Goal: Task Accomplishment & Management: Manage account settings

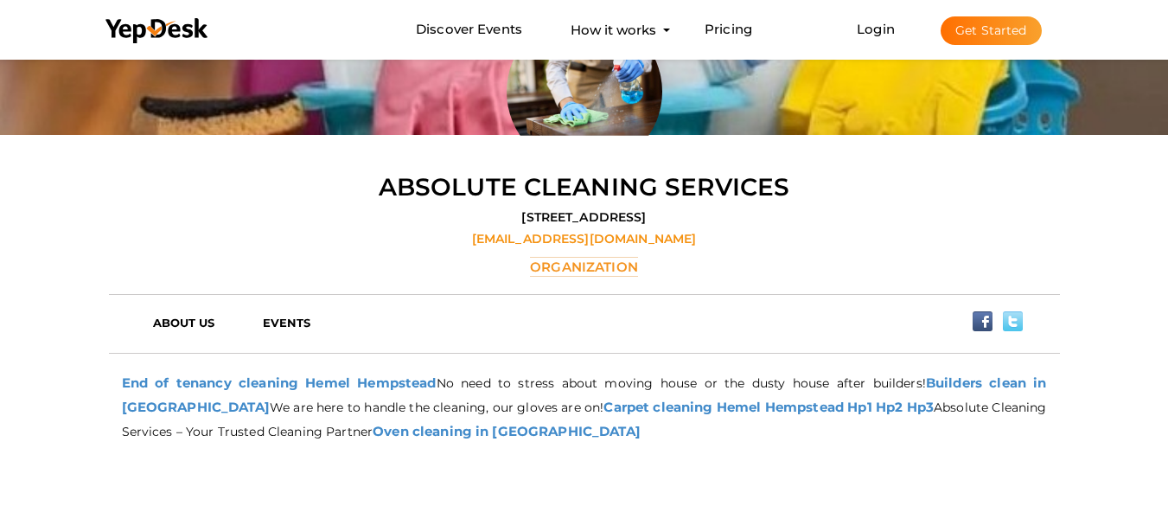
scroll to position [86, 0]
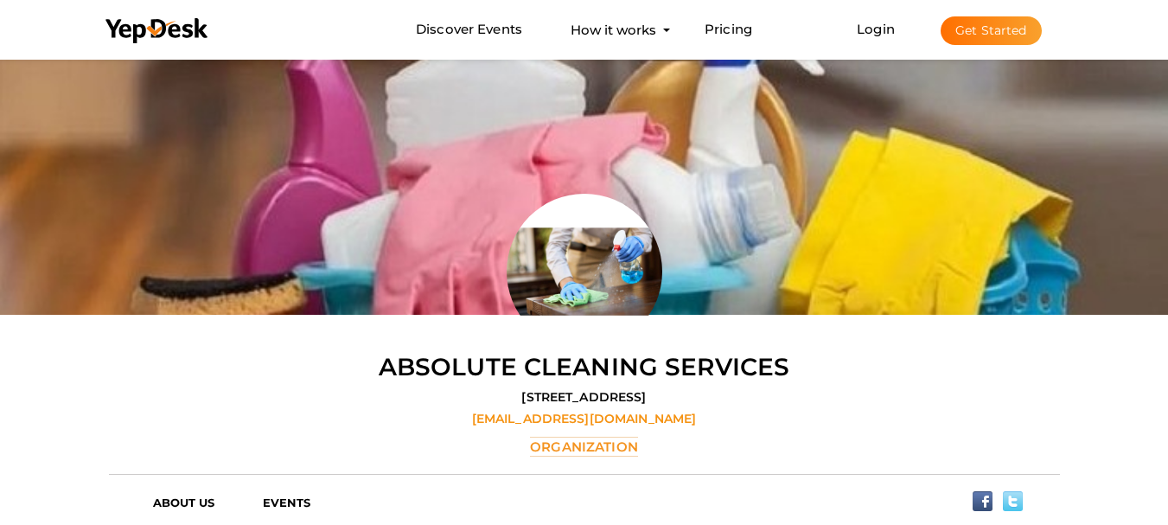
click at [987, 35] on button "Get Started" at bounding box center [990, 30] width 101 height 29
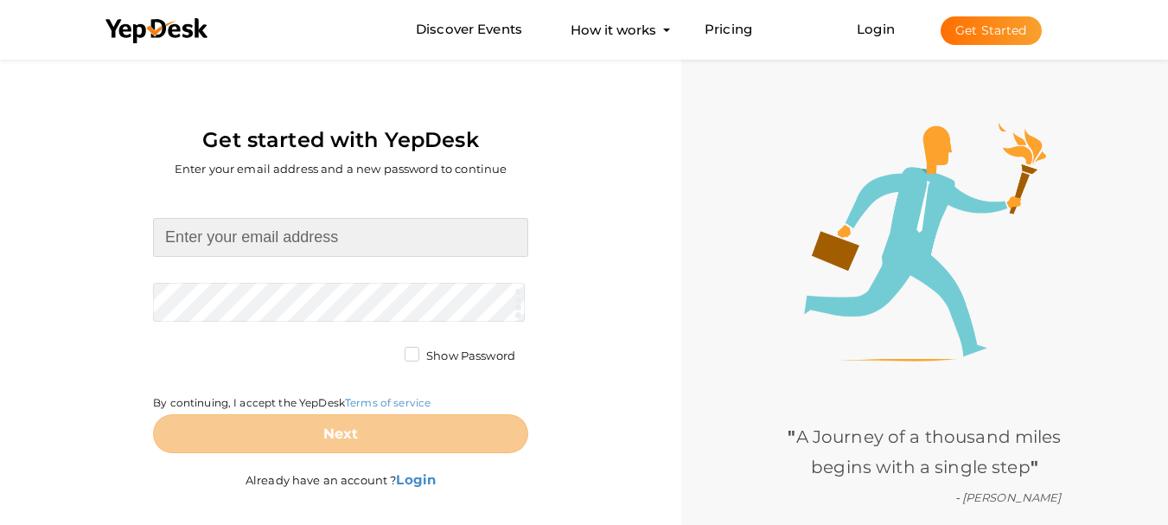
click at [179, 237] on input at bounding box center [340, 237] width 375 height 39
type input "m6322362@gmail.com"
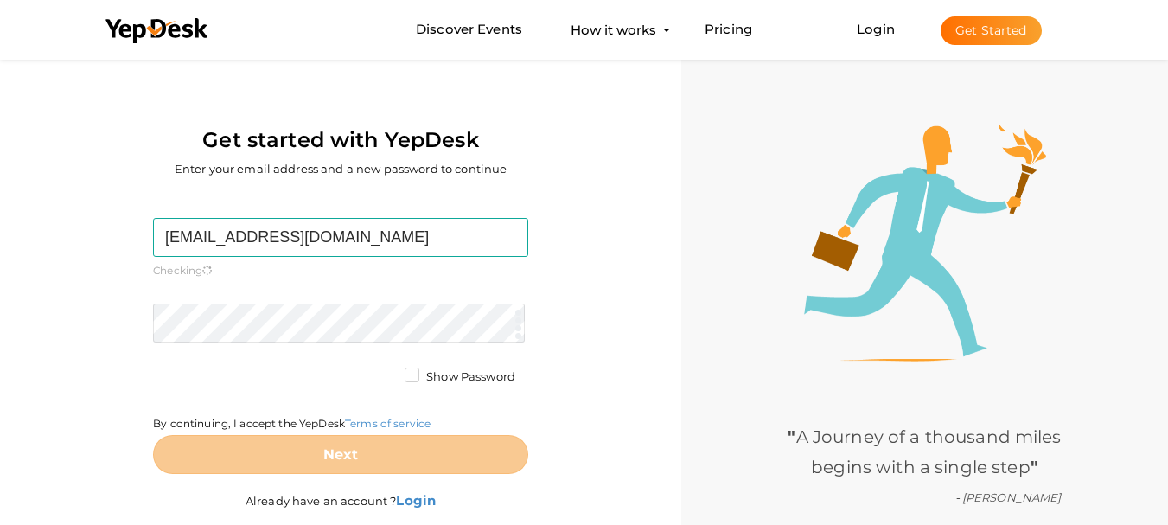
click at [207, 287] on form "[EMAIL_ADDRESS][DOMAIN_NAME] Required. Invalid email. Checking You already have…" at bounding box center [340, 346] width 375 height 256
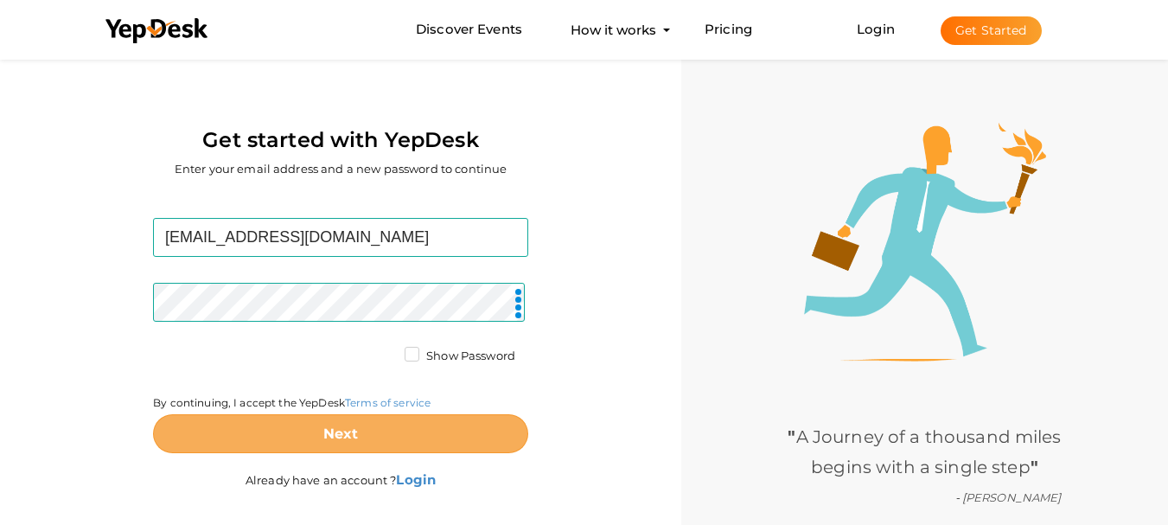
click at [297, 445] on button "Next" at bounding box center [340, 433] width 375 height 39
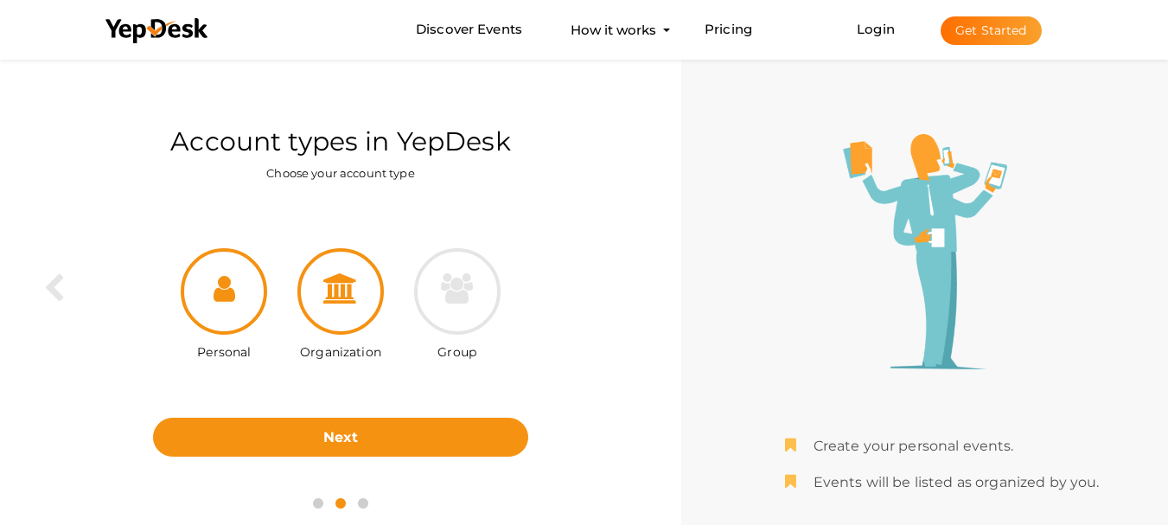
click at [347, 321] on div at bounding box center [340, 291] width 86 height 86
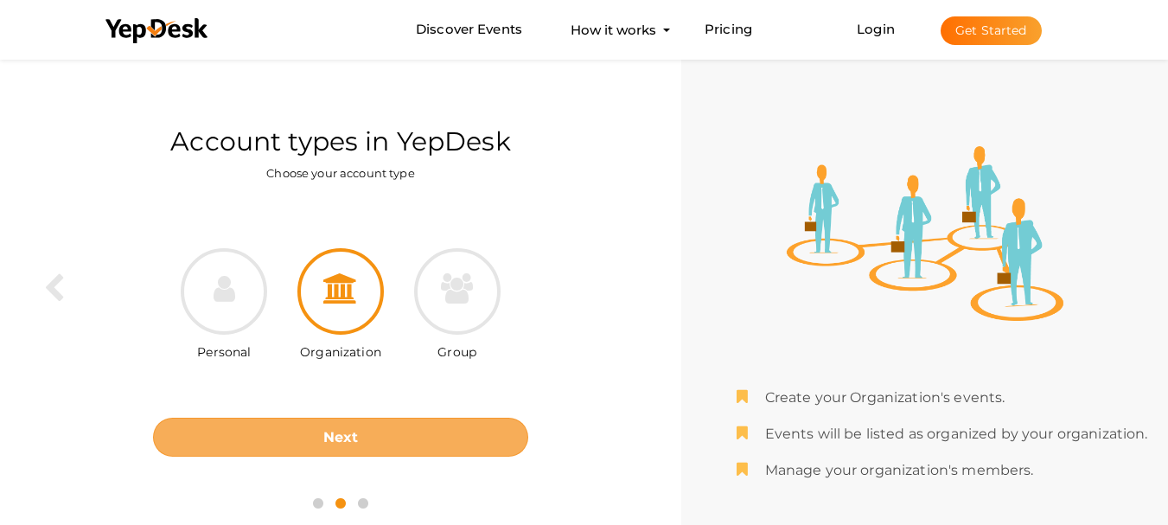
click at [410, 442] on button "Next" at bounding box center [340, 436] width 375 height 39
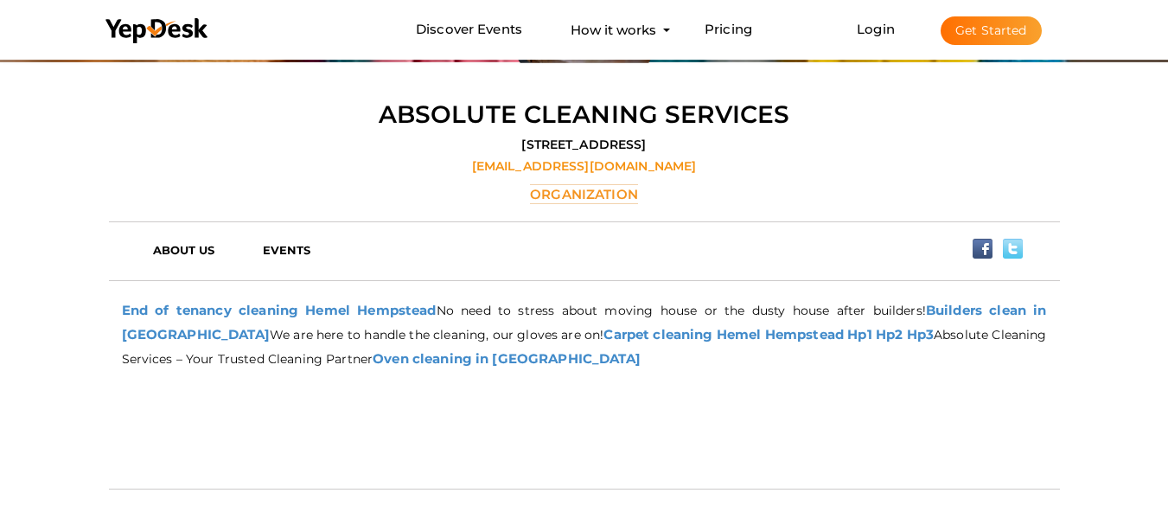
scroll to position [346, 0]
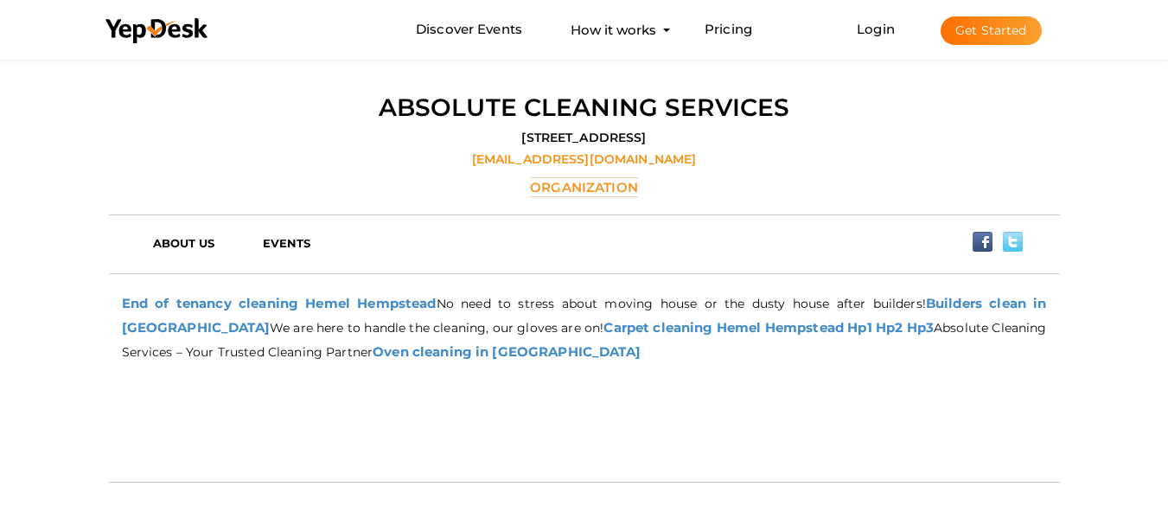
click at [979, 22] on button "Get Started" at bounding box center [990, 30] width 101 height 29
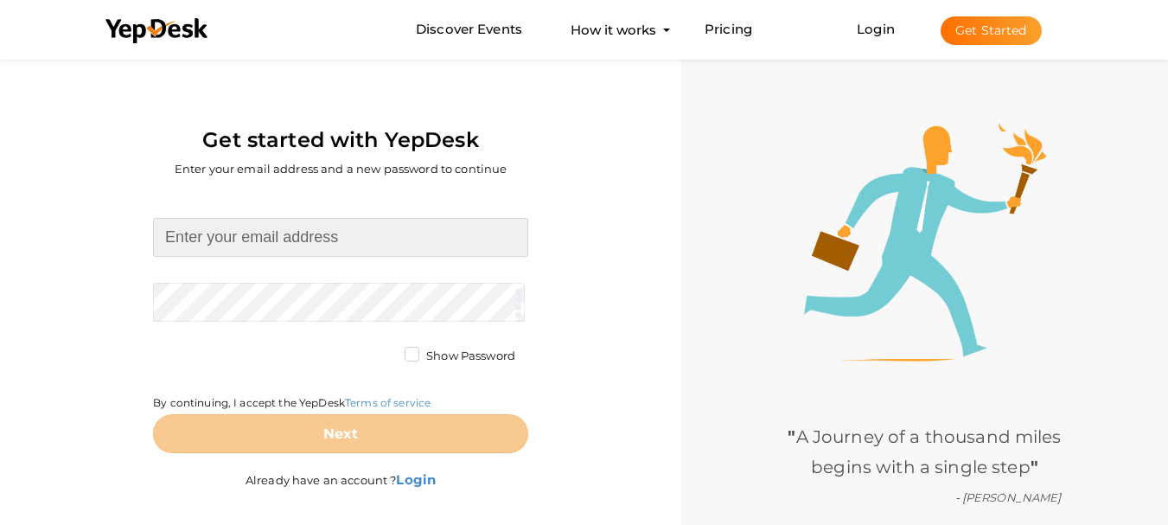
click at [308, 250] on input at bounding box center [340, 237] width 375 height 39
type input "[EMAIL_ADDRESS][DOMAIN_NAME]"
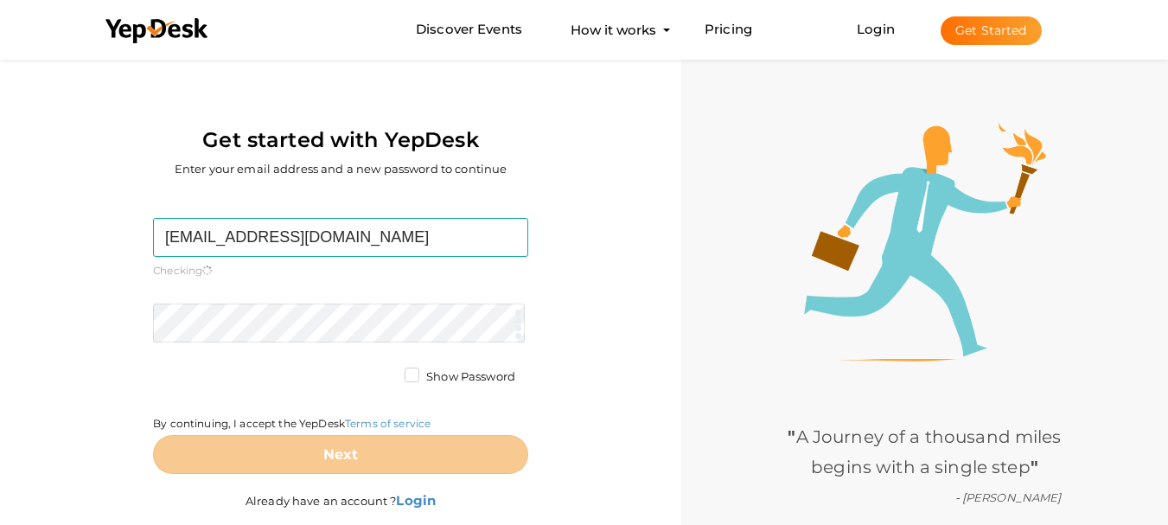
click at [296, 298] on form "m6322362@gmail.com Required. Invalid email. Checking You already have a YepDesk…" at bounding box center [340, 346] width 375 height 256
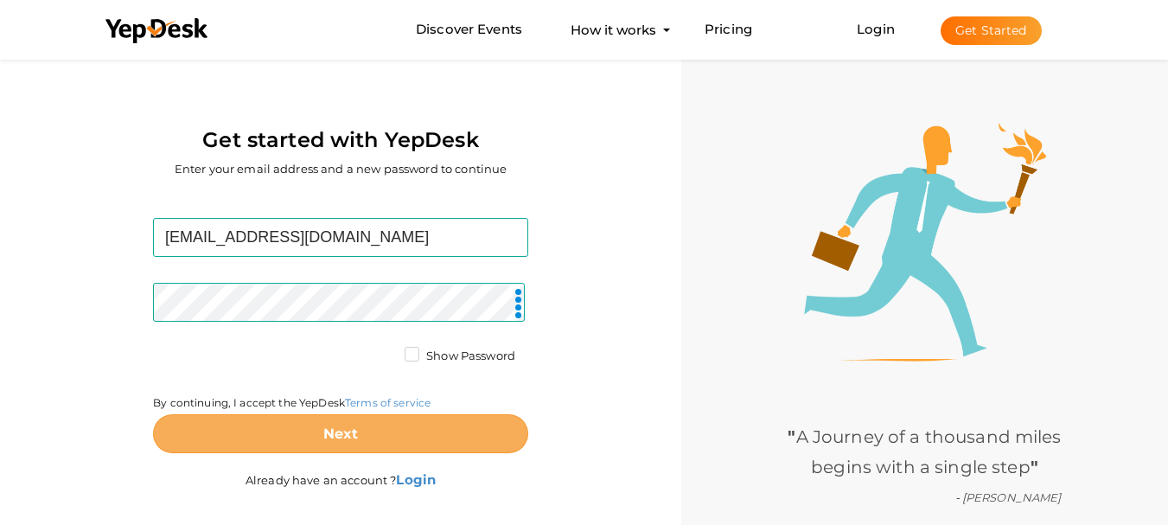
click at [230, 427] on button "Next" at bounding box center [340, 433] width 375 height 39
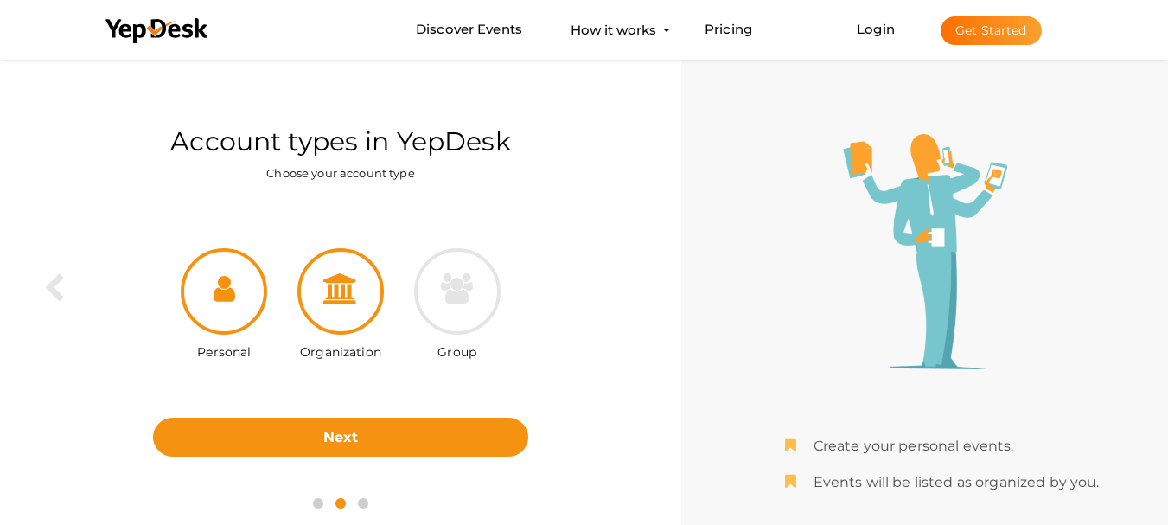
click at [350, 302] on icon at bounding box center [340, 288] width 35 height 30
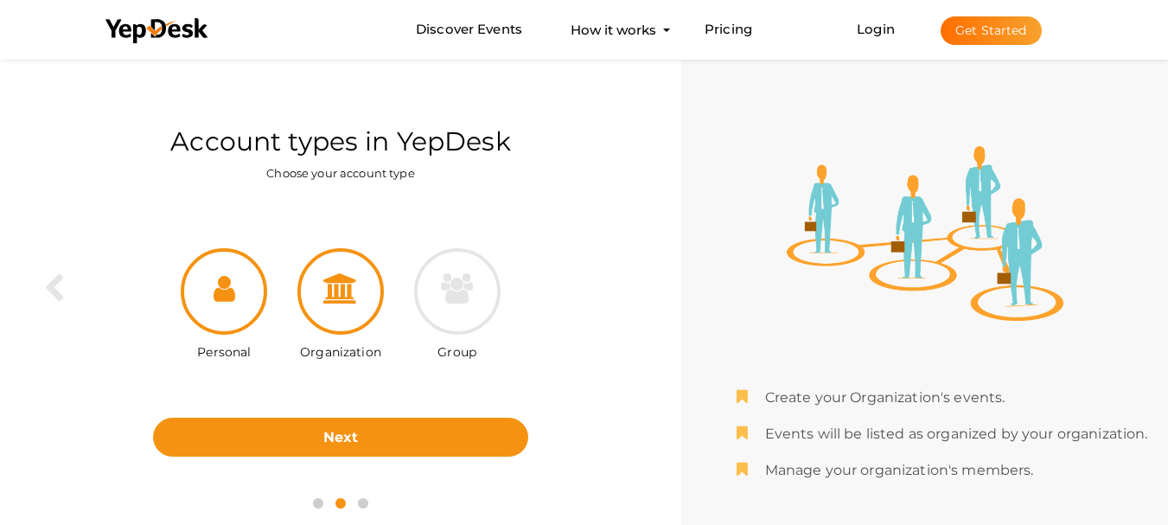
click at [242, 315] on div at bounding box center [224, 291] width 86 height 86
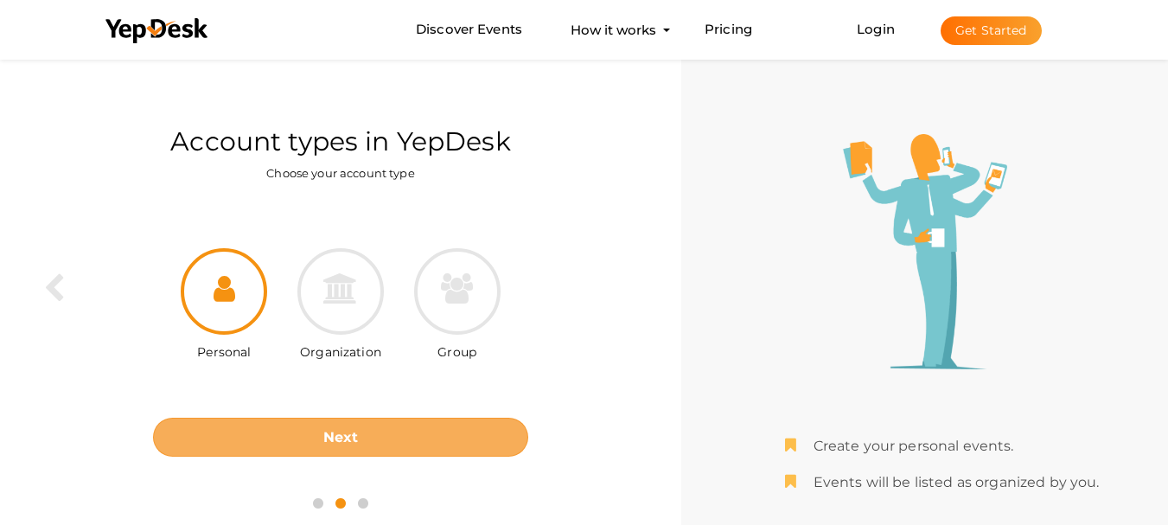
click at [293, 442] on button "Next" at bounding box center [340, 436] width 375 height 39
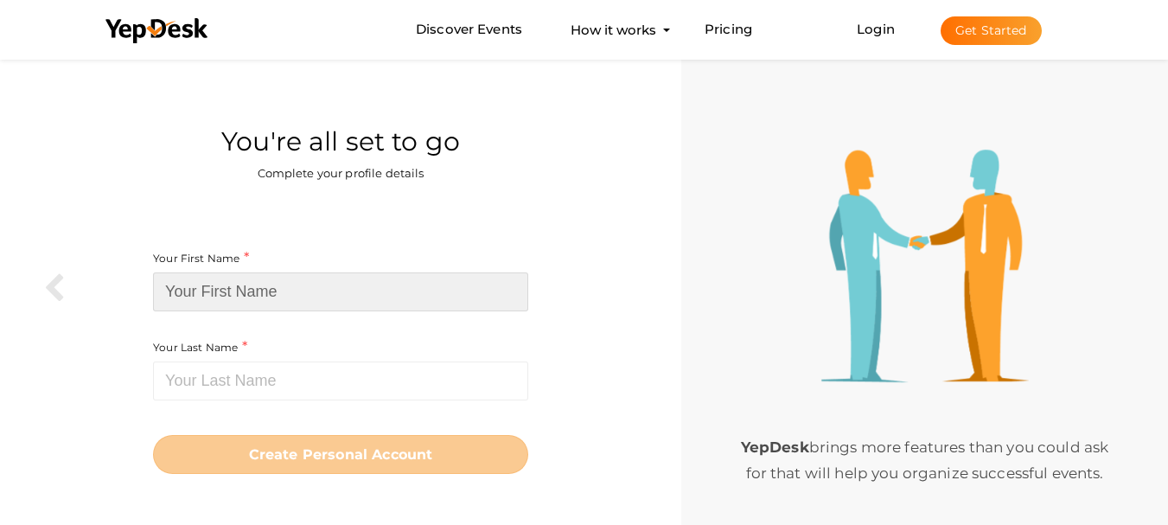
click at [277, 298] on input at bounding box center [340, 291] width 375 height 39
paste input "marry [PERSON_NAME]"
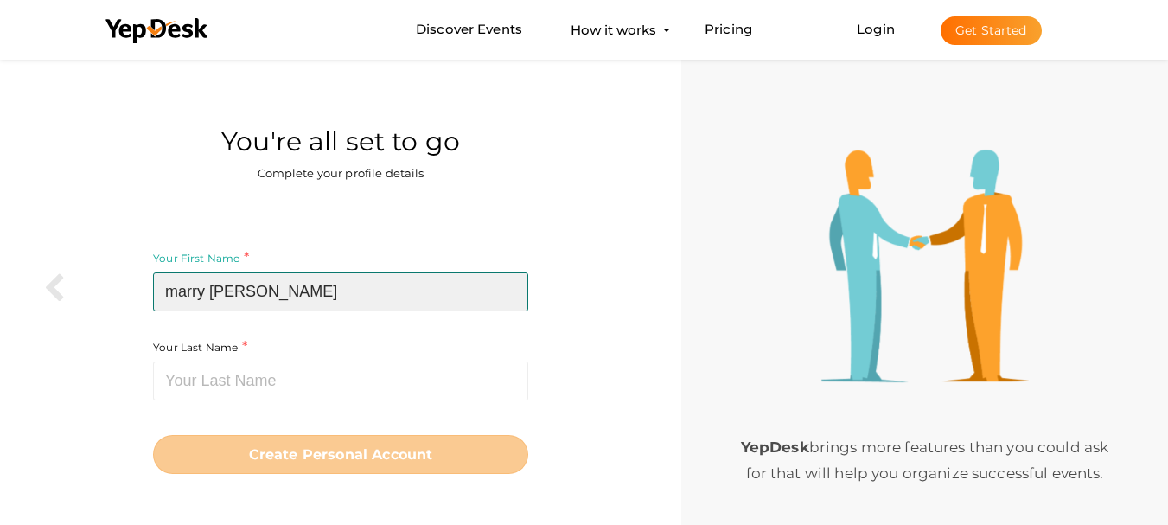
drag, startPoint x: 290, startPoint y: 303, endPoint x: 208, endPoint y: 299, distance: 82.2
click at [208, 299] on input "marry [PERSON_NAME]" at bounding box center [340, 291] width 375 height 39
type input "marry"
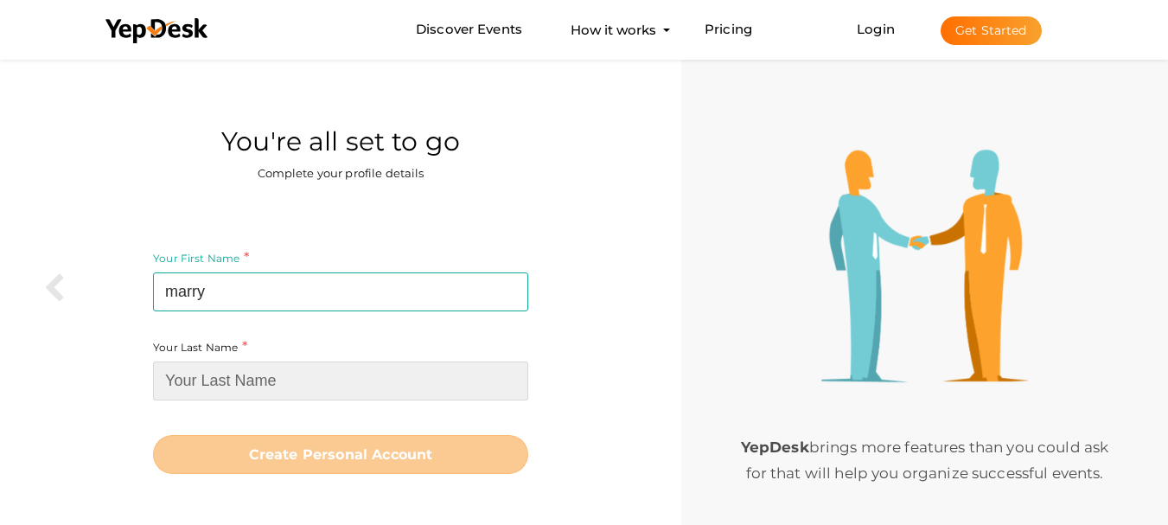
click at [241, 385] on input at bounding box center [340, 380] width 375 height 39
paste input "[PERSON_NAME]"
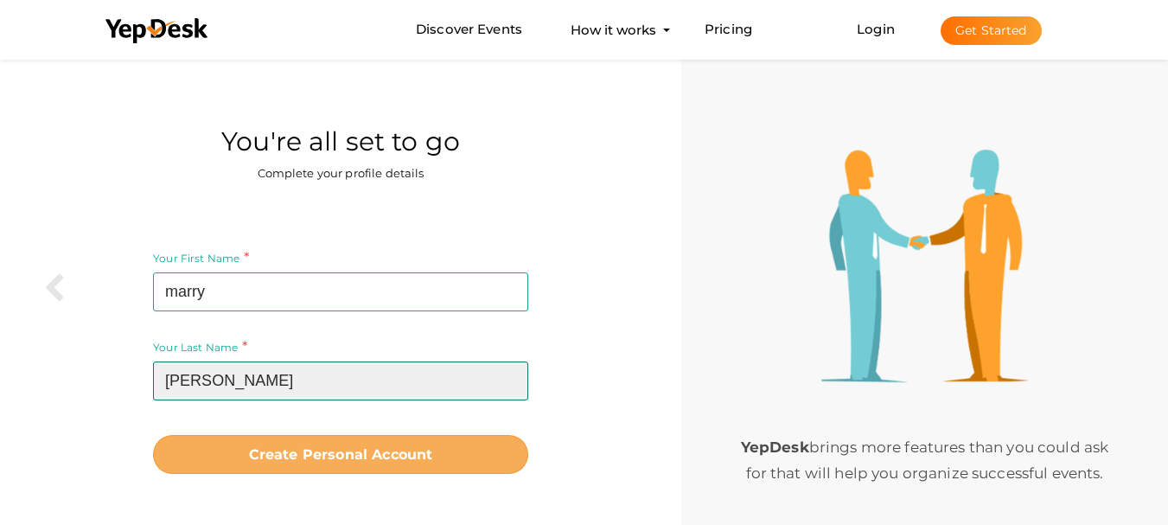
type input "[PERSON_NAME]"
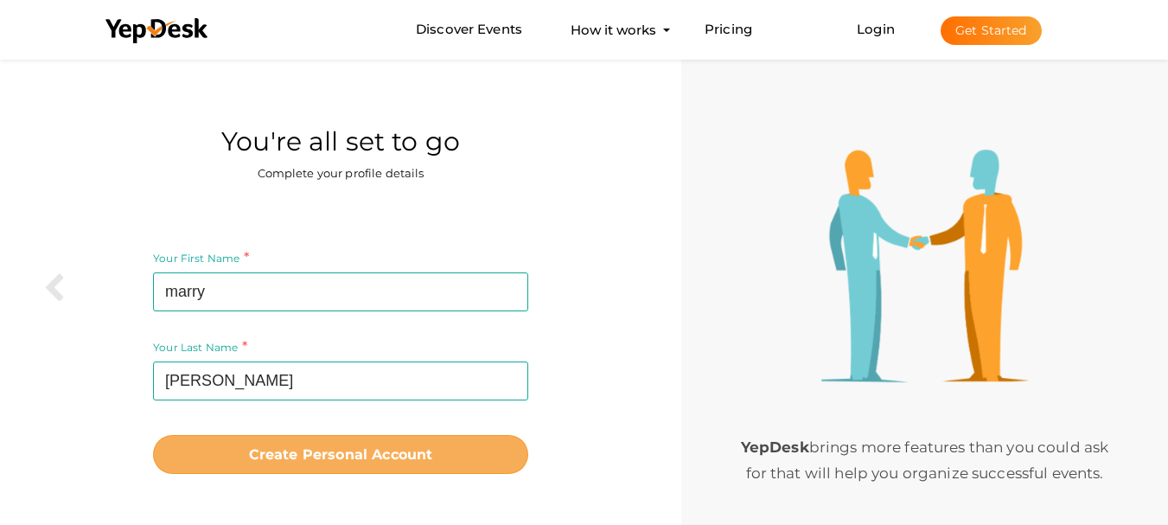
click at [315, 461] on b "Create Personal Account" at bounding box center [341, 454] width 184 height 16
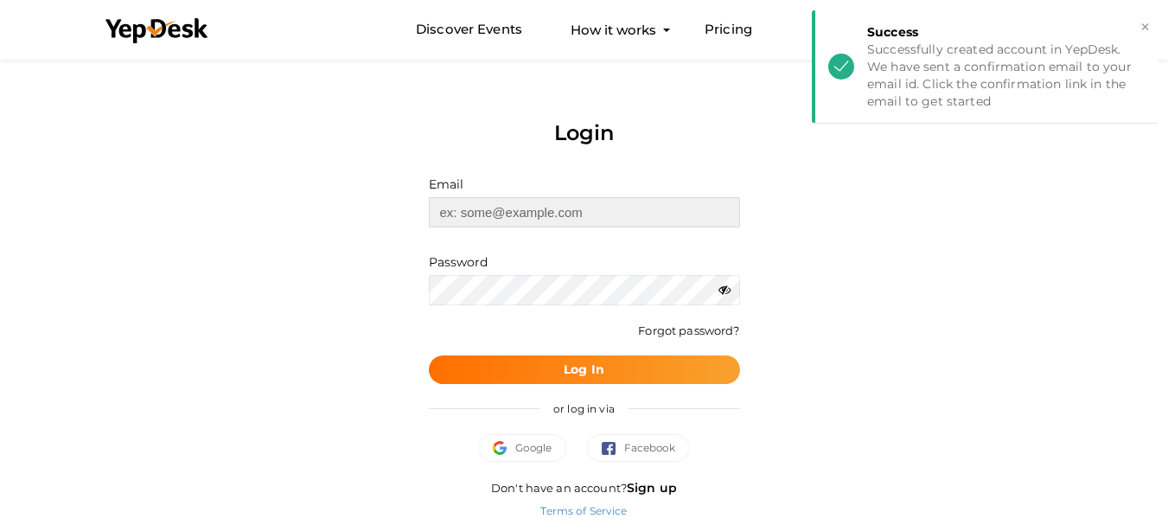
type input "[EMAIL_ADDRESS][DOMAIN_NAME]"
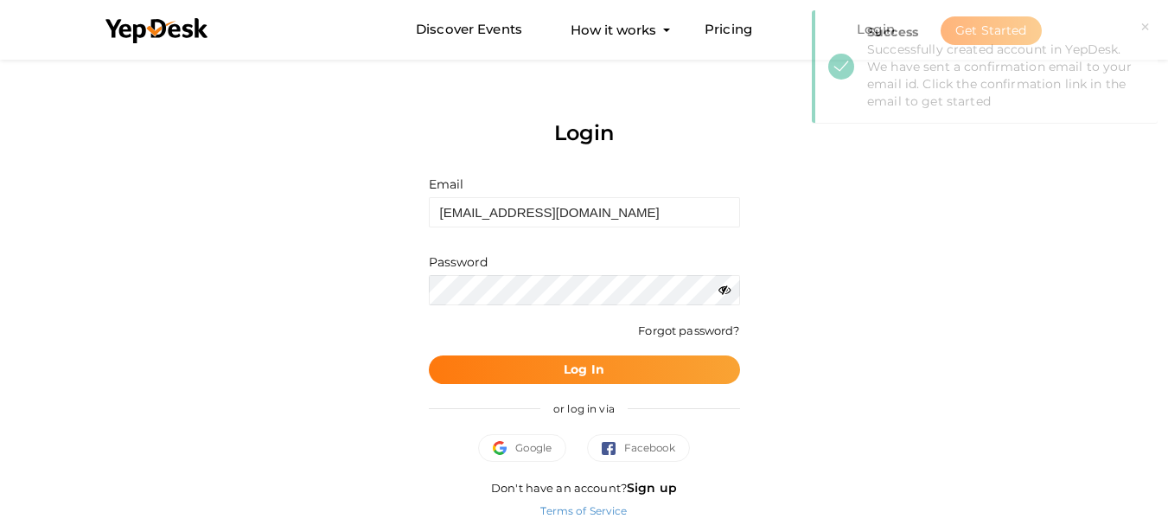
click at [559, 370] on button "Log In" at bounding box center [584, 369] width 311 height 29
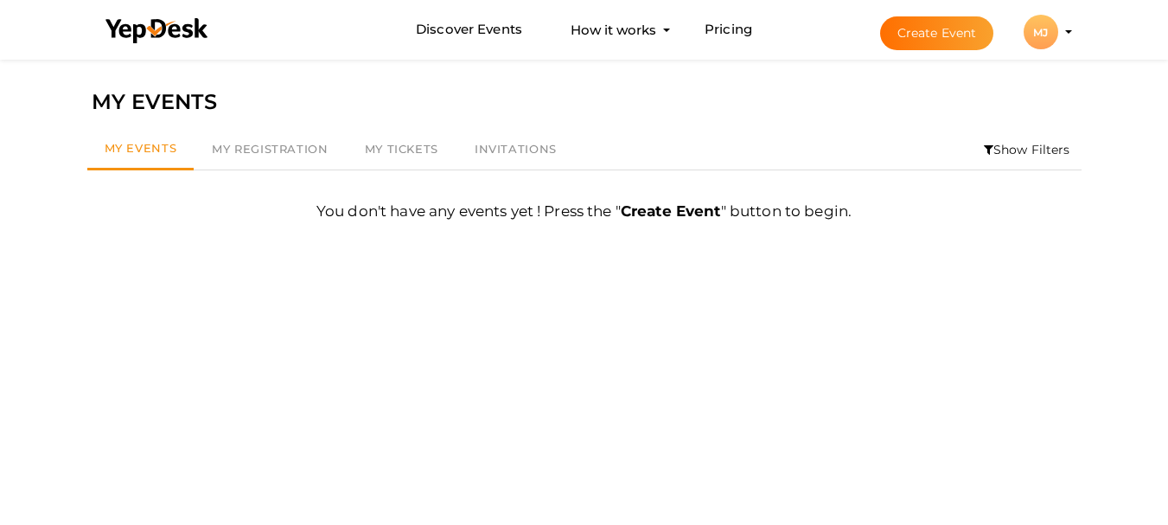
click at [1030, 41] on div "MJ" at bounding box center [1040, 32] width 35 height 35
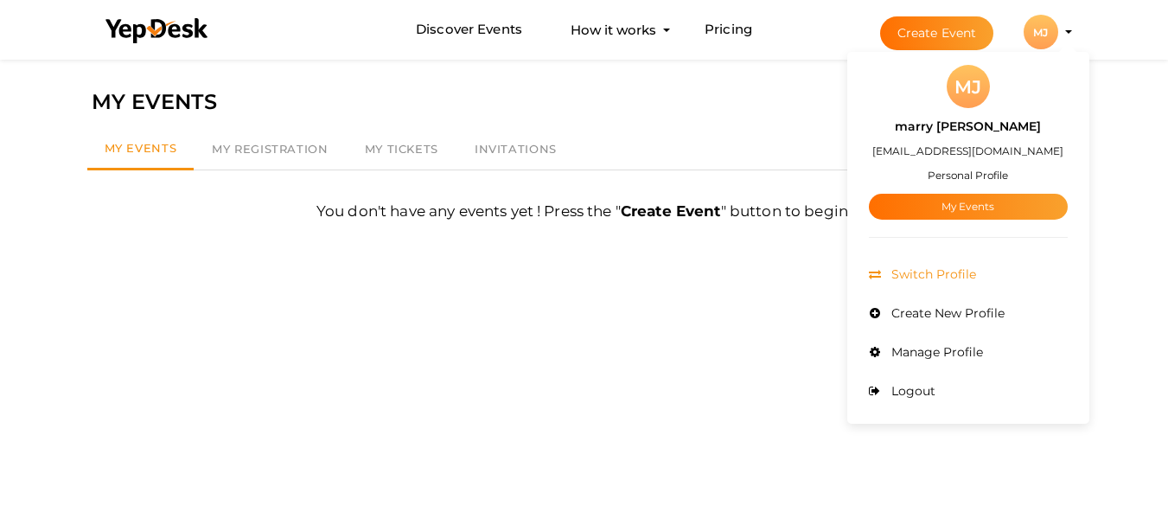
click at [942, 277] on span "Switch Profile" at bounding box center [931, 274] width 89 height 16
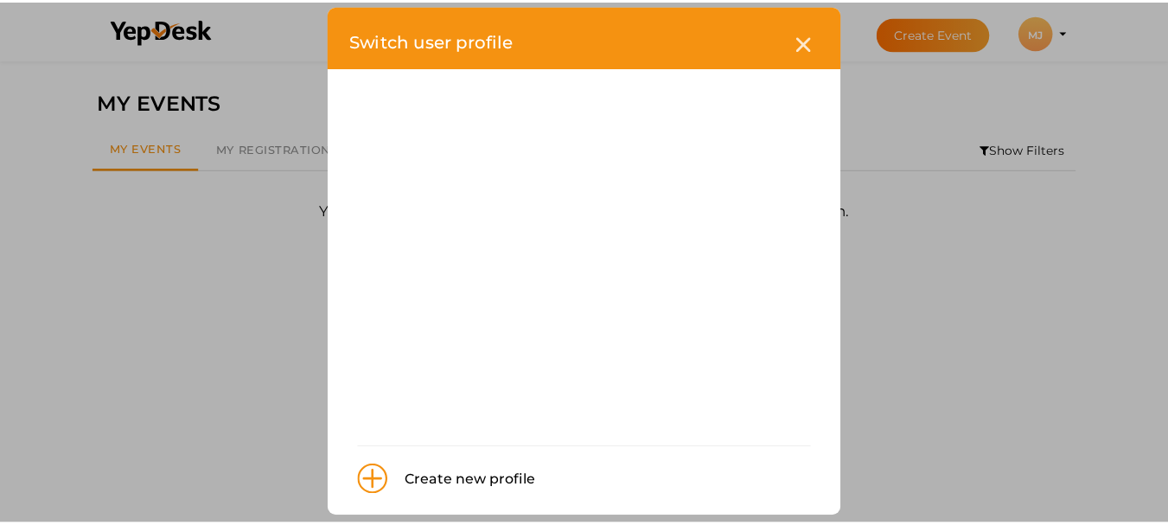
scroll to position [40, 0]
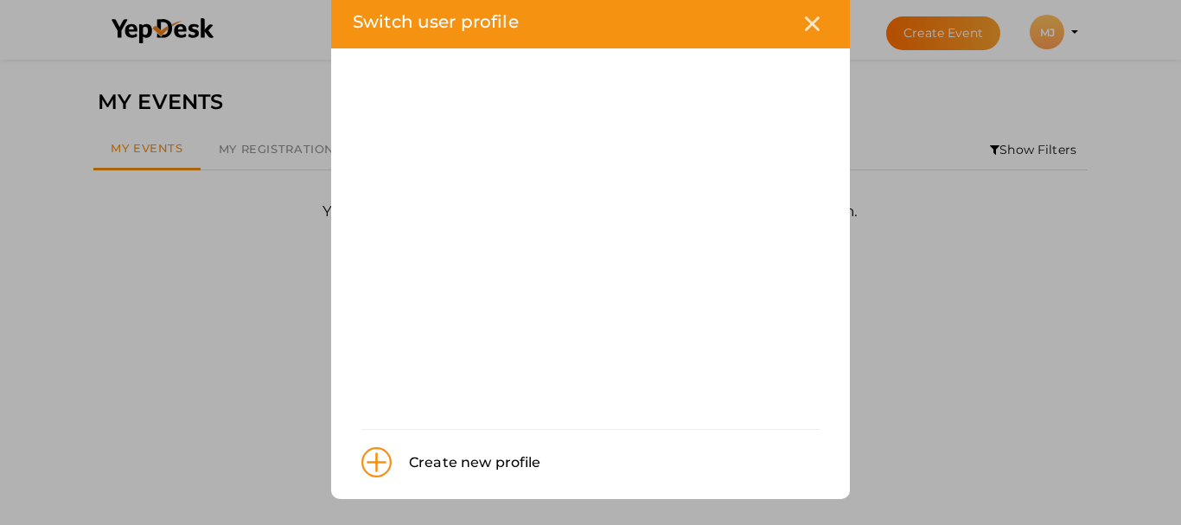
click at [481, 462] on div "Create new profile" at bounding box center [466, 462] width 150 height 22
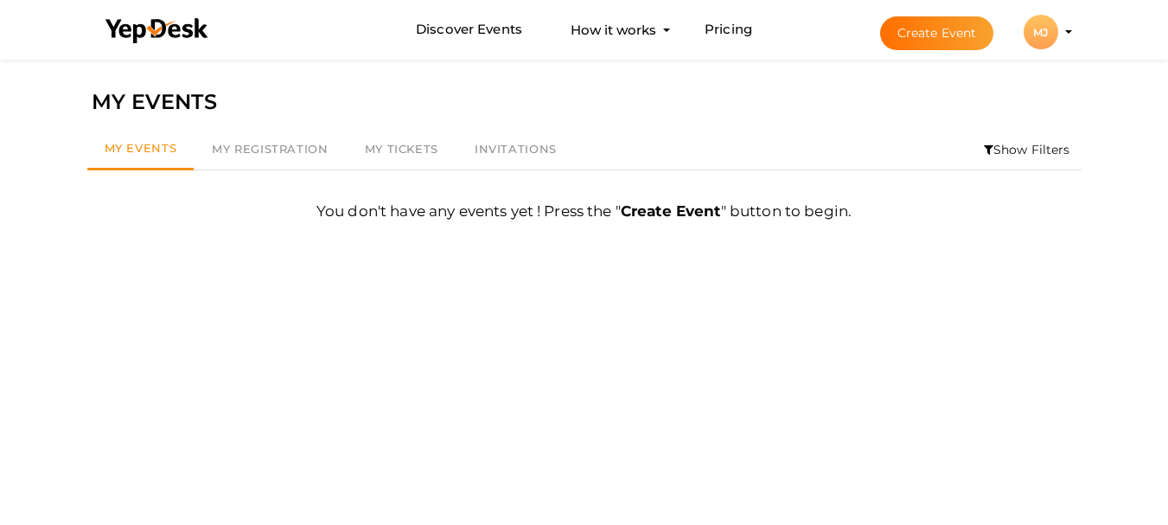
click at [1046, 45] on div "MJ" at bounding box center [1040, 32] width 35 height 35
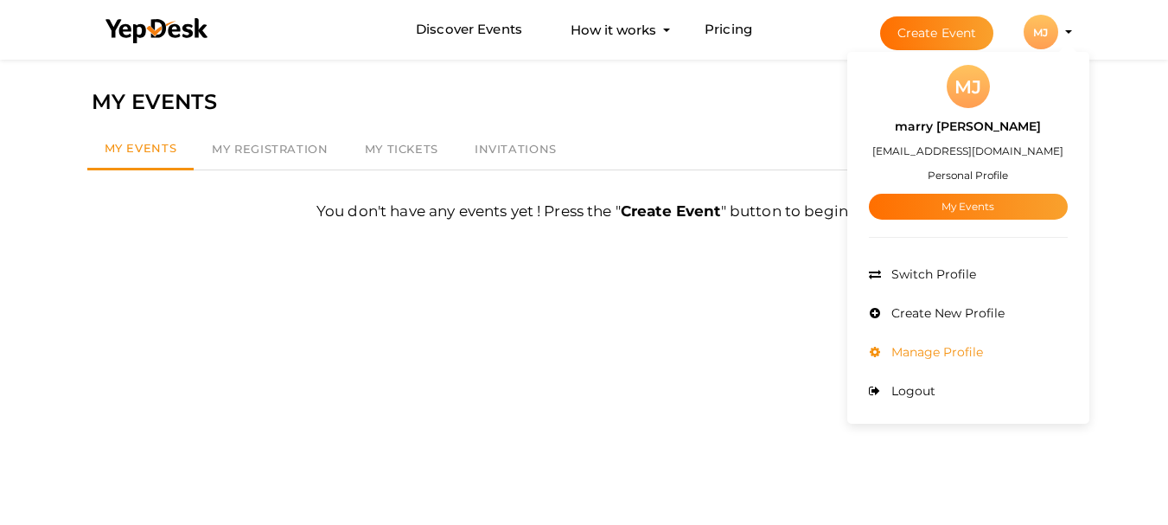
click at [922, 347] on span "Manage Profile" at bounding box center [935, 352] width 96 height 16
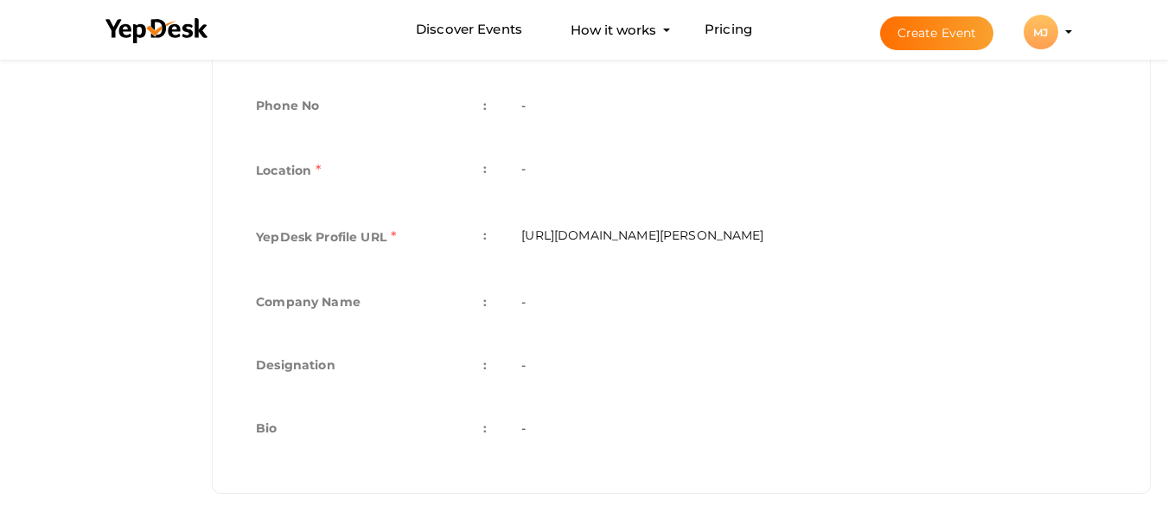
scroll to position [536, 0]
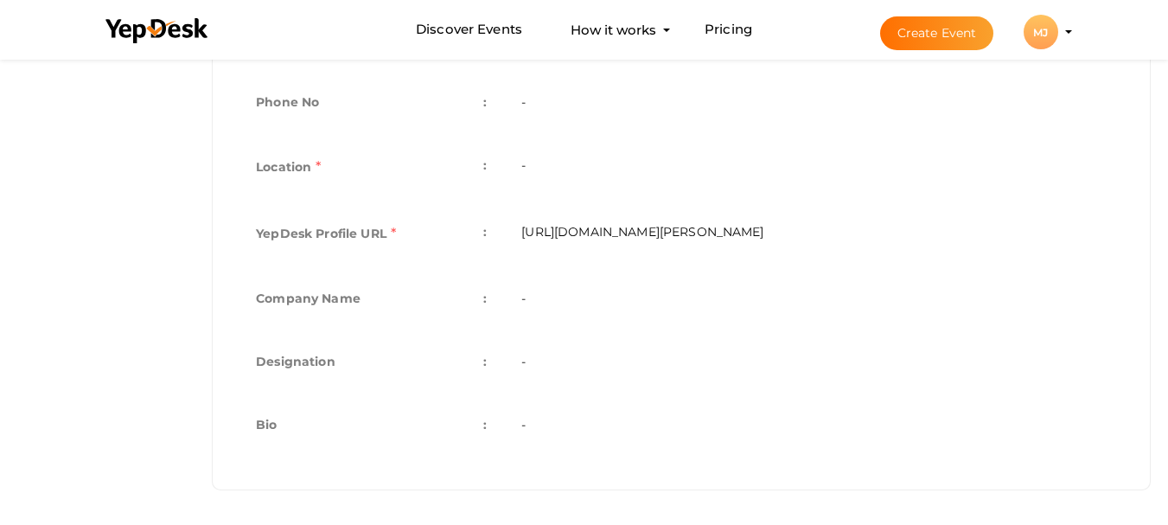
click at [523, 302] on td "-" at bounding box center [814, 300] width 620 height 63
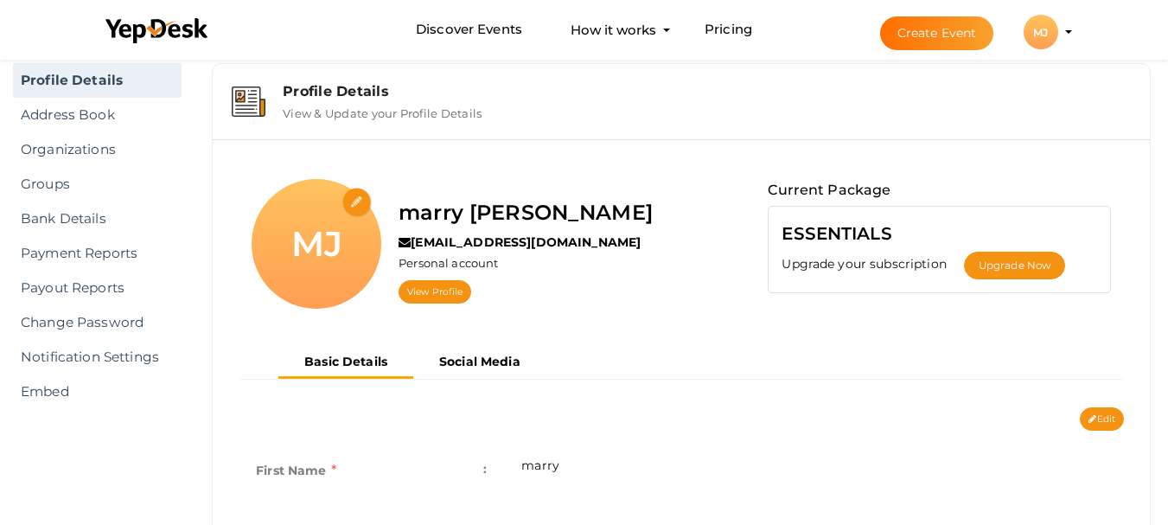
scroll to position [0, 0]
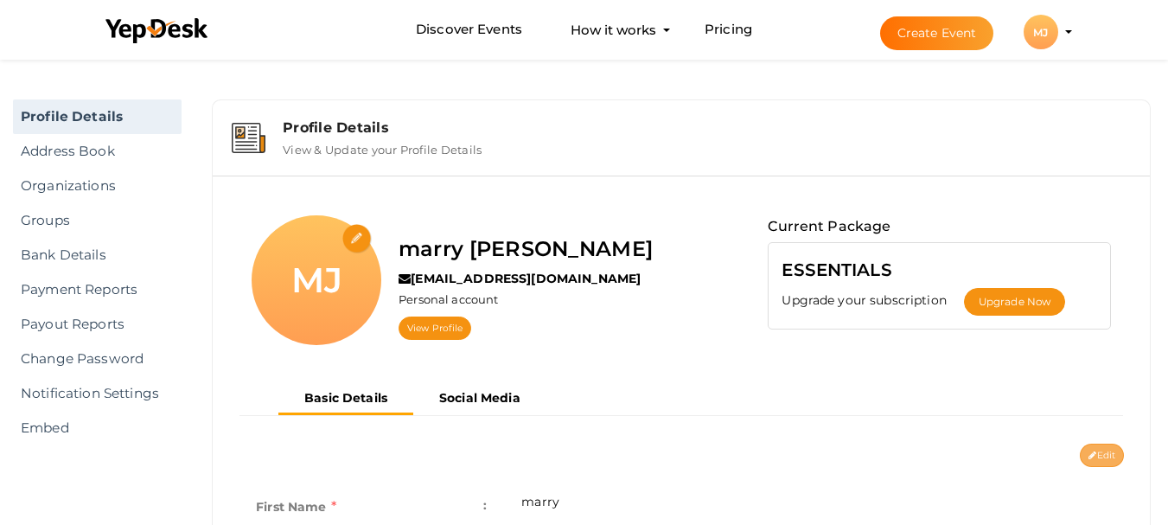
click at [1111, 458] on button "Edit" at bounding box center [1101, 454] width 44 height 23
type input "marry"
type input "[PERSON_NAME]"
type input "marry-jane"
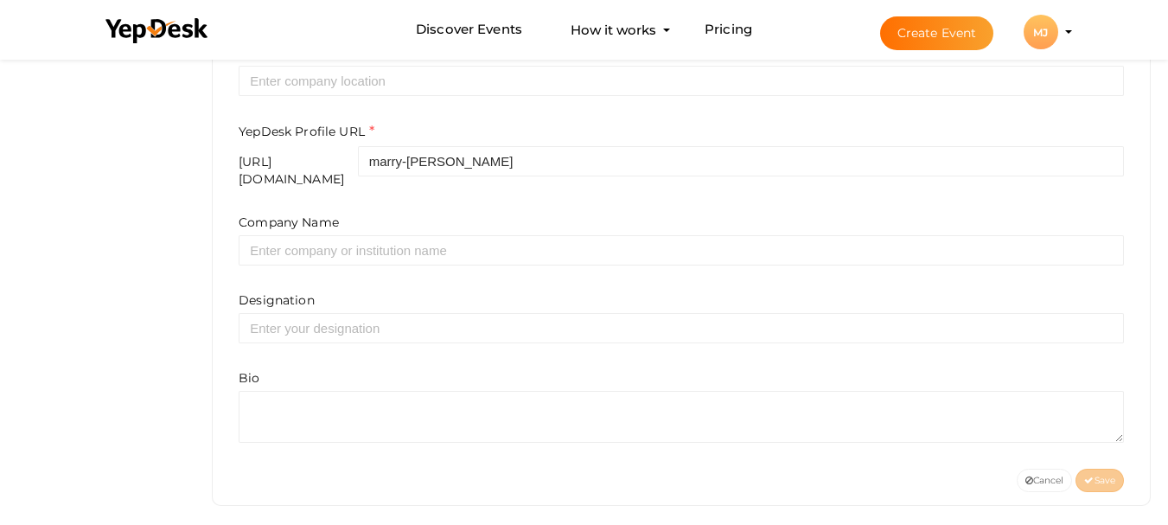
scroll to position [667, 0]
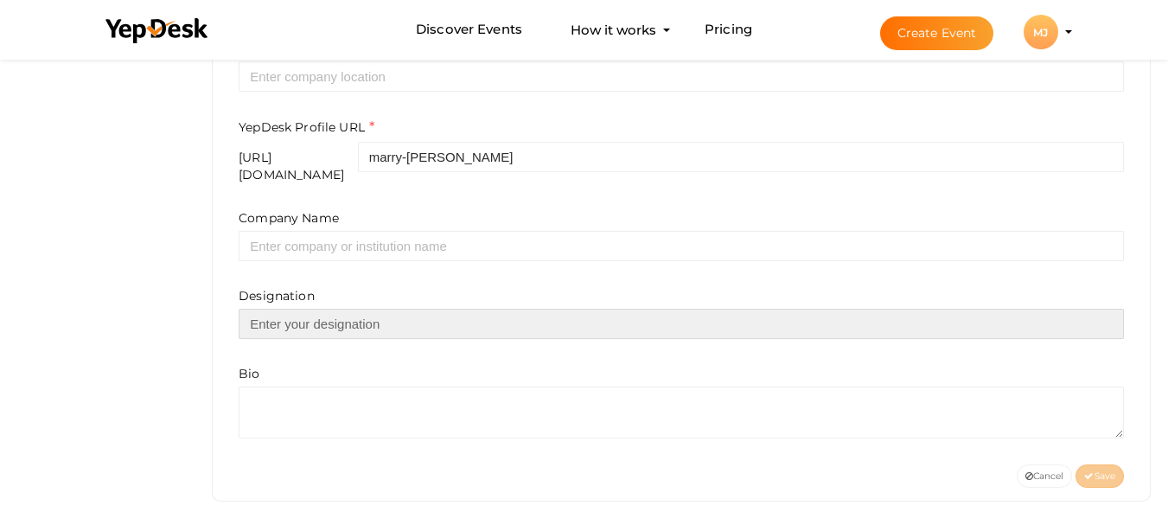
click at [350, 312] on input "text" at bounding box center [681, 324] width 885 height 30
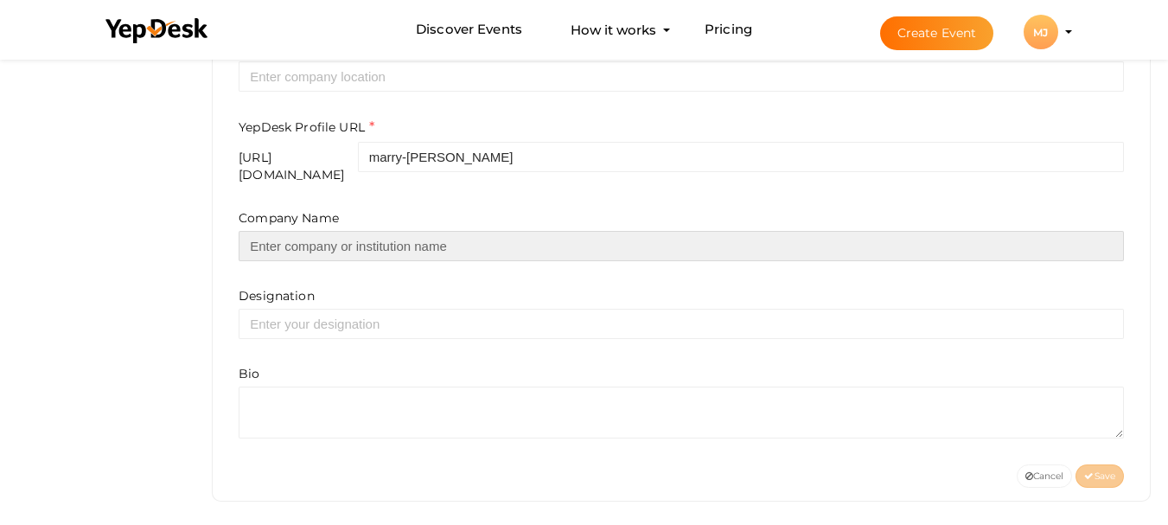
click at [378, 231] on input "text" at bounding box center [681, 246] width 885 height 30
click at [346, 237] on input "text" at bounding box center [681, 246] width 885 height 30
paste input "THC vape"
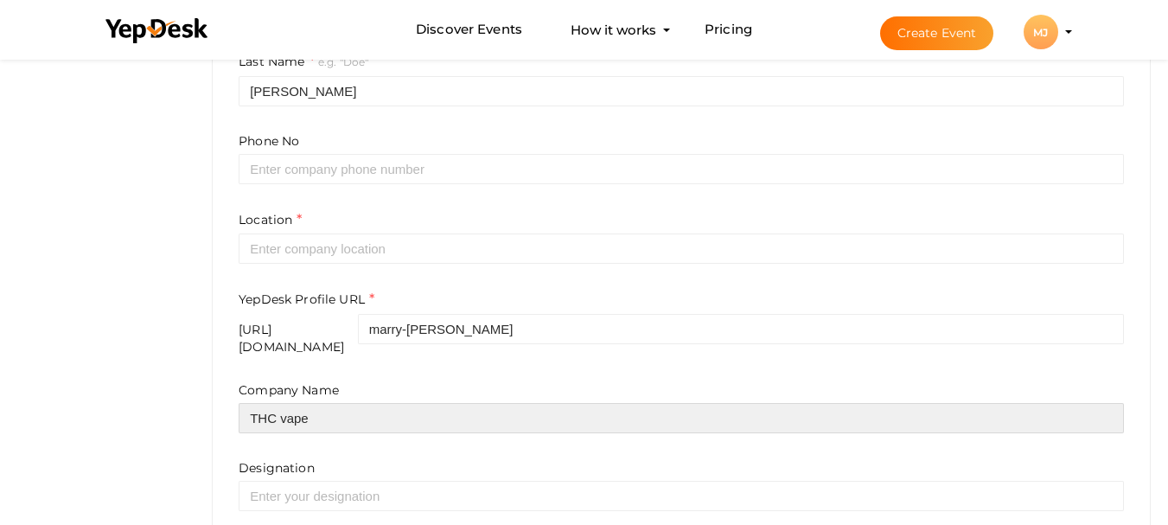
scroll to position [494, 0]
type input "THC vape"
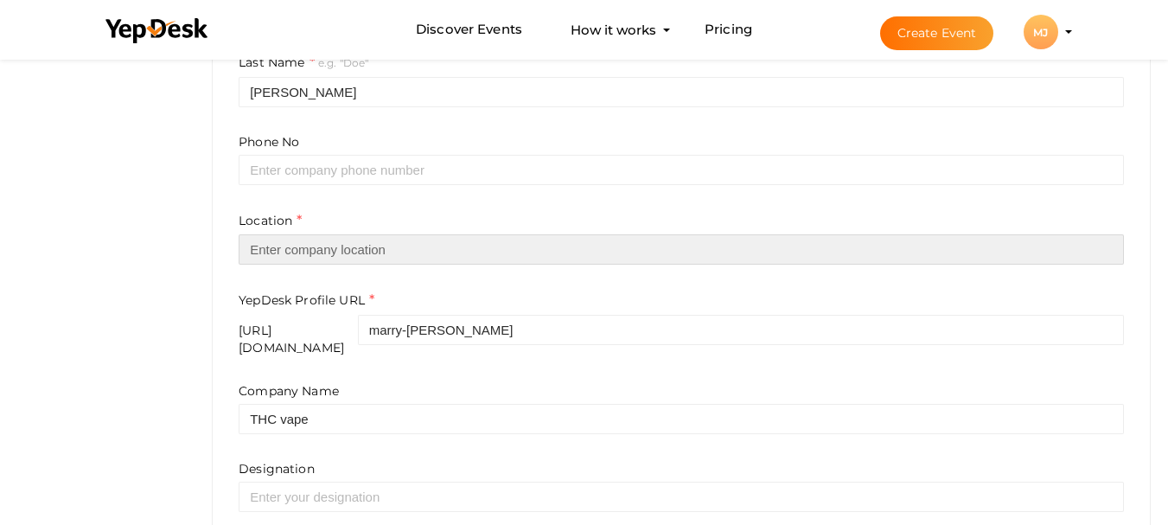
click at [379, 259] on input "text" at bounding box center [681, 249] width 885 height 30
type input "[GEOGRAPHIC_DATA]"
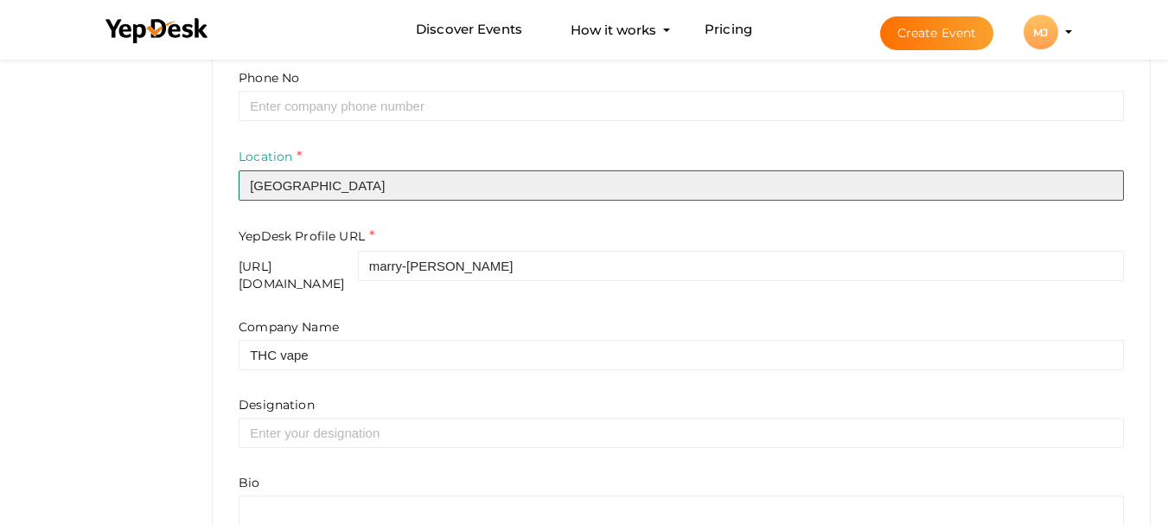
scroll to position [667, 0]
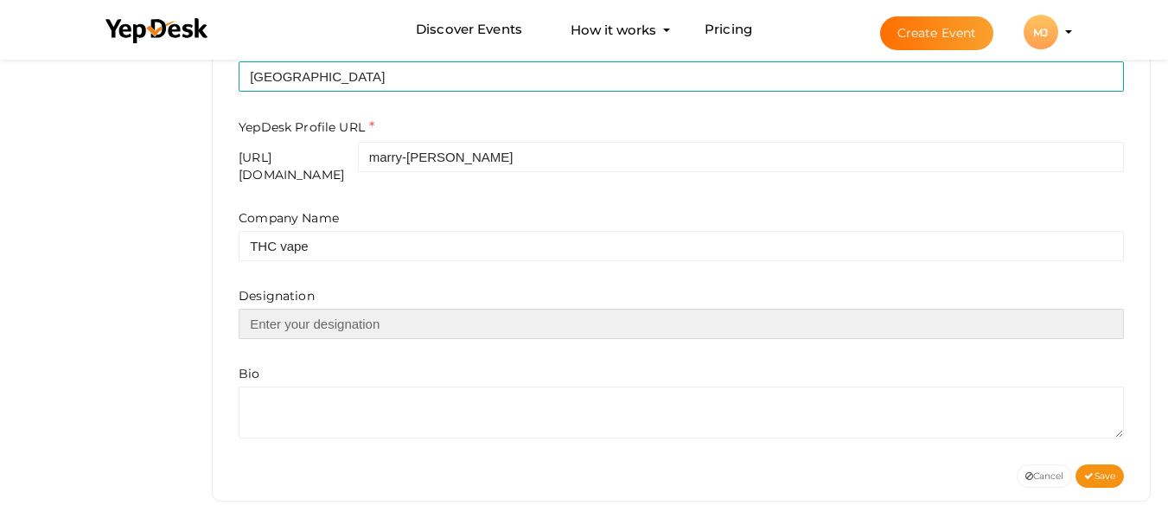
click at [343, 319] on input "text" at bounding box center [681, 324] width 885 height 30
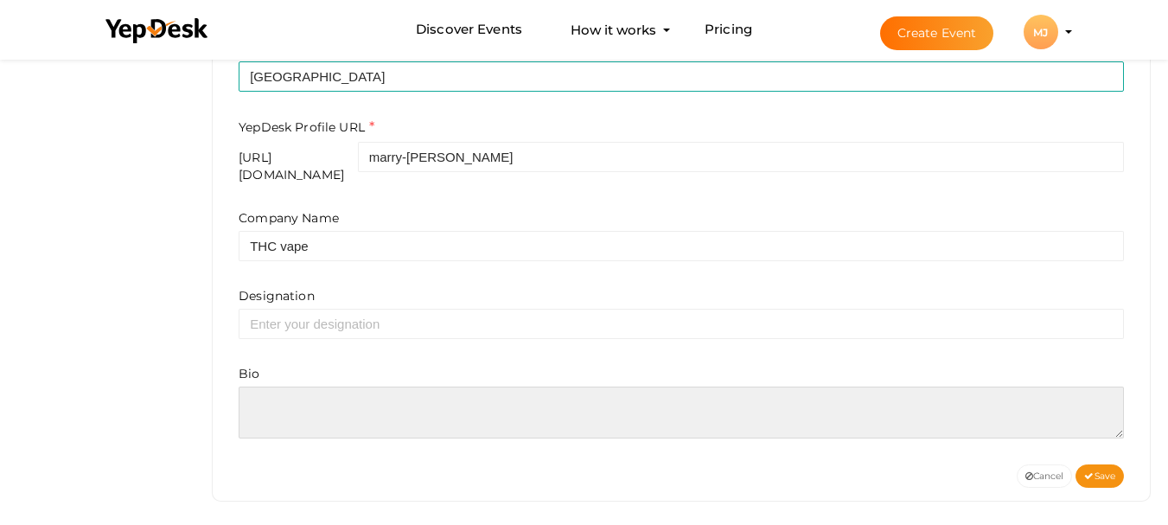
click at [334, 394] on textarea at bounding box center [681, 412] width 885 height 52
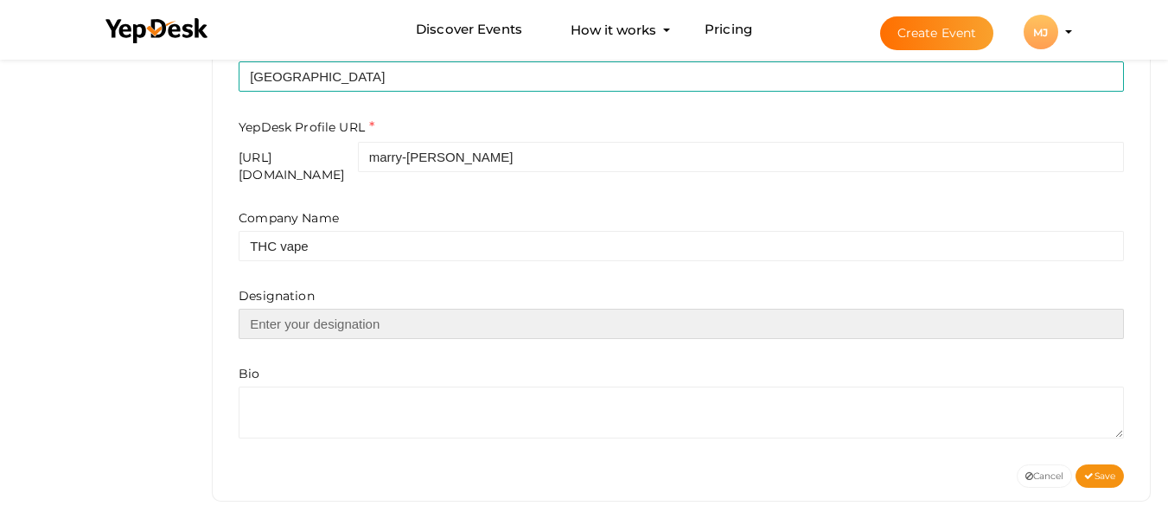
click at [373, 321] on input "text" at bounding box center [681, 324] width 885 height 30
type input "owner"
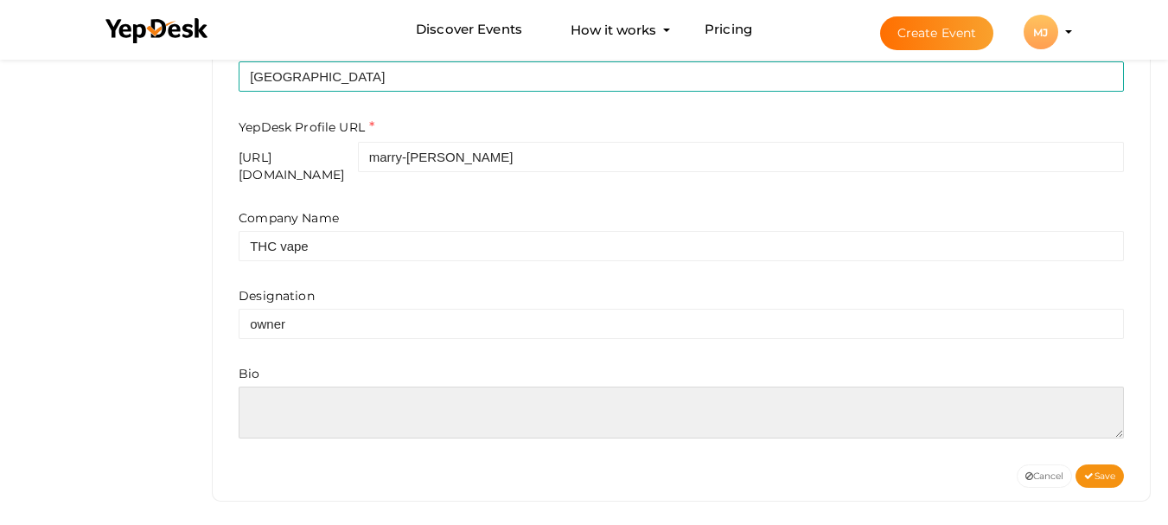
click at [321, 422] on textarea at bounding box center [681, 412] width 885 height 52
click at [341, 412] on textarea at bounding box center [681, 412] width 885 height 52
paste textarea "Discover premium THC vapes in Germany Discover premium THC vapes in Germany tha…"
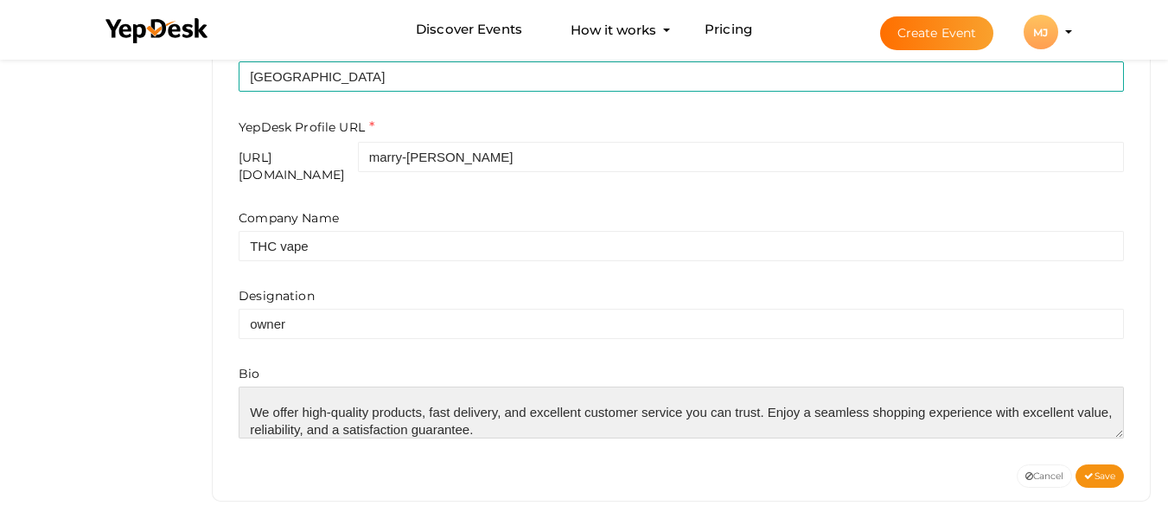
click at [270, 386] on textarea at bounding box center [681, 412] width 885 height 52
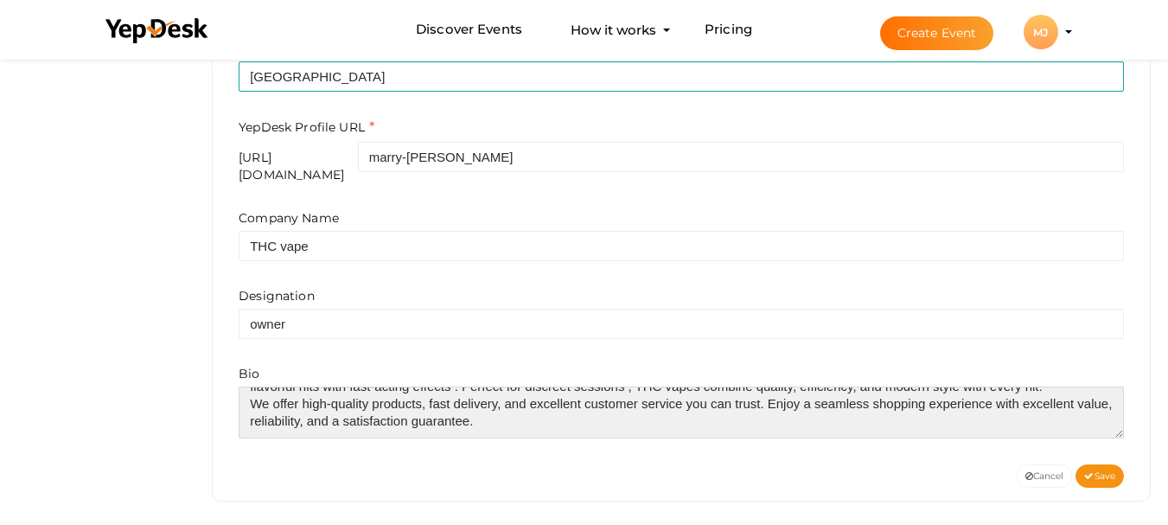
scroll to position [0, 0]
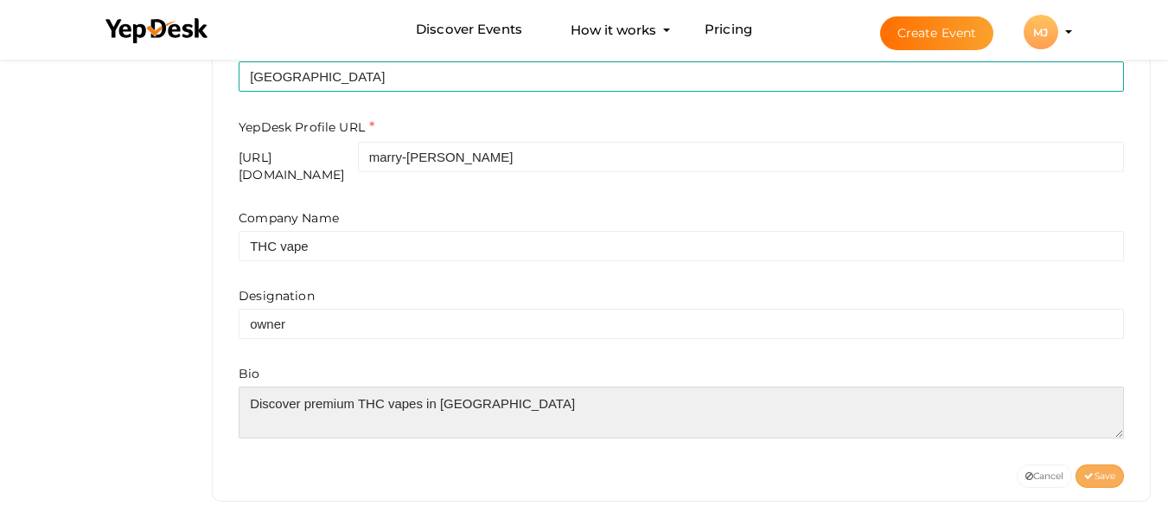
type textarea "Discover premium THC vapes in Germany Discover premium THC vapes in Germany tha…"
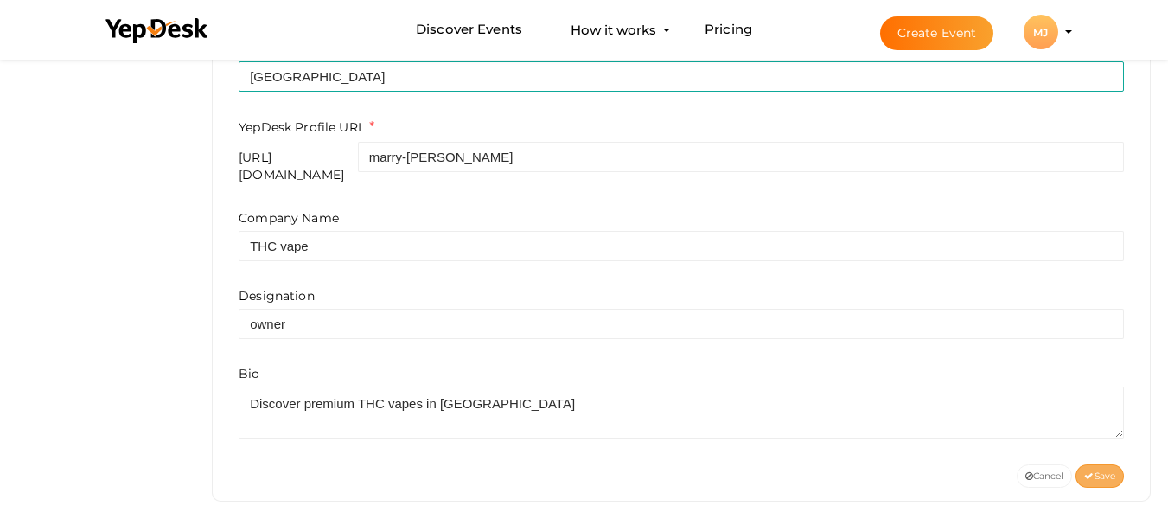
click at [1085, 472] on icon at bounding box center [1089, 477] width 10 height 10
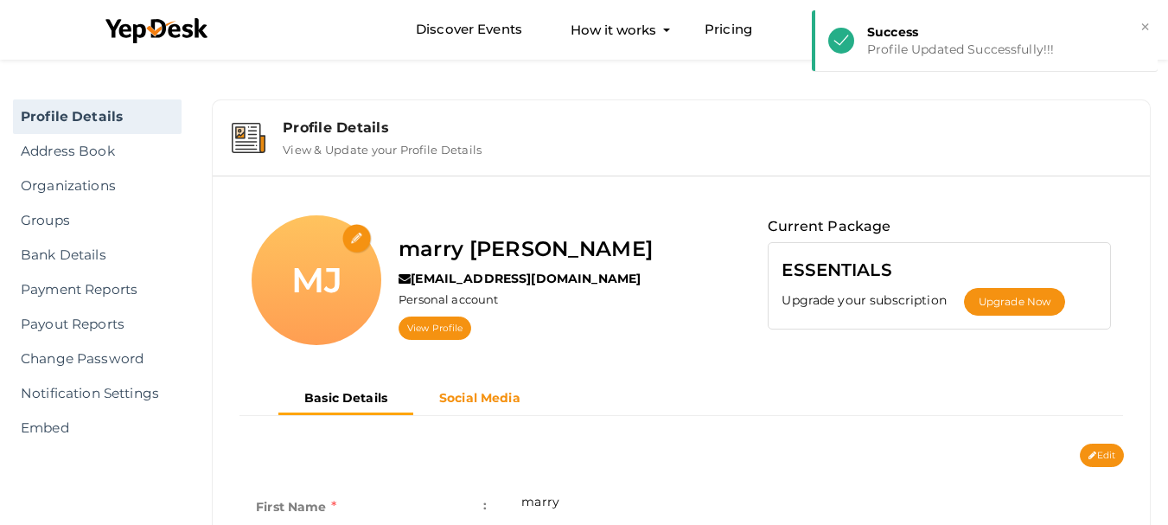
click at [508, 398] on b "Social Media" at bounding box center [479, 398] width 81 height 16
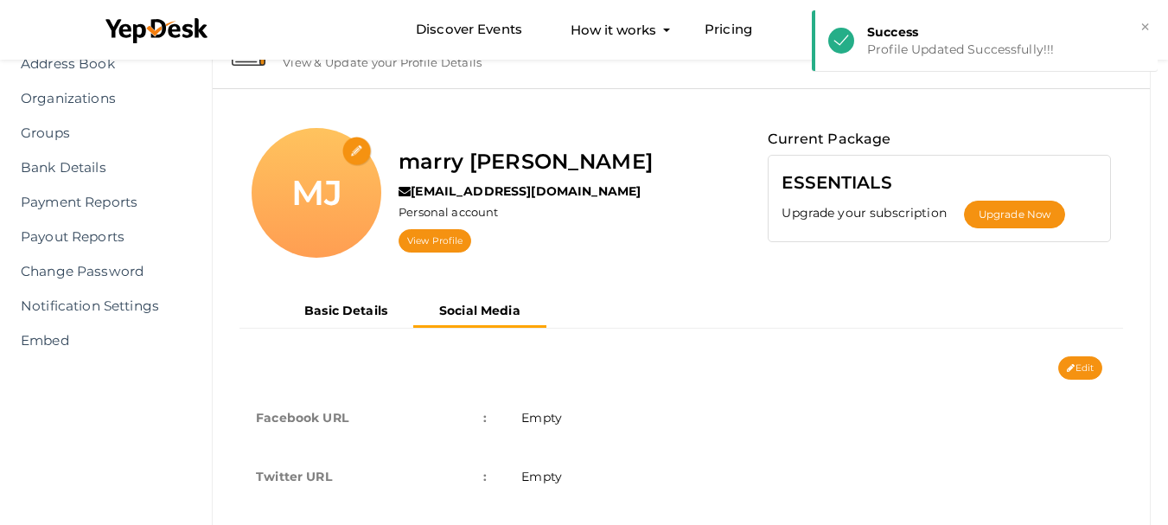
scroll to position [164, 0]
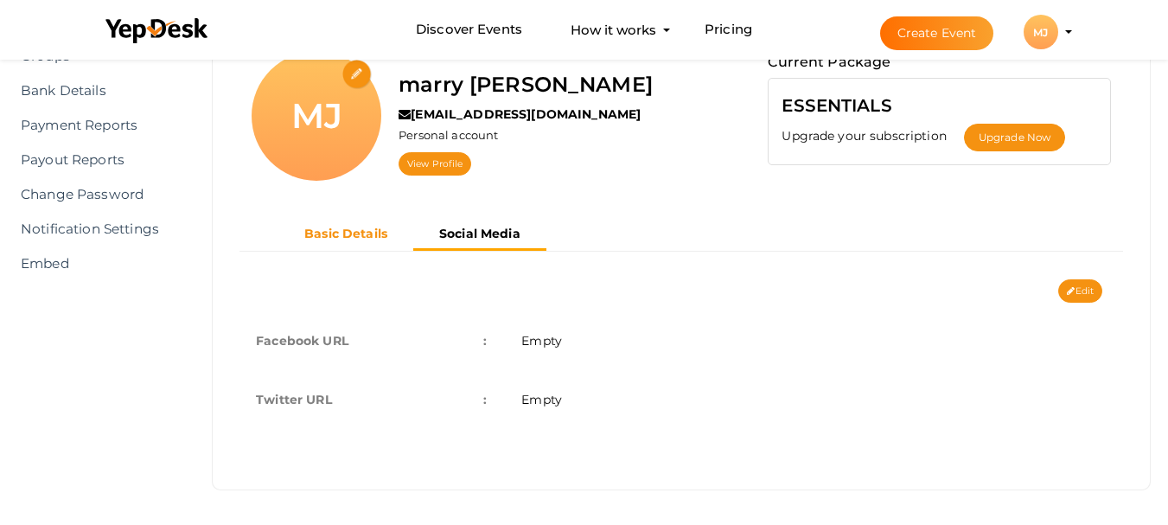
click at [372, 245] on button "Basic Details" at bounding box center [345, 234] width 135 height 29
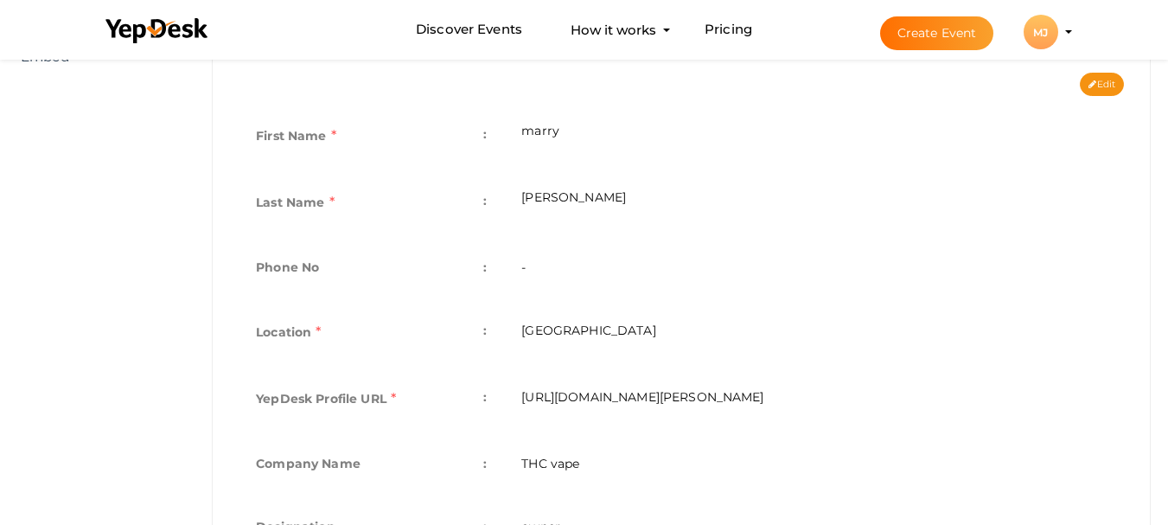
scroll to position [355, 0]
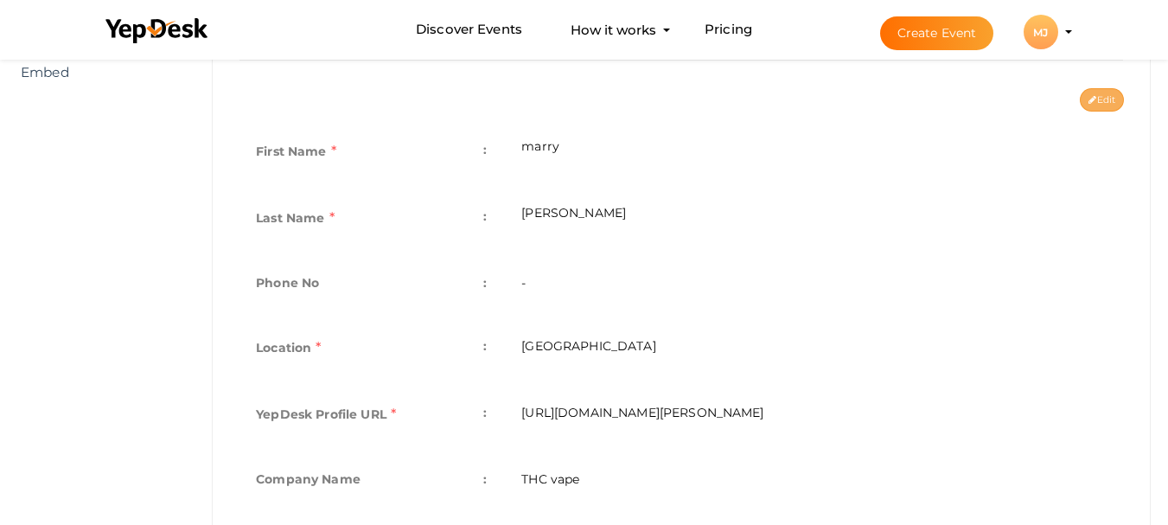
click at [1100, 103] on button "Edit" at bounding box center [1101, 99] width 44 height 23
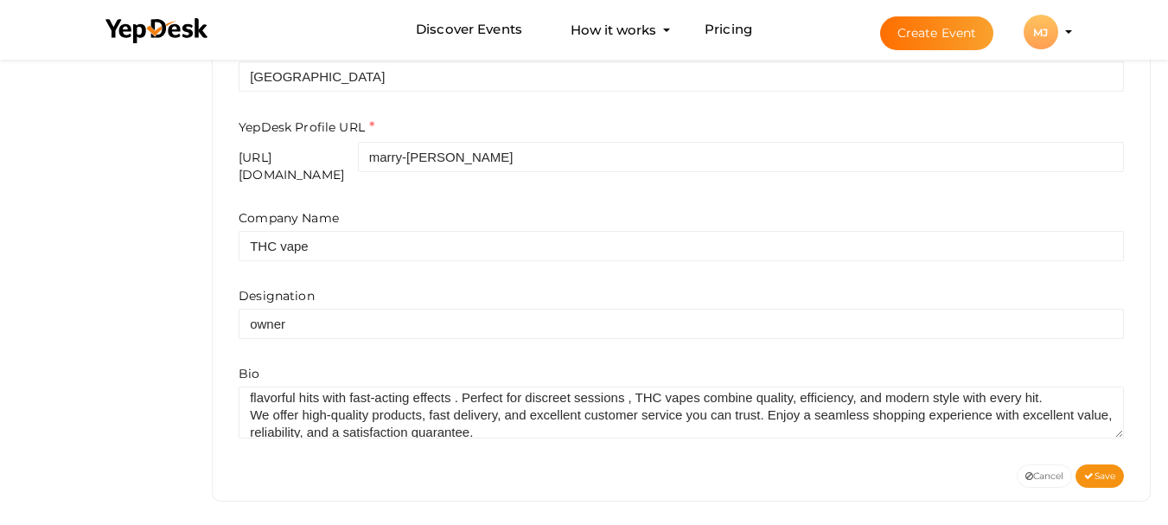
scroll to position [138, 0]
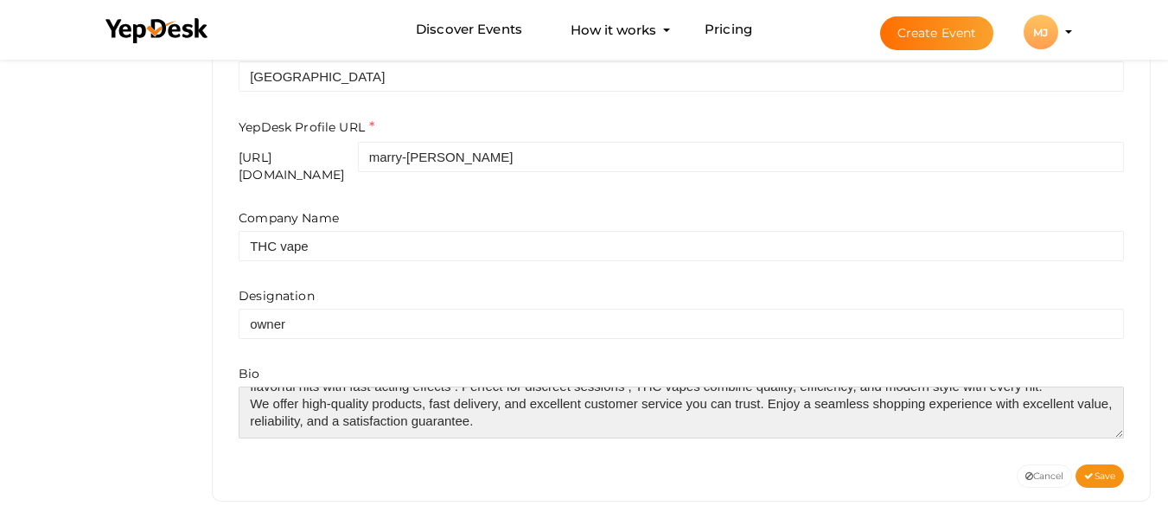
click at [516, 406] on textarea at bounding box center [681, 412] width 885 height 52
paste textarea "https://diethcvapes.de"
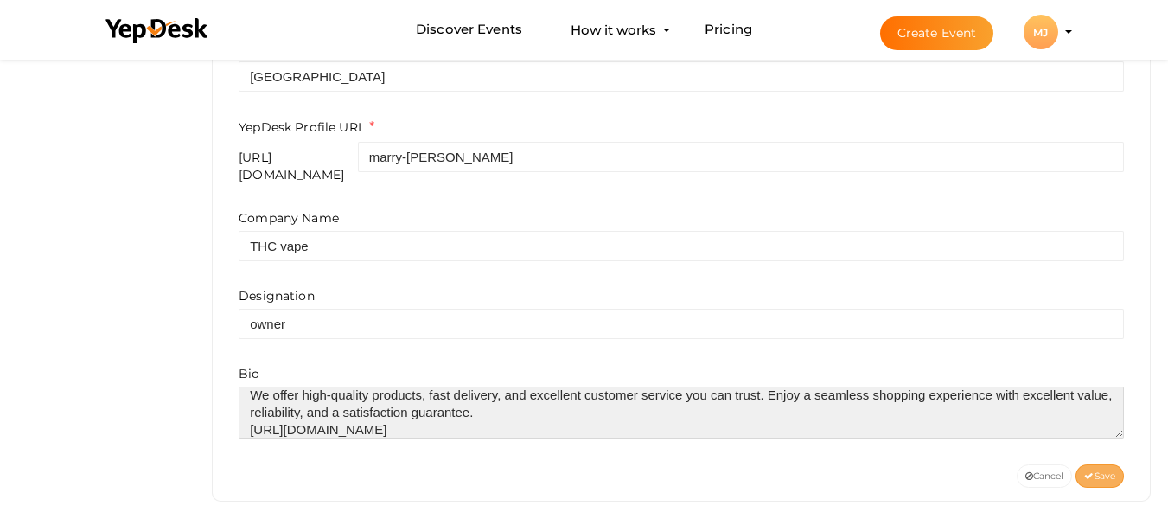
type textarea "Discover premium THC vapes in Germany Discover premium THC vapes in Germany tha…"
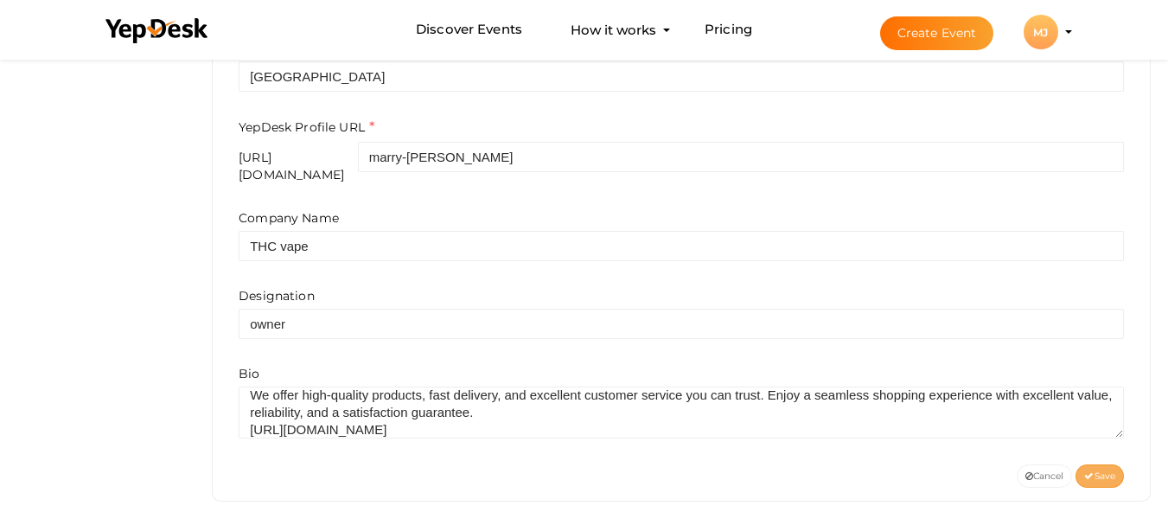
click at [1093, 470] on span "Save" at bounding box center [1099, 475] width 31 height 11
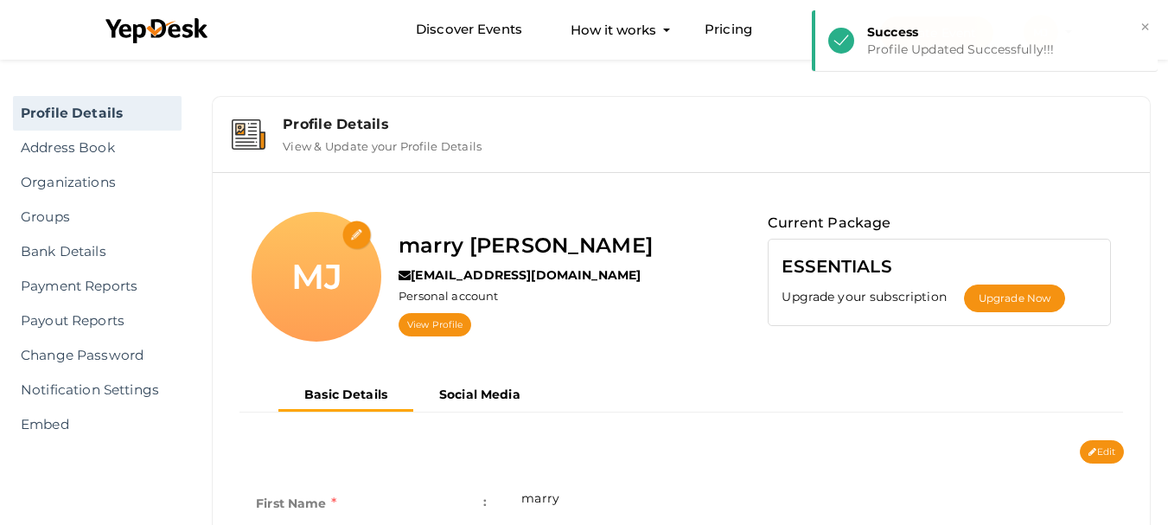
scroll to position [0, 0]
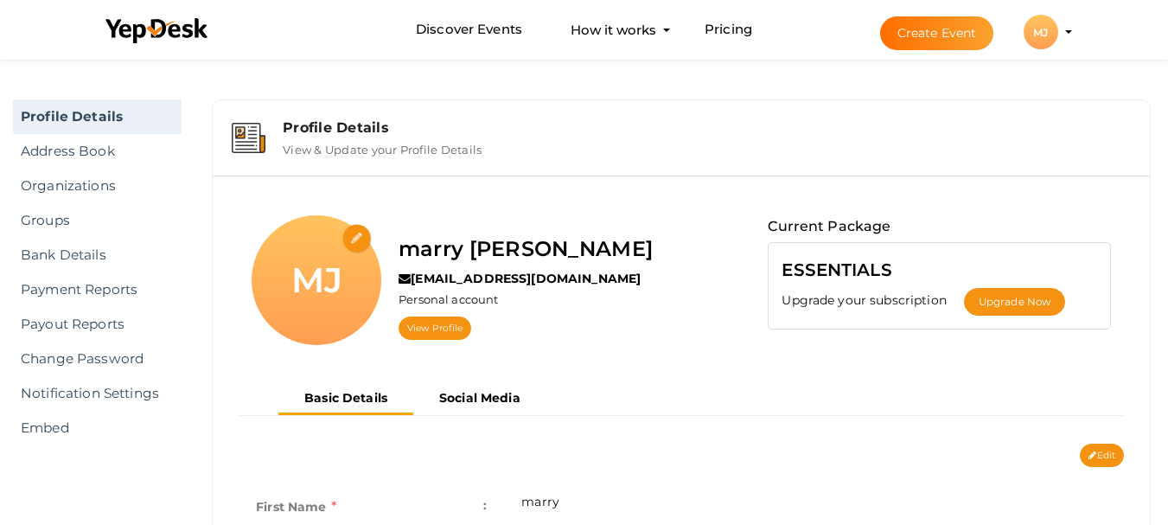
click at [365, 239] on input "file" at bounding box center [357, 239] width 30 height 30
type input "C:\fakepath\LOGO.jpg"
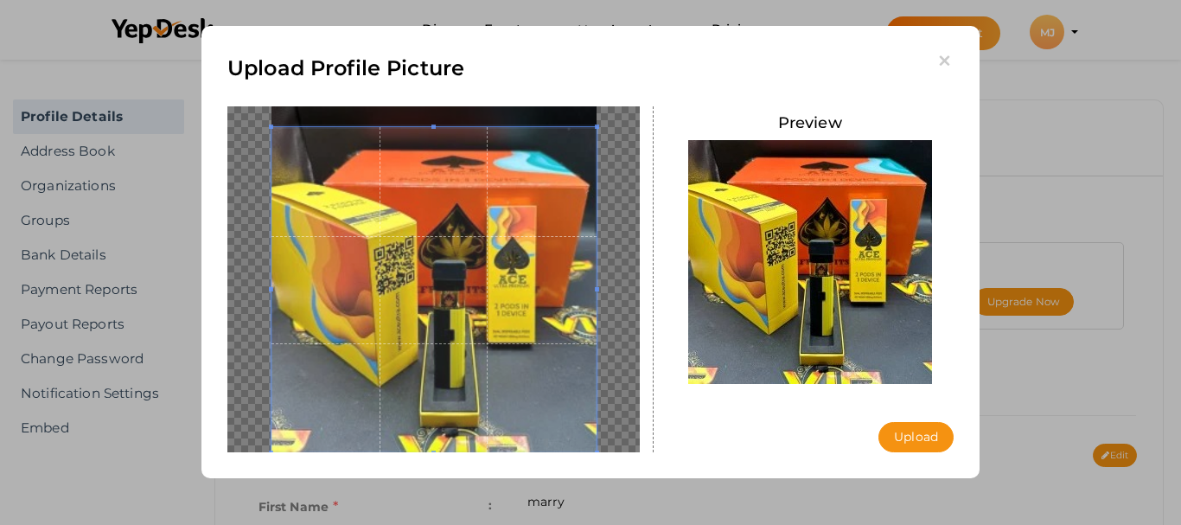
drag, startPoint x: 273, startPoint y: 128, endPoint x: 271, endPoint y: 90, distance: 38.1
click at [271, 90] on div "Upload Profile Picture Preview Upload Uploading..." at bounding box center [590, 252] width 778 height 452
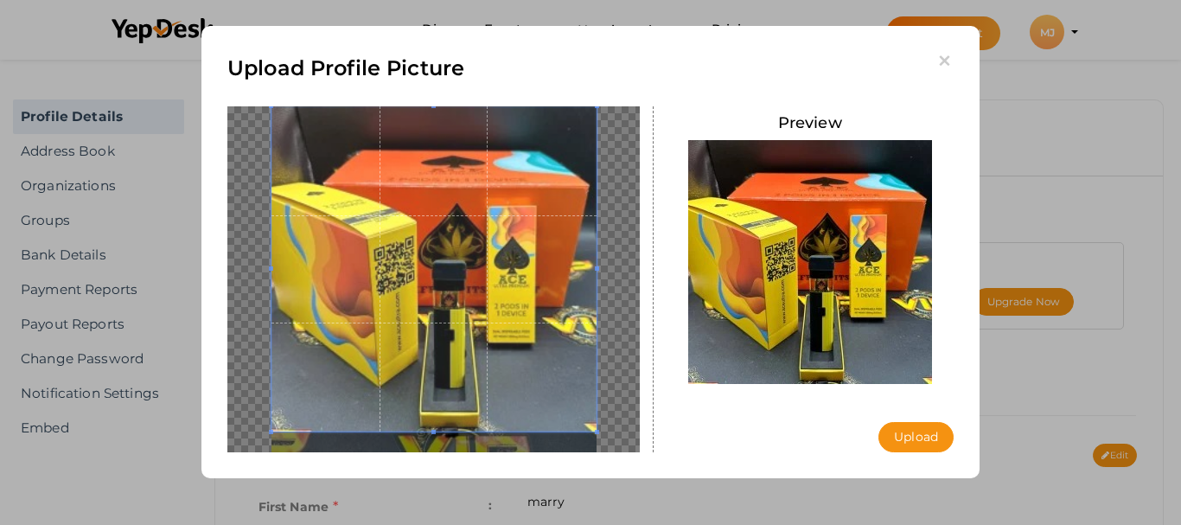
drag, startPoint x: 549, startPoint y: 365, endPoint x: 550, endPoint y: 327, distance: 38.0
click at [550, 327] on span at bounding box center [433, 268] width 325 height 325
click at [932, 437] on button "Upload" at bounding box center [915, 437] width 75 height 30
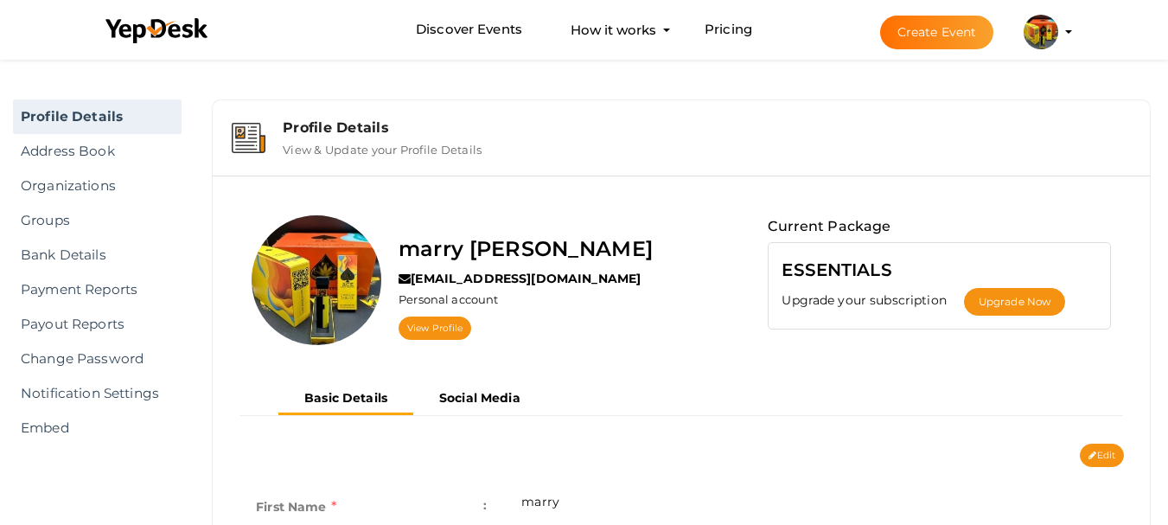
click at [1041, 21] on img at bounding box center [1040, 32] width 35 height 35
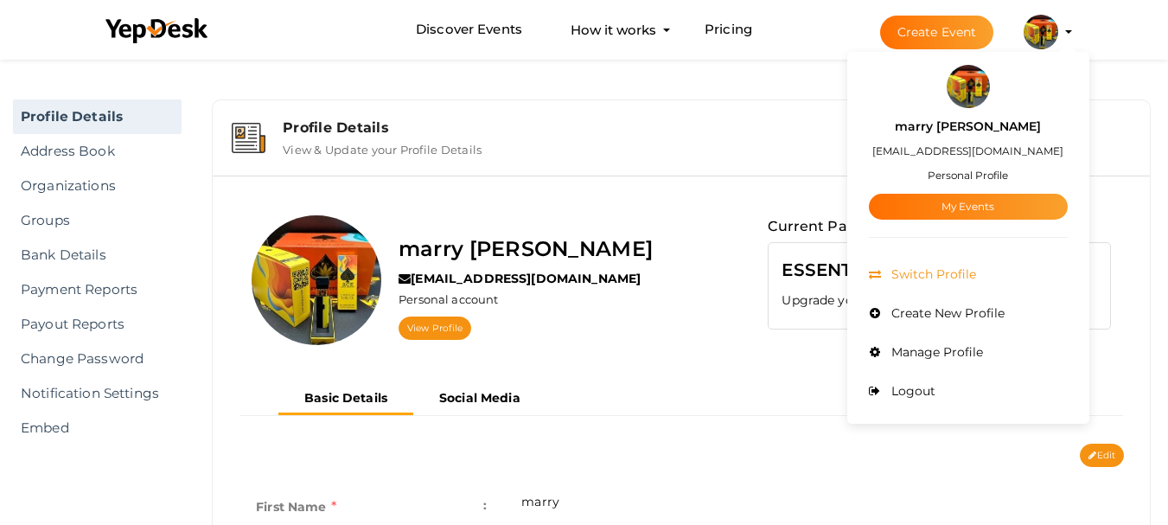
click at [940, 270] on span "Switch Profile" at bounding box center [931, 274] width 89 height 16
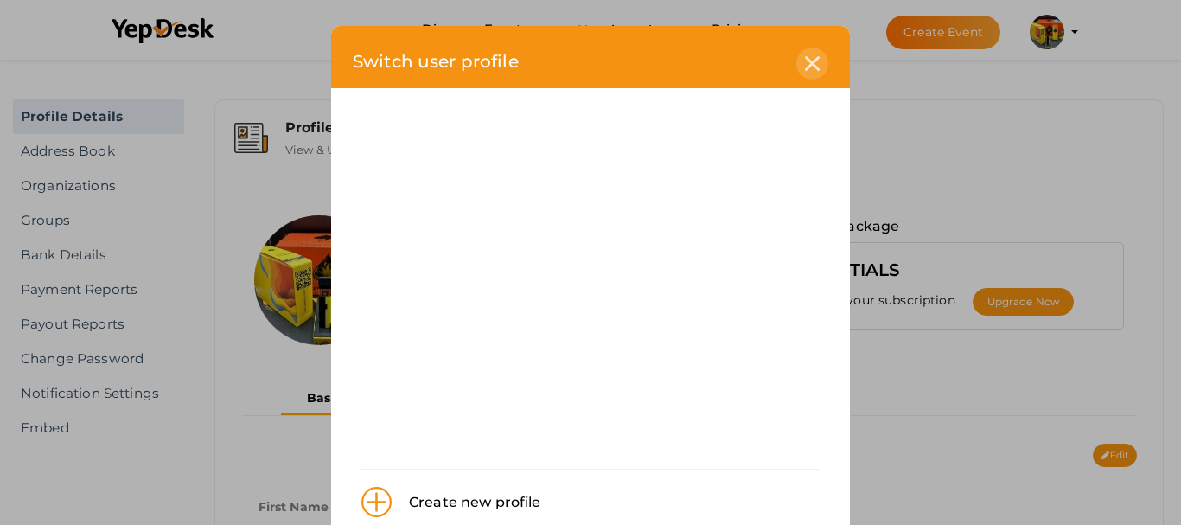
click at [805, 59] on icon at bounding box center [812, 63] width 15 height 15
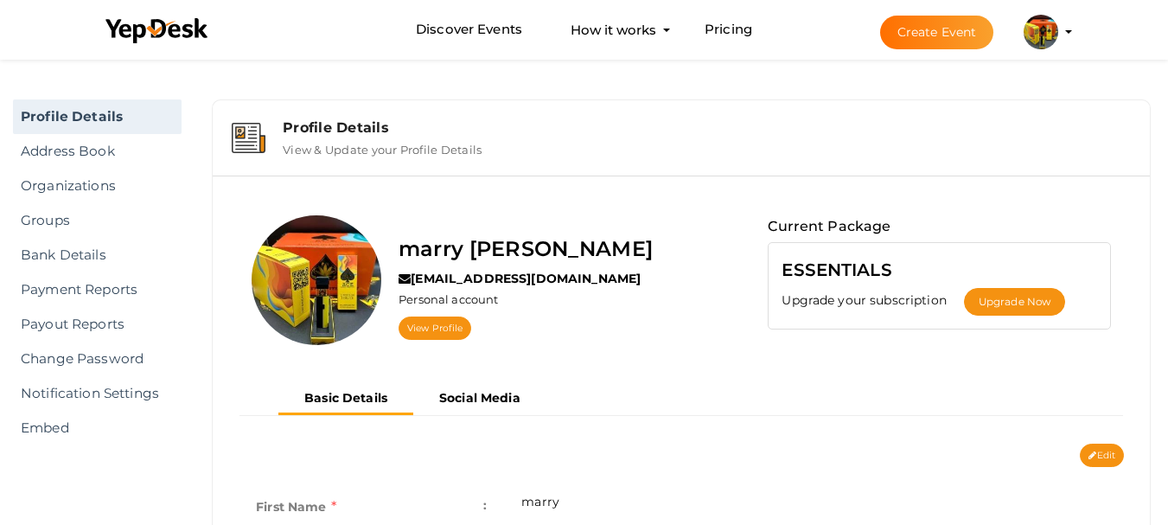
click at [1031, 27] on img at bounding box center [1040, 32] width 35 height 35
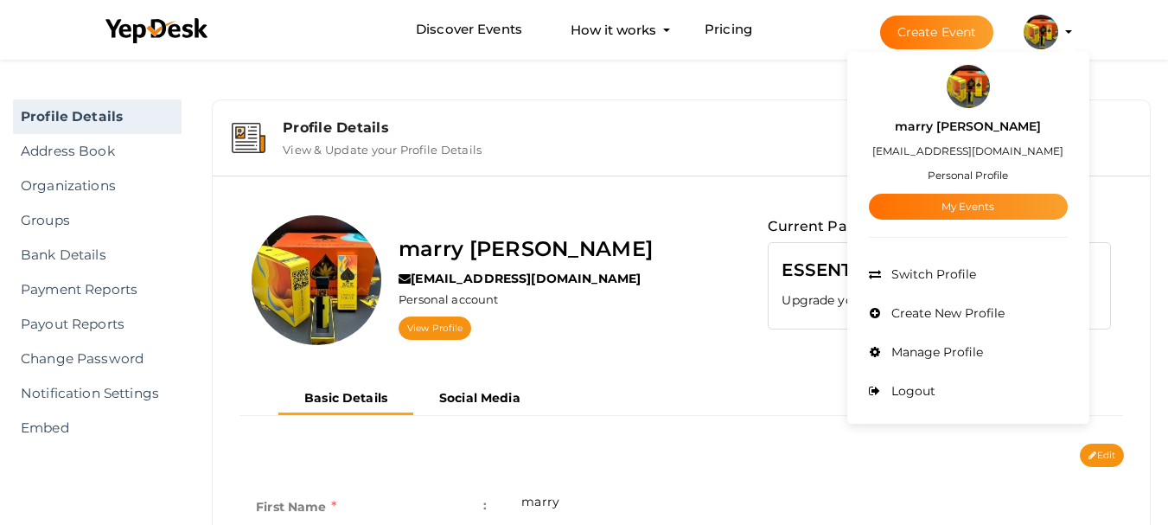
click at [941, 479] on td "marry" at bounding box center [814, 508] width 620 height 67
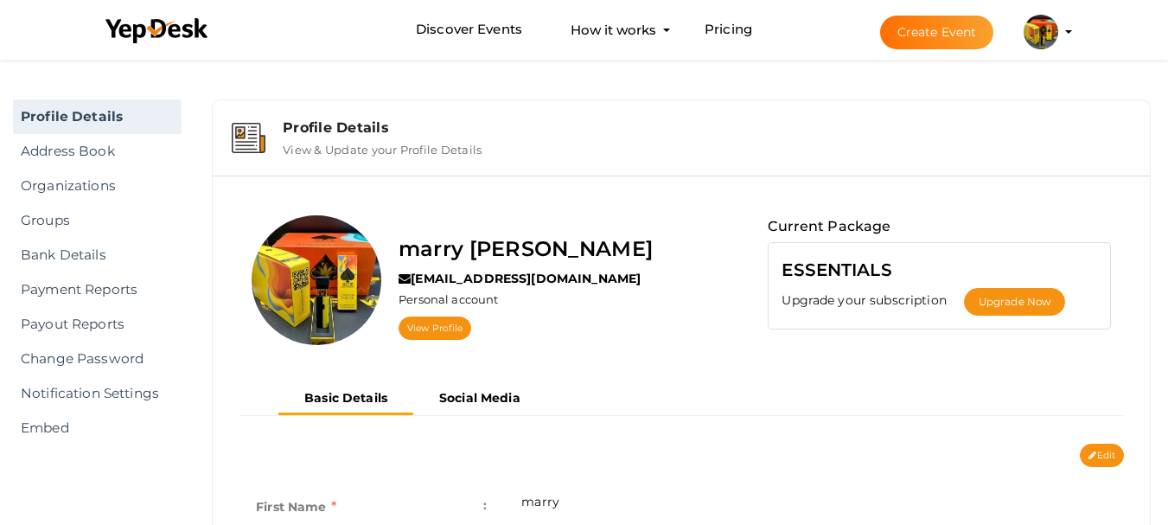
click at [792, 448] on div "Edit Cancel Save" at bounding box center [681, 454] width 911 height 23
click at [347, 133] on div "Profile Details" at bounding box center [707, 127] width 848 height 16
click at [354, 137] on label "View & Update your Profile Details" at bounding box center [382, 146] width 199 height 21
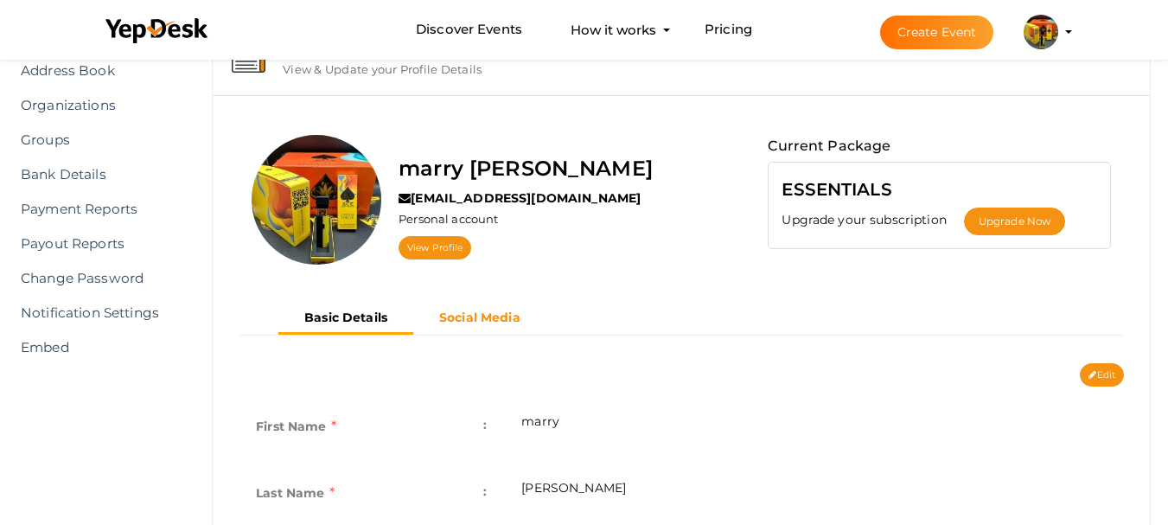
scroll to position [173, 0]
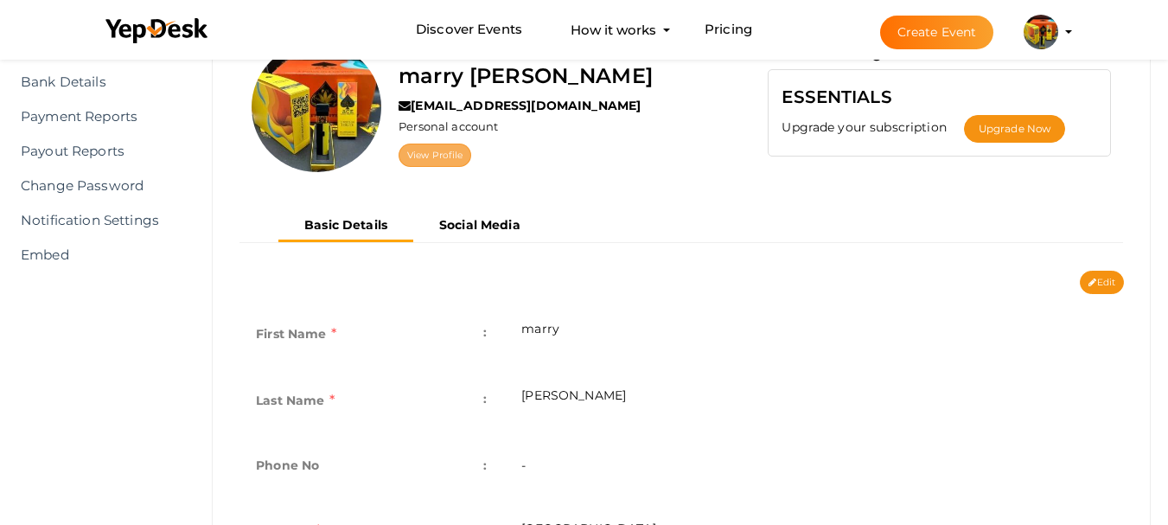
click at [440, 161] on link "View Profile" at bounding box center [434, 154] width 73 height 23
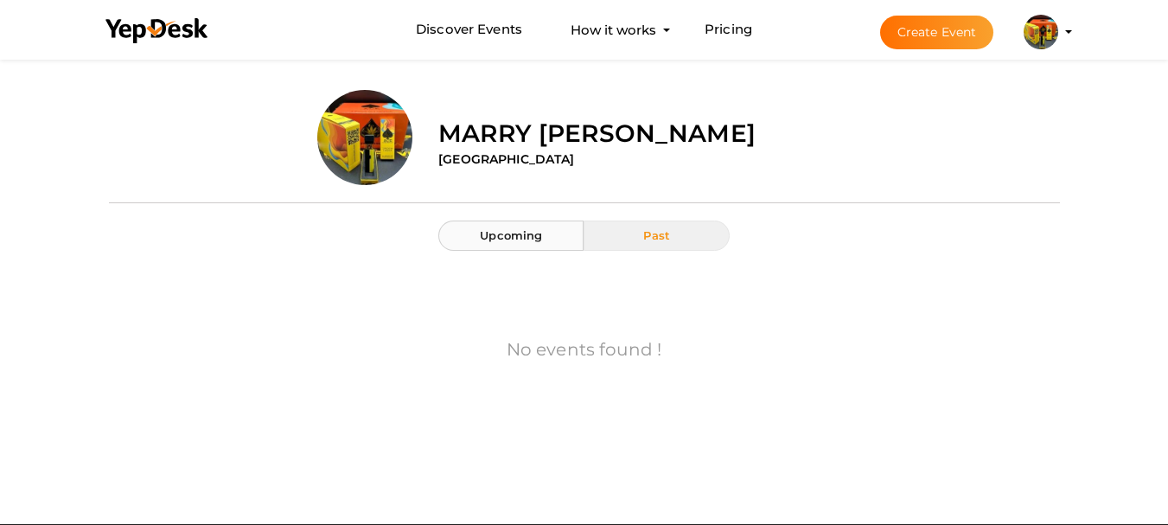
click at [542, 237] on span "Upcoming" at bounding box center [511, 235] width 62 height 14
click at [621, 239] on button "Past" at bounding box center [655, 235] width 145 height 30
click at [473, 137] on label "marry [PERSON_NAME]" at bounding box center [596, 133] width 317 height 35
drag, startPoint x: 1009, startPoint y: 38, endPoint x: 1047, endPoint y: 33, distance: 38.4
click at [1014, 36] on li "Create Event marry [PERSON_NAME] [EMAIL_ADDRESS][DOMAIN_NAME] Personal Profile …" at bounding box center [960, 32] width 231 height 62
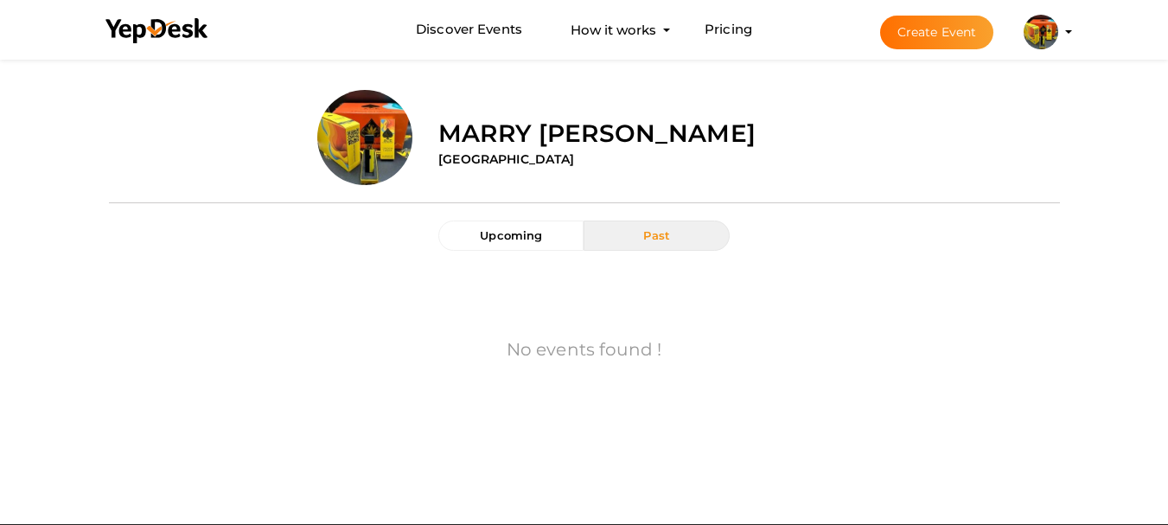
click at [1047, 33] on img at bounding box center [1040, 32] width 35 height 35
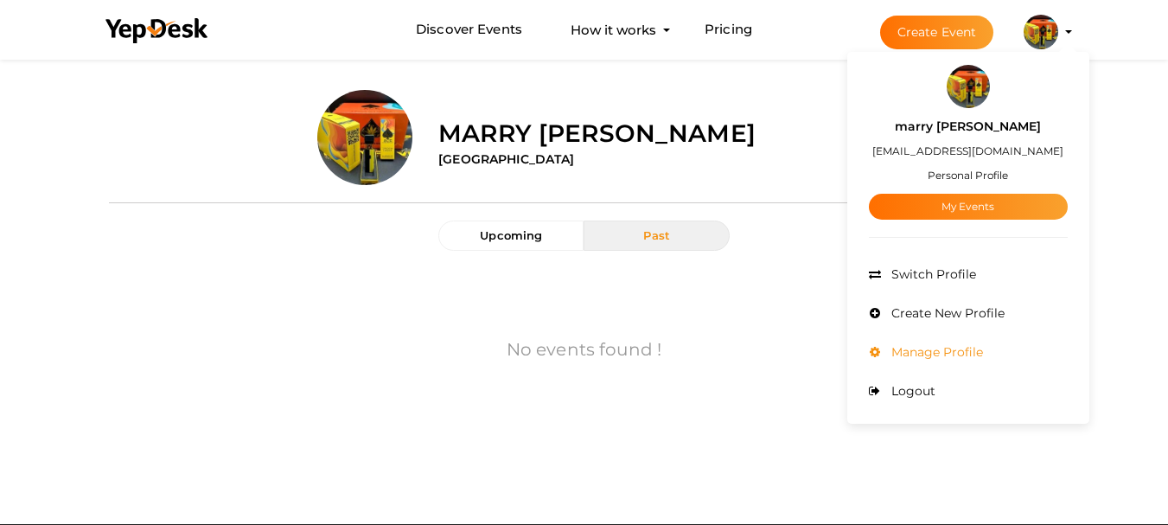
click at [937, 349] on span "Manage Profile" at bounding box center [935, 352] width 96 height 16
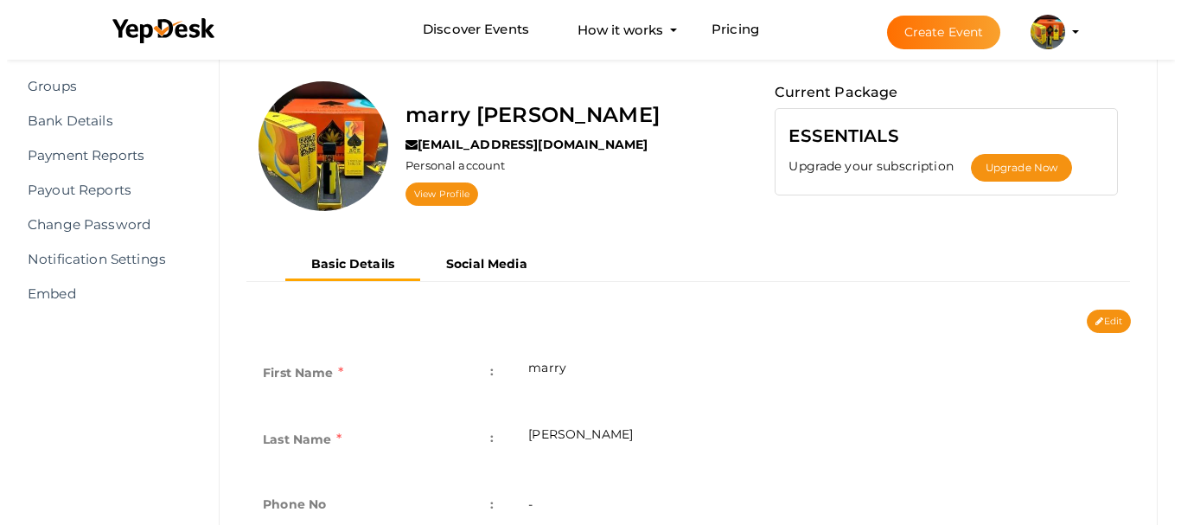
scroll to position [96, 0]
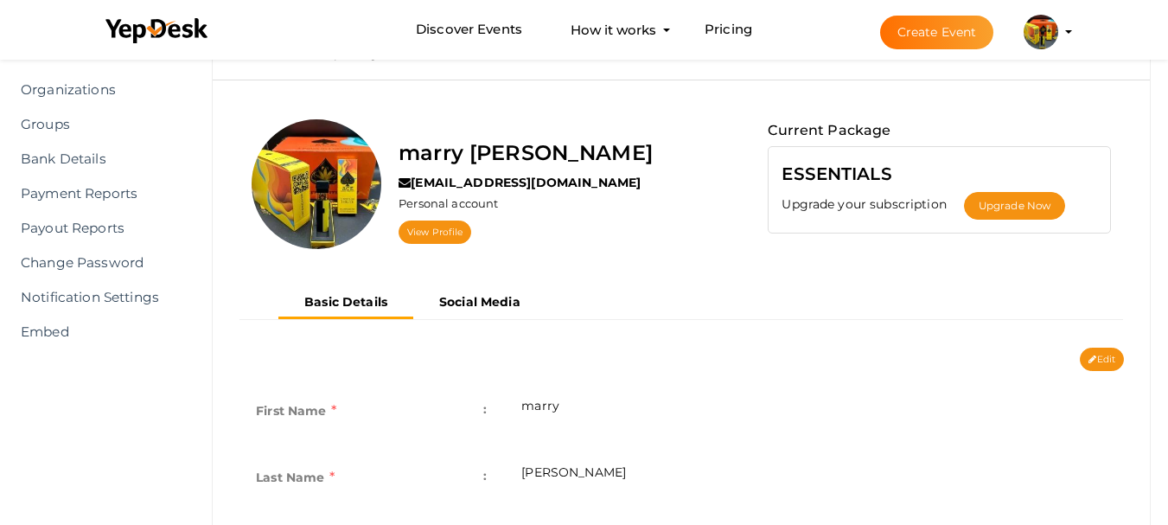
click at [476, 207] on label "Personal account" at bounding box center [447, 203] width 99 height 16
click at [449, 207] on label "Personal account" at bounding box center [447, 203] width 99 height 16
drag, startPoint x: 1070, startPoint y: 34, endPoint x: 1062, endPoint y: 46, distance: 14.4
click at [1068, 37] on li "Create Event marry jane m6322362@gmail.com Personal Profile My Events Admin Swi…" at bounding box center [960, 32] width 231 height 62
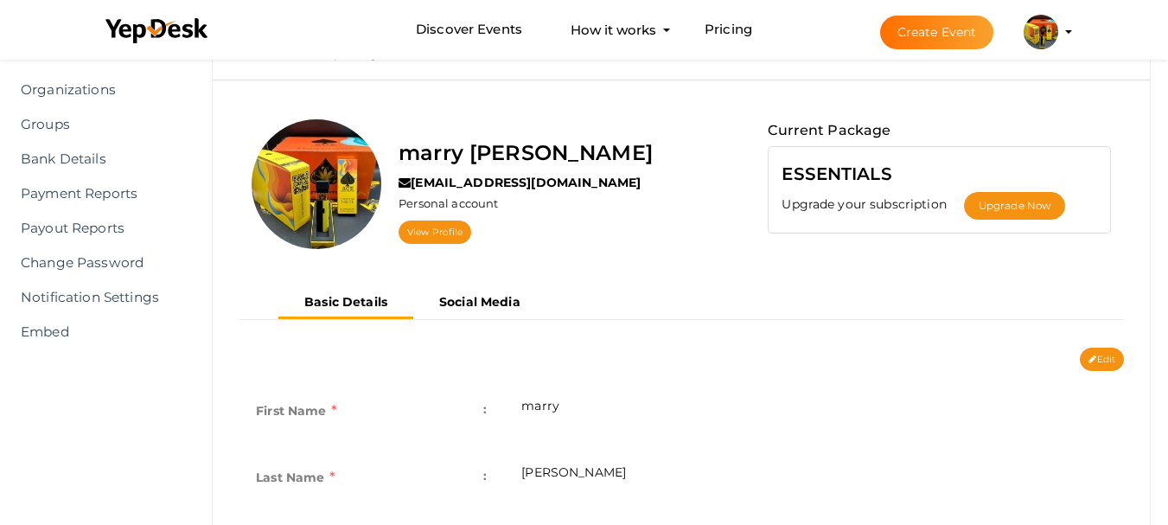
click at [1028, 35] on img at bounding box center [1040, 32] width 35 height 35
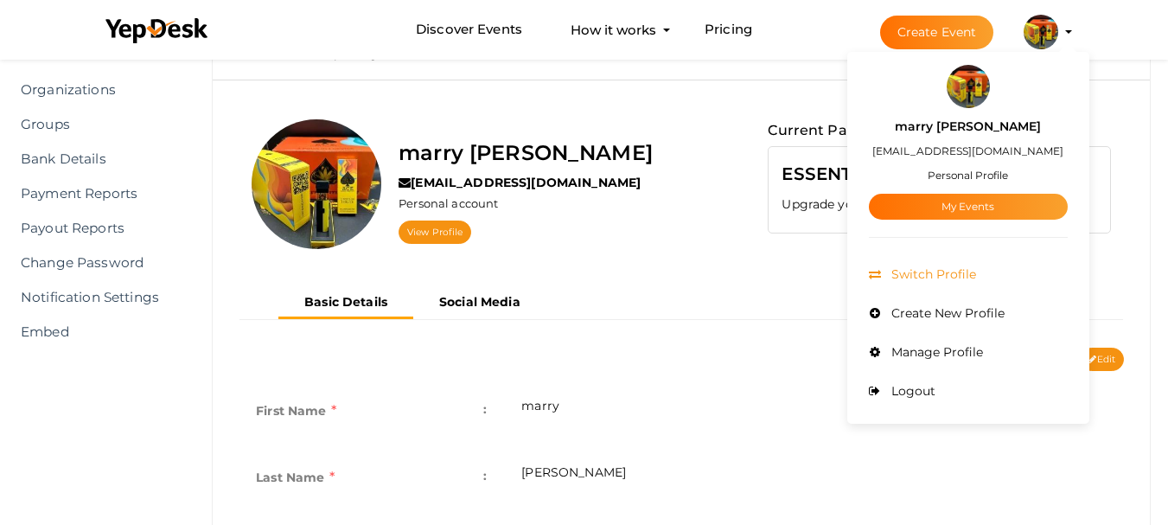
click at [945, 269] on span "Switch Profile" at bounding box center [931, 274] width 89 height 16
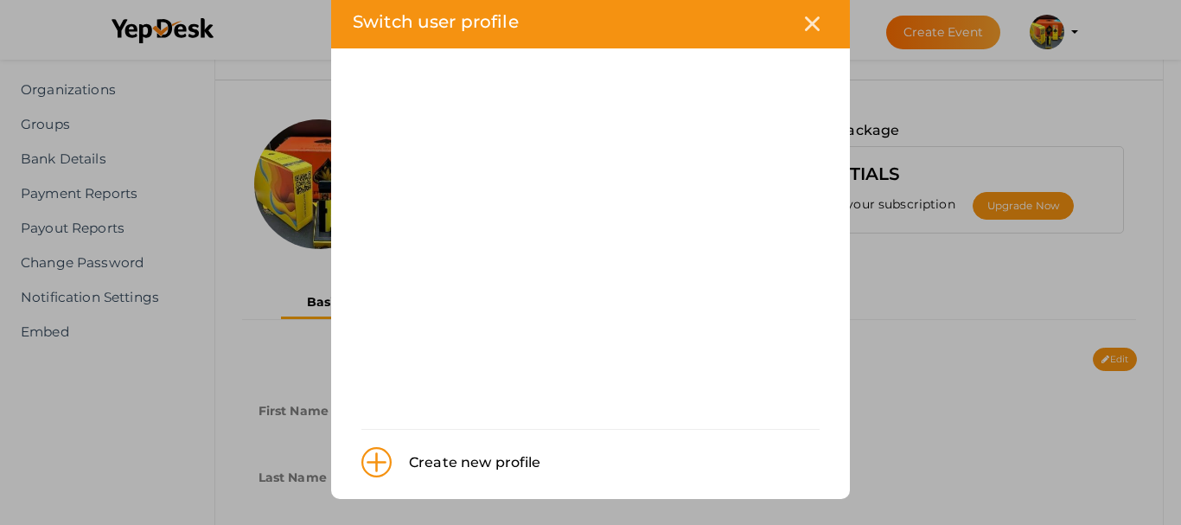
scroll to position [0, 0]
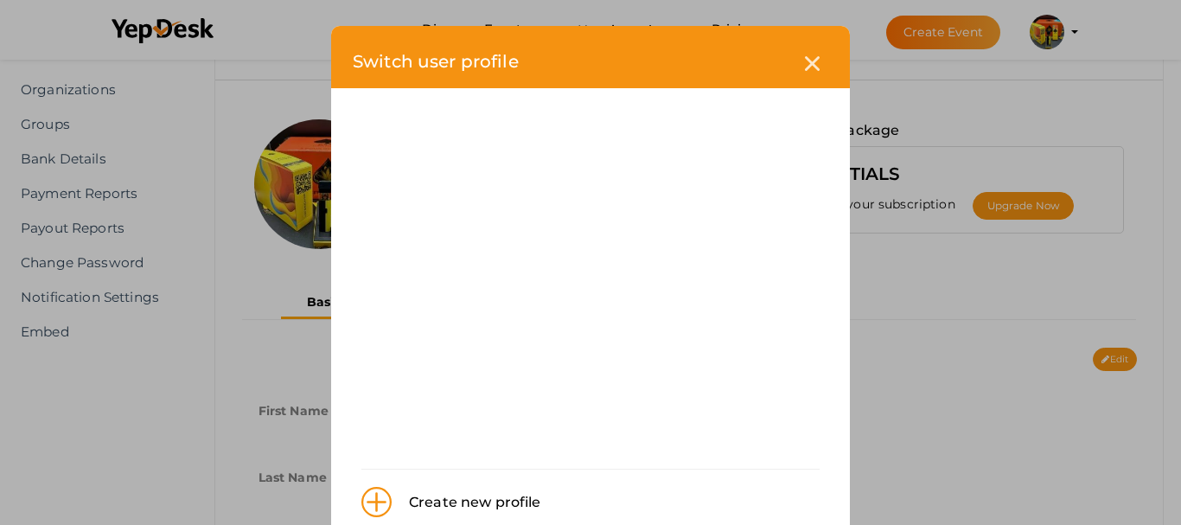
click at [509, 498] on div "Create new profile" at bounding box center [466, 502] width 150 height 22
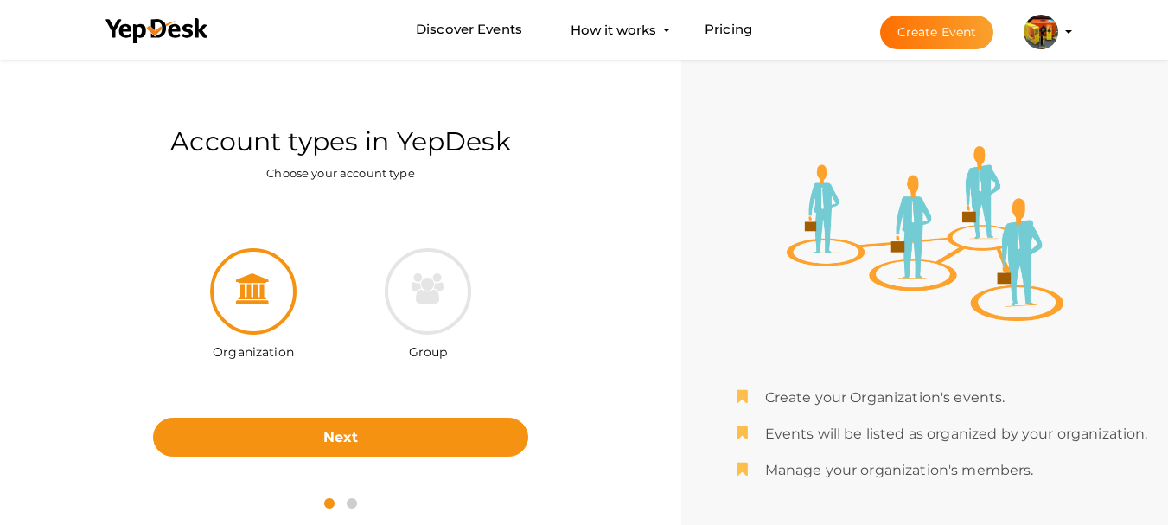
click at [259, 311] on div at bounding box center [253, 291] width 86 height 86
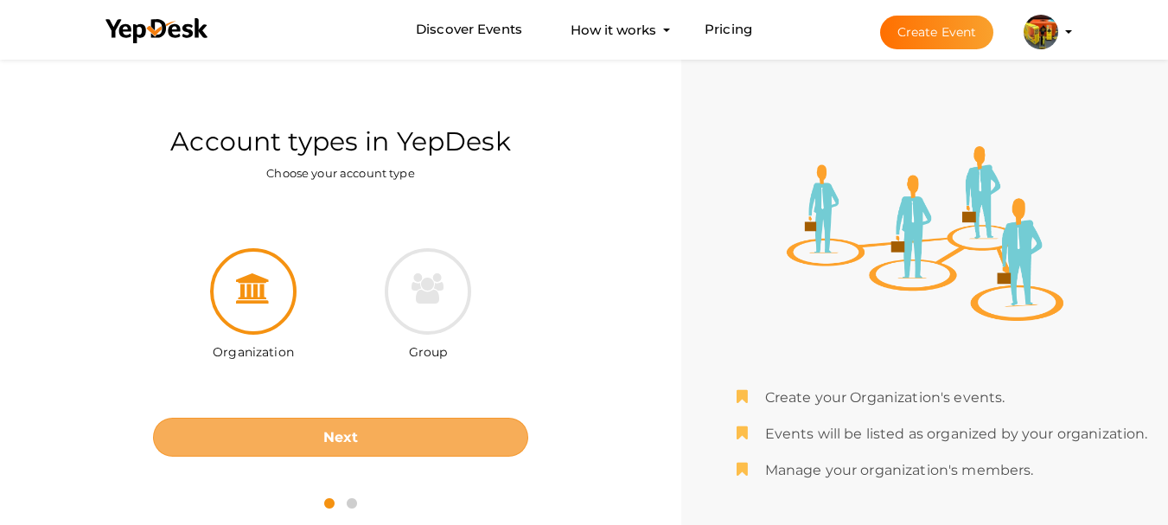
click at [422, 438] on button "Next" at bounding box center [340, 436] width 375 height 39
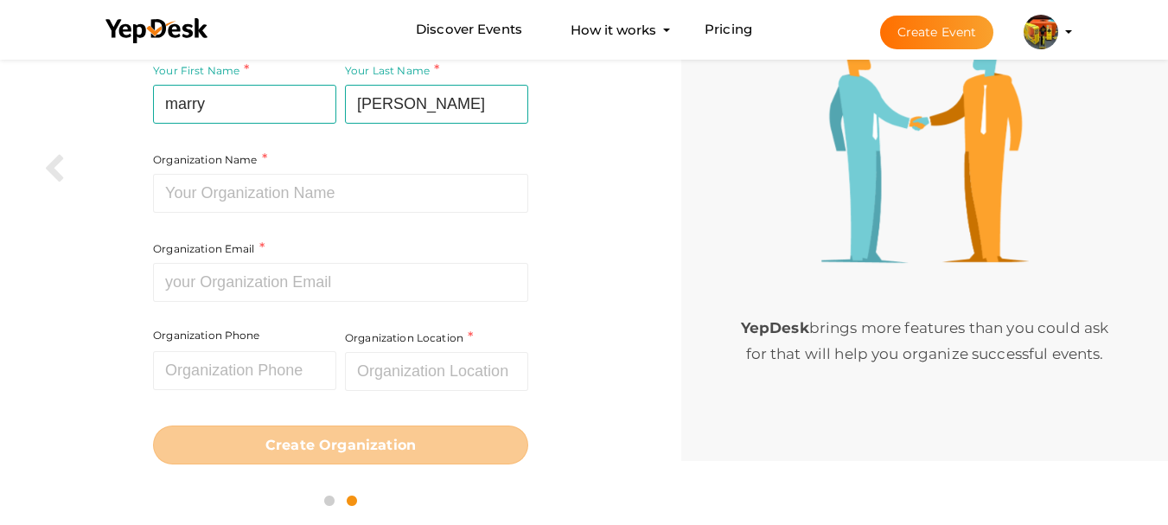
scroll to position [121, 0]
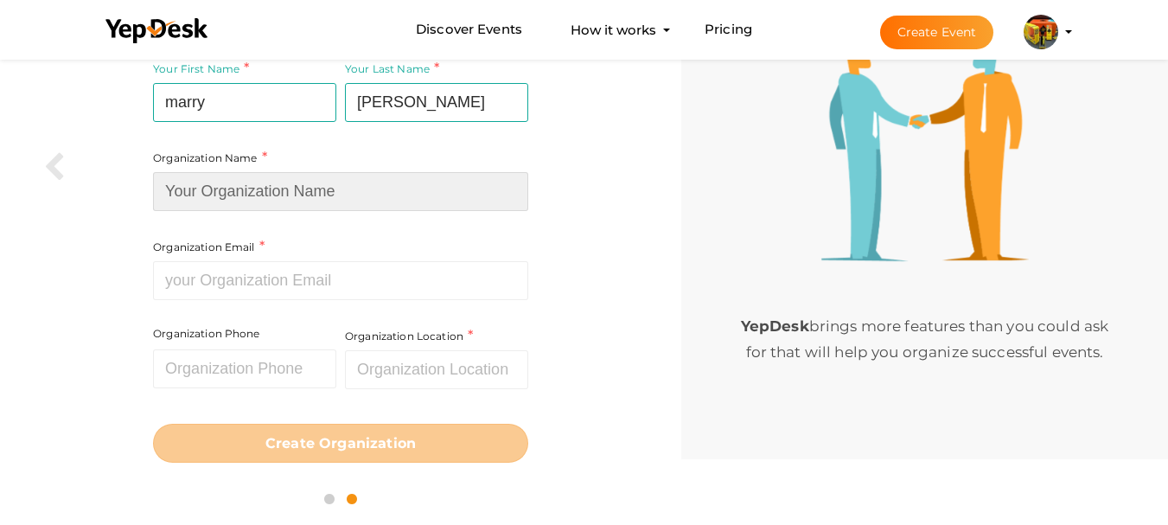
click at [306, 202] on input at bounding box center [340, 191] width 375 height 39
paste input "https://diethcvapes.de"
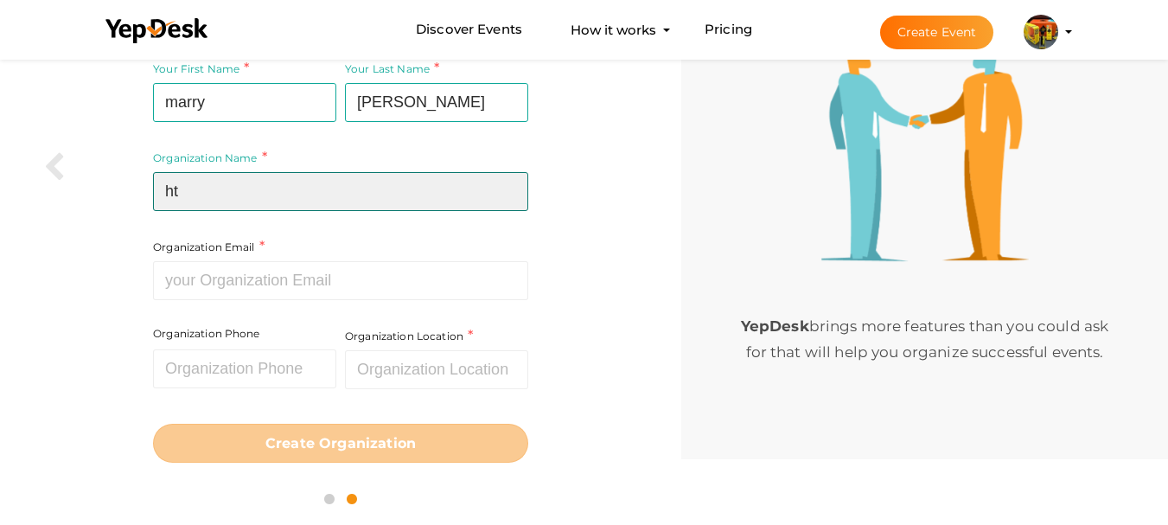
type input "h"
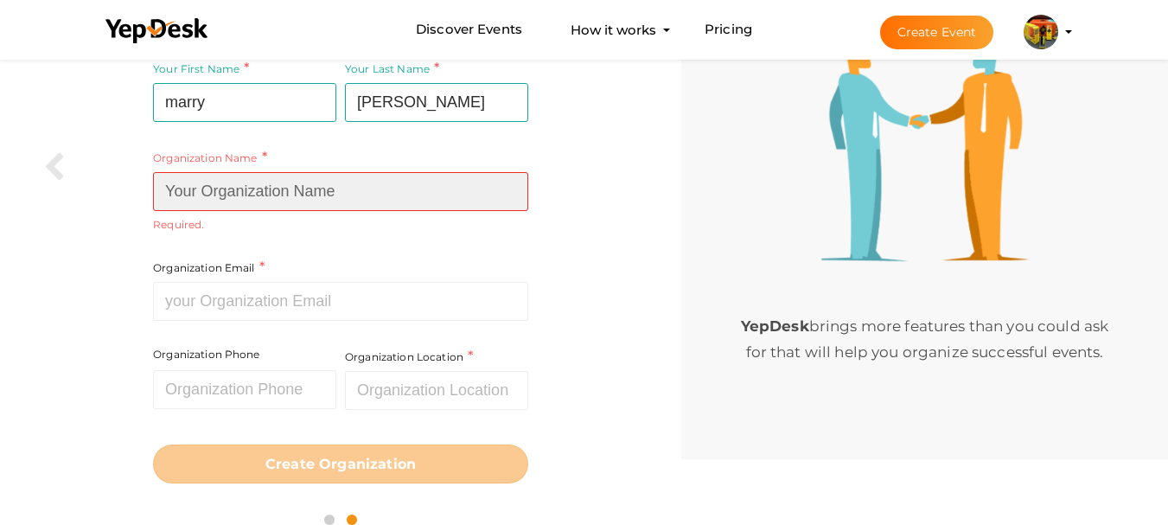
paste input "THC vape"
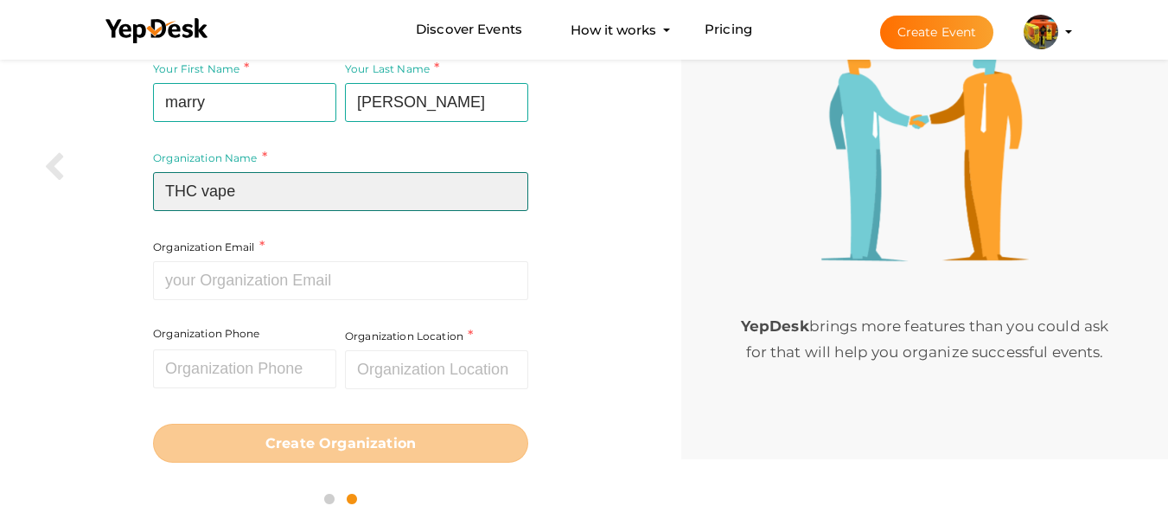
type input "THC vape"
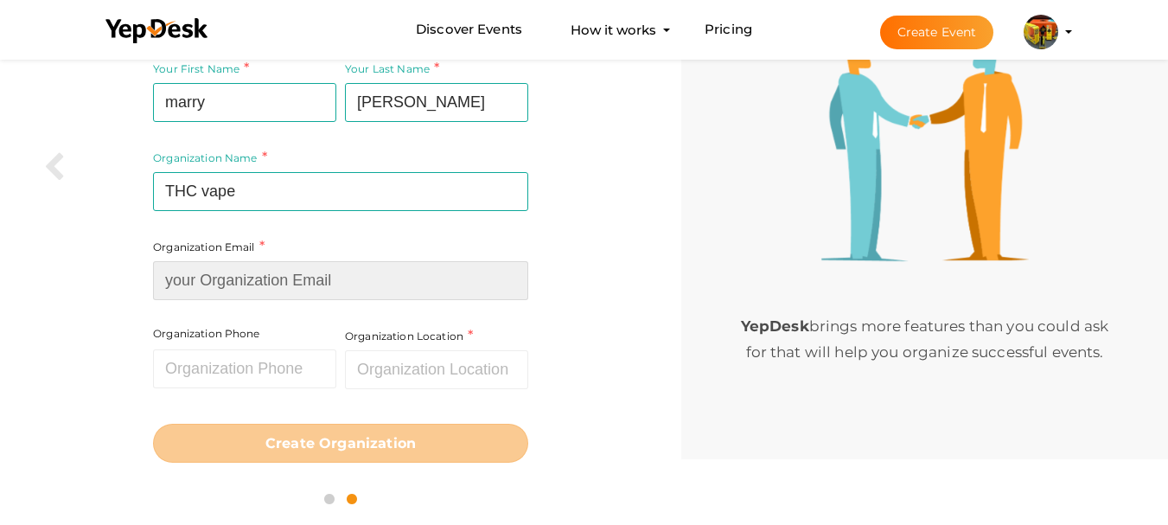
click at [208, 276] on input at bounding box center [340, 280] width 375 height 39
type input "[EMAIL_ADDRESS][DOMAIN_NAME]"
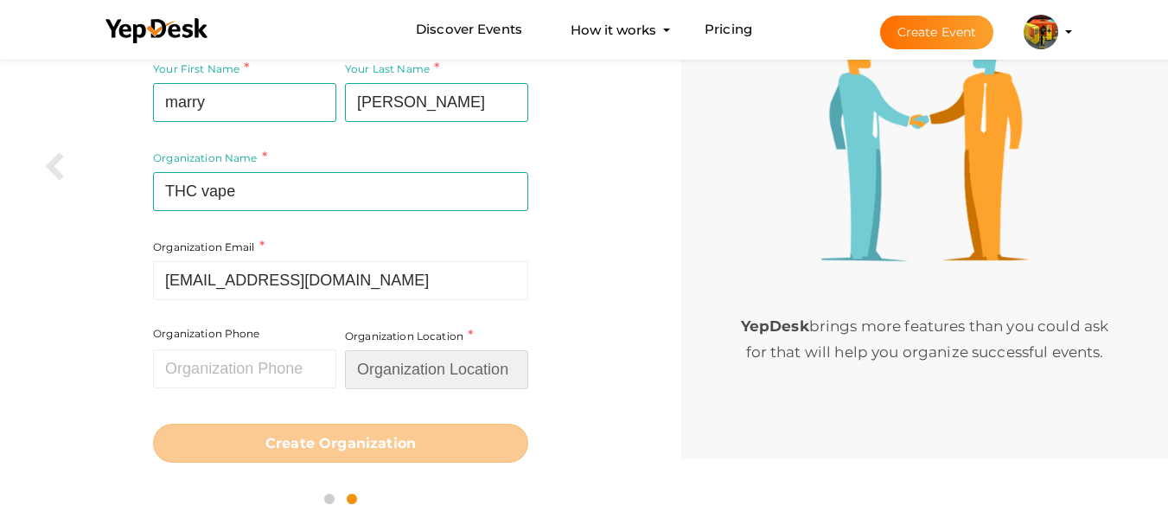
type input "[GEOGRAPHIC_DATA]"
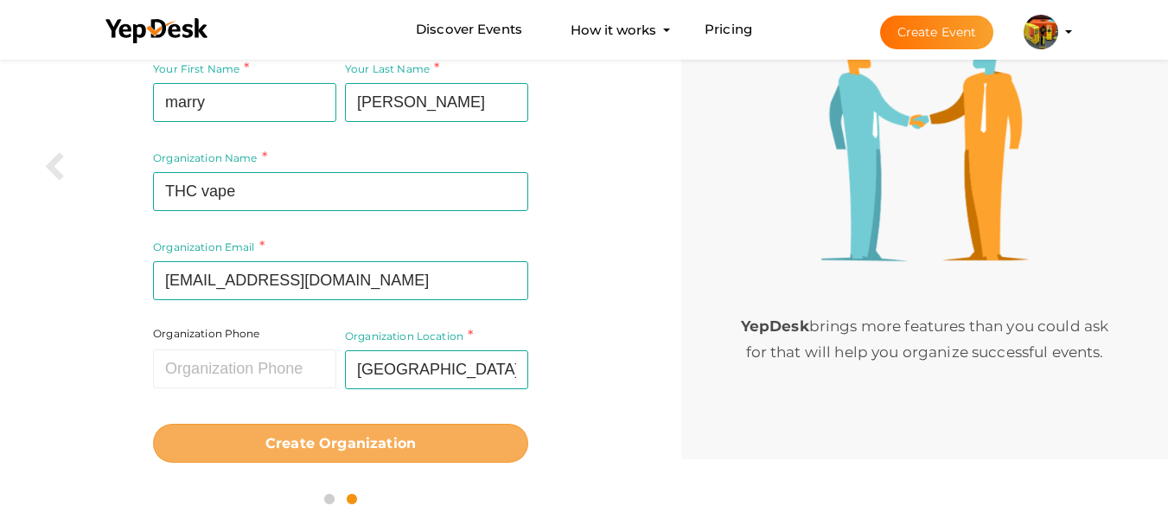
click at [302, 451] on button "Create Organization" at bounding box center [340, 442] width 375 height 39
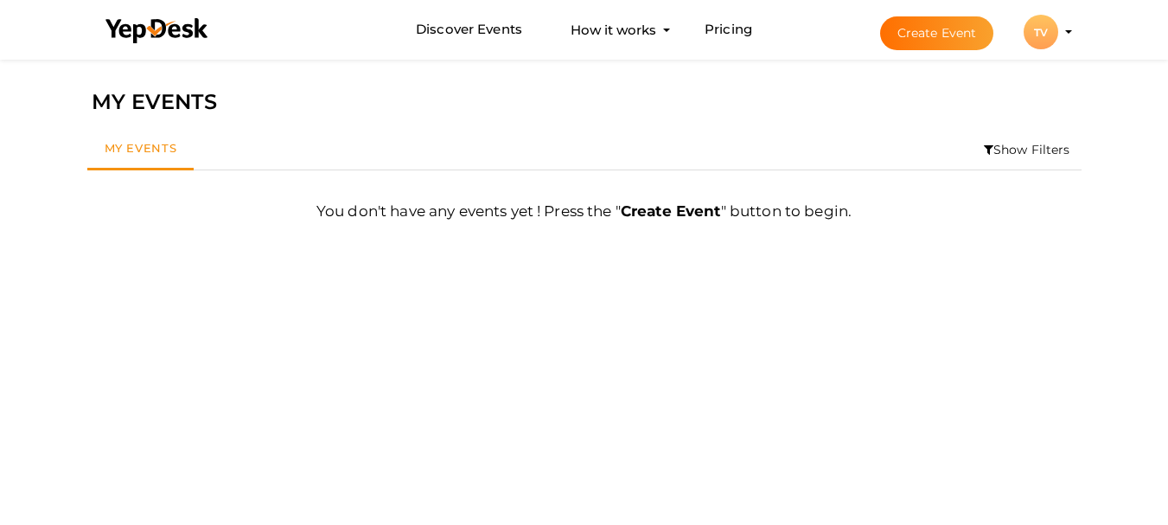
click at [1031, 37] on div "TV" at bounding box center [1040, 32] width 35 height 35
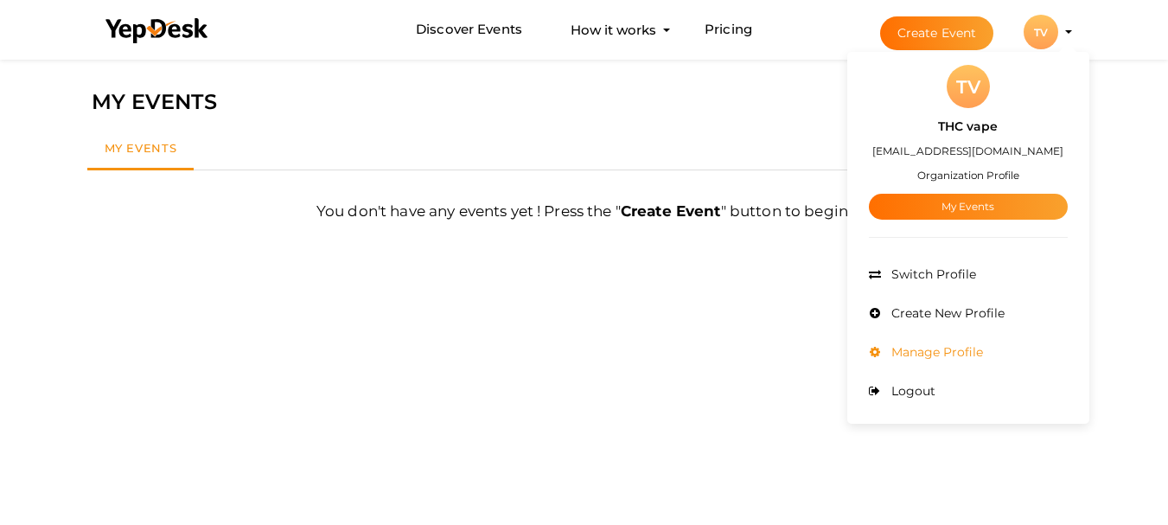
click at [938, 362] on li "Manage Profile" at bounding box center [968, 352] width 199 height 39
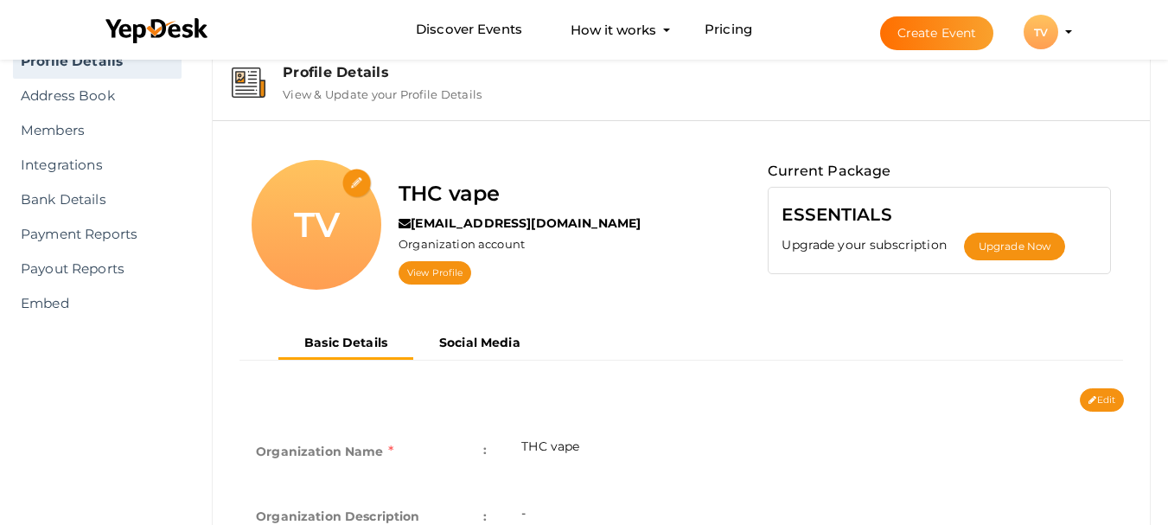
scroll to position [55, 0]
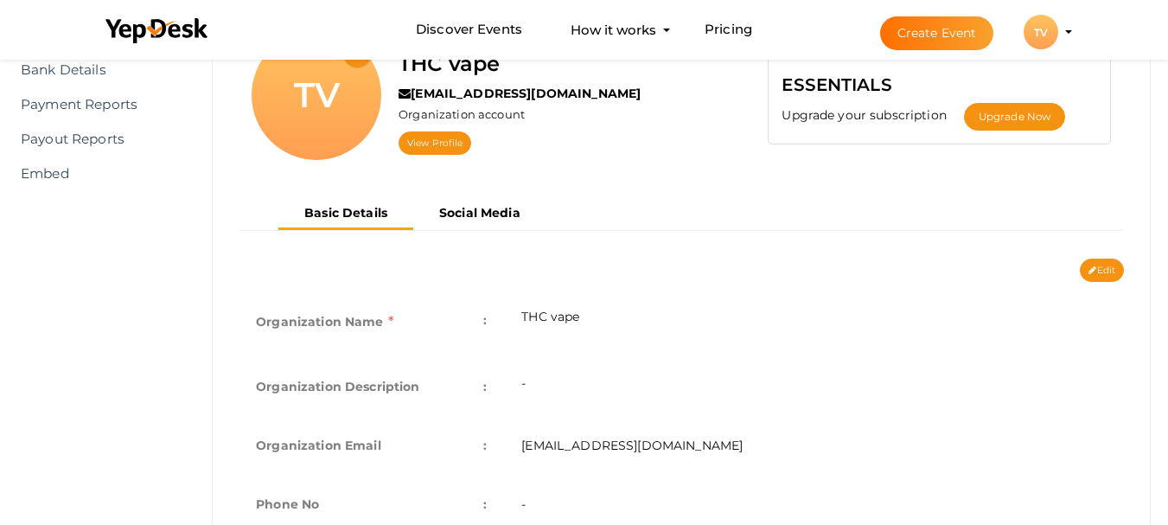
scroll to position [177, 0]
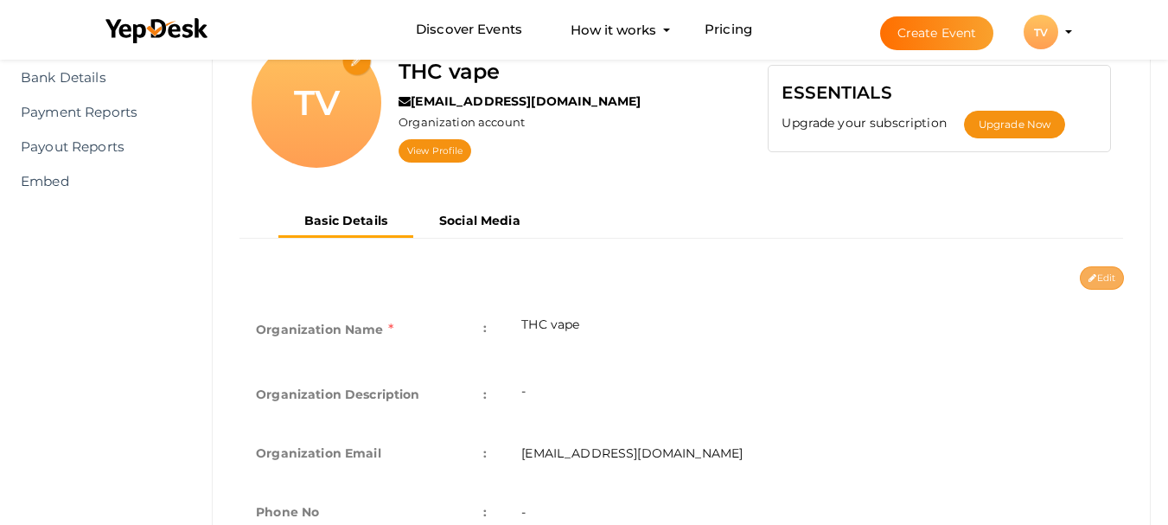
click at [1108, 271] on button "Edit" at bounding box center [1101, 277] width 44 height 23
type input "THC vape"
type input "[EMAIL_ADDRESS][DOMAIN_NAME]"
select select "9"
type input "[GEOGRAPHIC_DATA]"
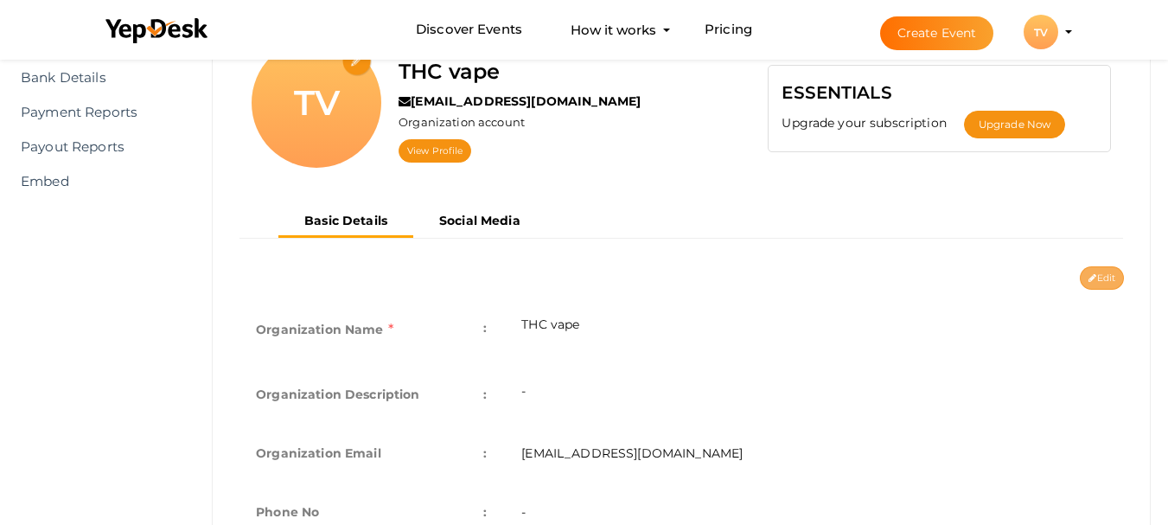
type input "thc-vape"
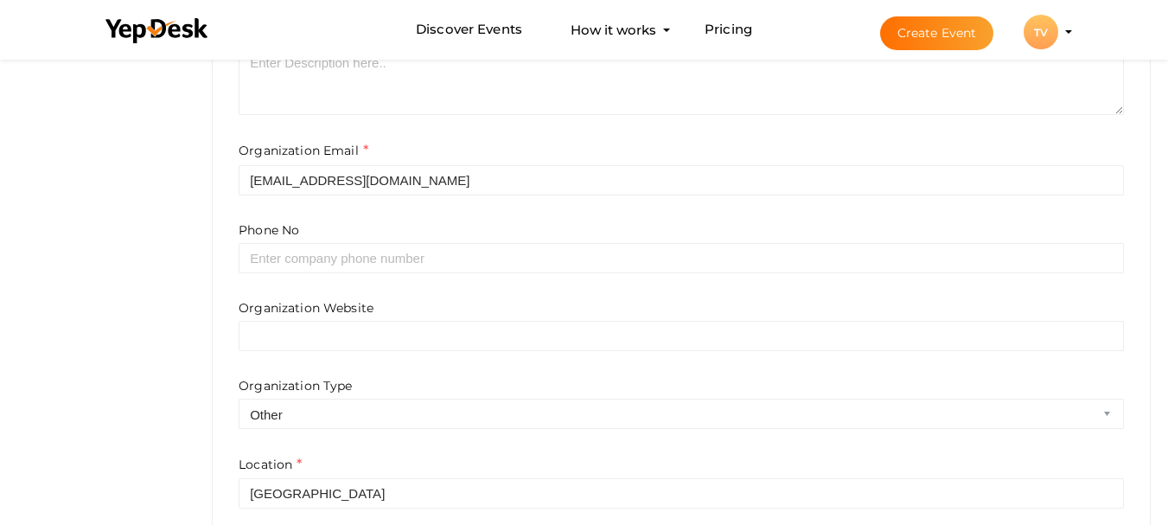
scroll to position [264, 0]
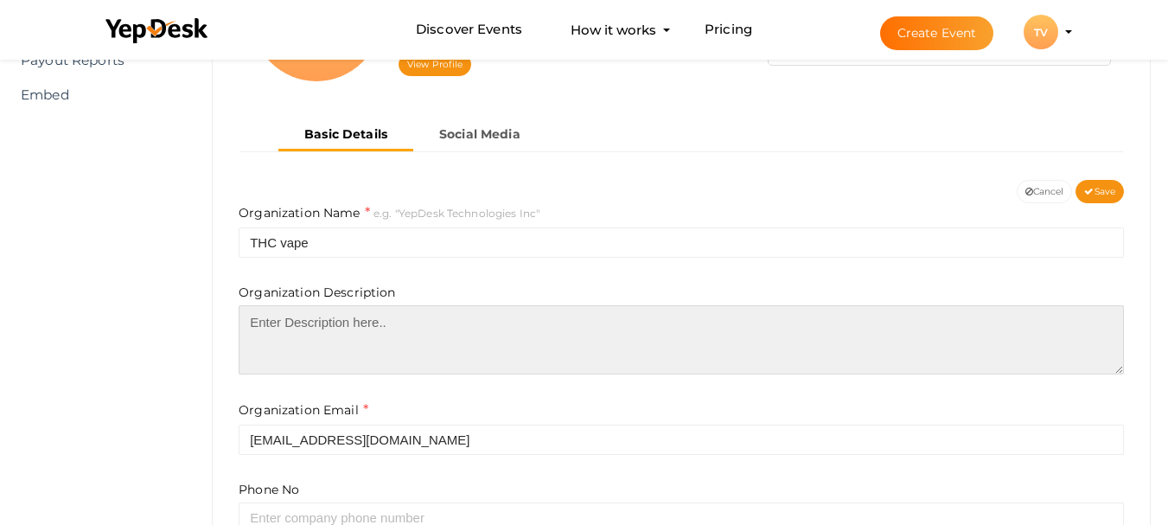
click at [394, 325] on textarea at bounding box center [681, 339] width 885 height 69
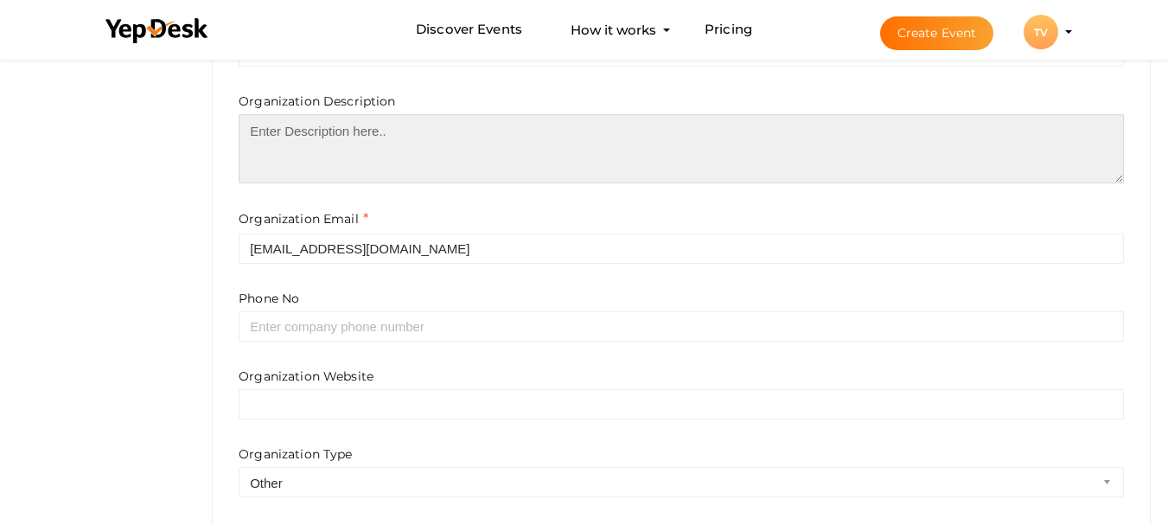
scroll to position [436, 0]
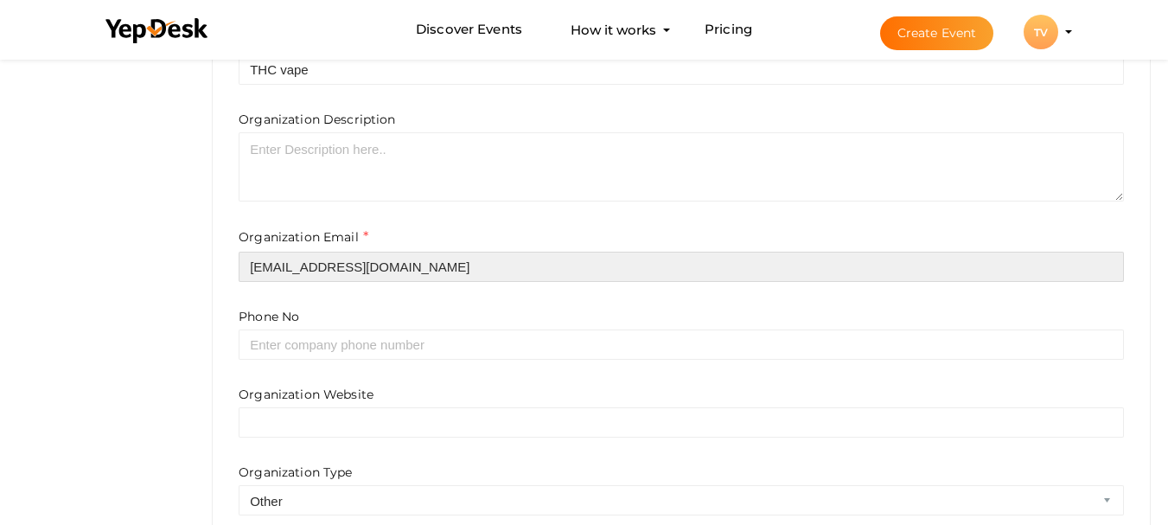
drag, startPoint x: 417, startPoint y: 268, endPoint x: 239, endPoint y: 281, distance: 179.4
click at [239, 281] on input "[EMAIL_ADDRESS][DOMAIN_NAME]" at bounding box center [681, 266] width 885 height 30
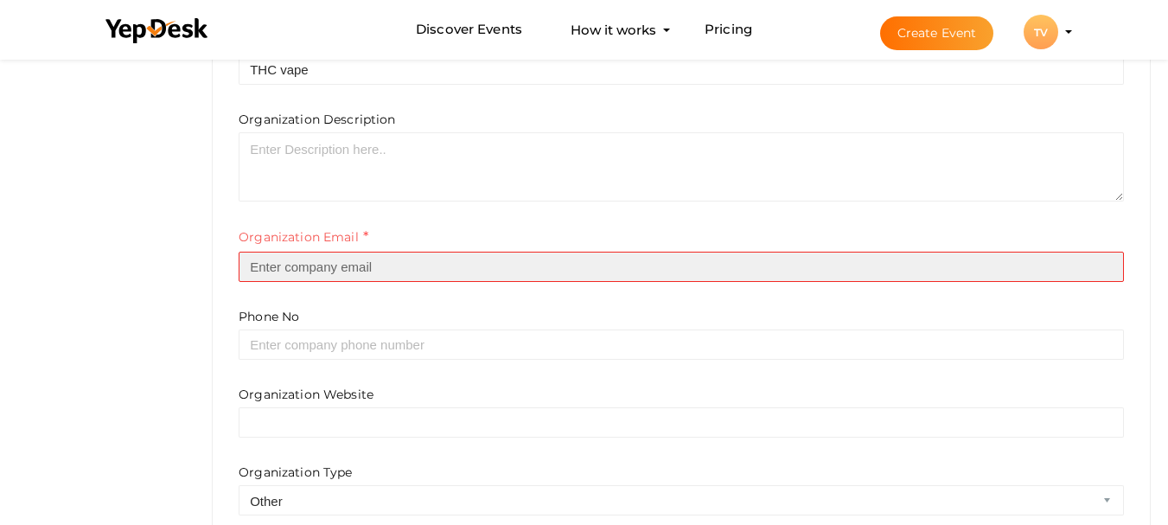
click at [482, 272] on input "text" at bounding box center [681, 266] width 885 height 30
click at [556, 255] on input "text" at bounding box center [681, 266] width 885 height 30
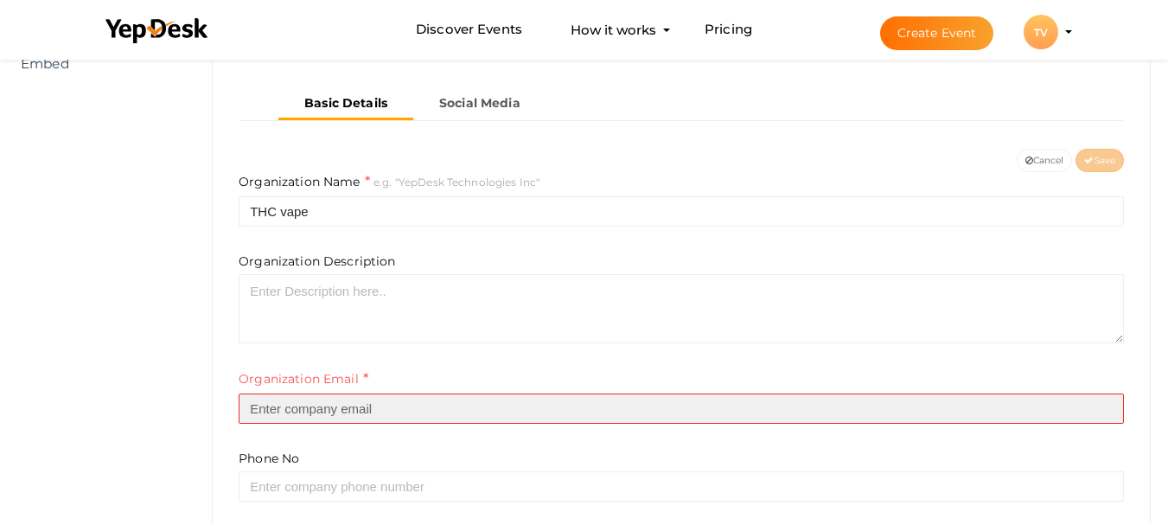
scroll to position [264, 0]
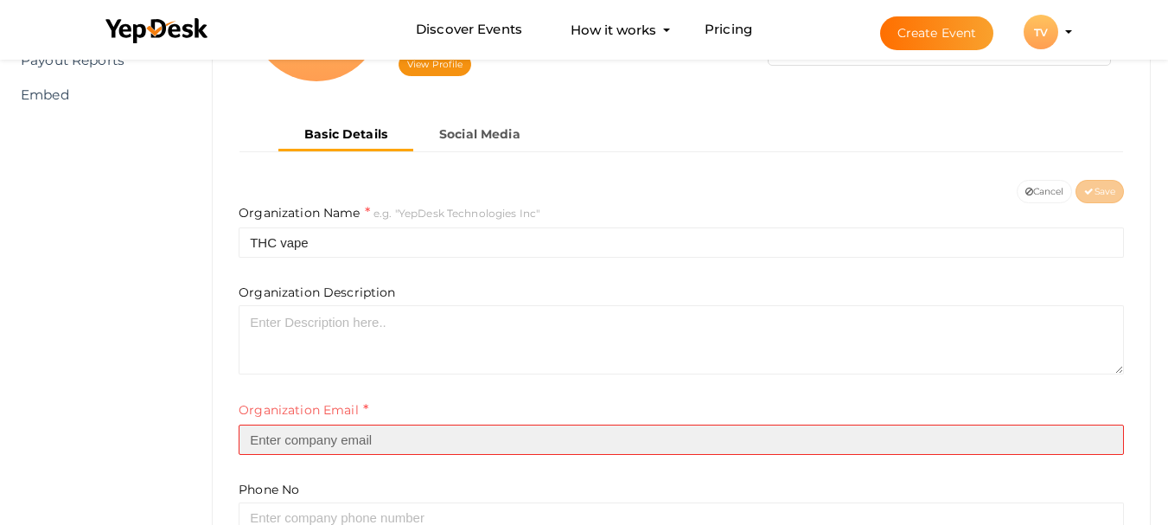
click at [563, 448] on input "text" at bounding box center [681, 439] width 885 height 30
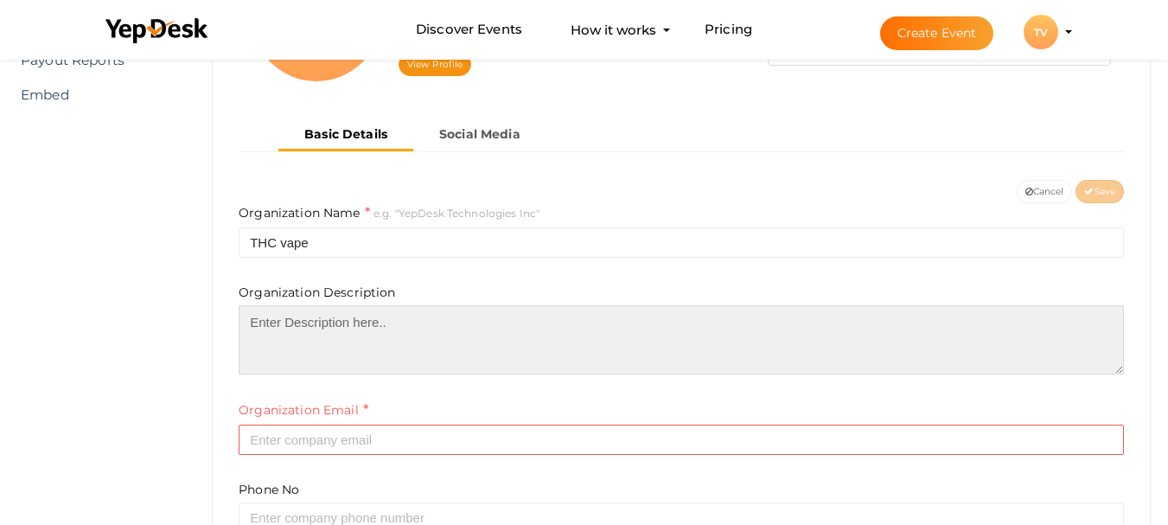
click at [571, 327] on textarea at bounding box center [681, 339] width 885 height 69
click at [488, 340] on textarea at bounding box center [681, 339] width 885 height 69
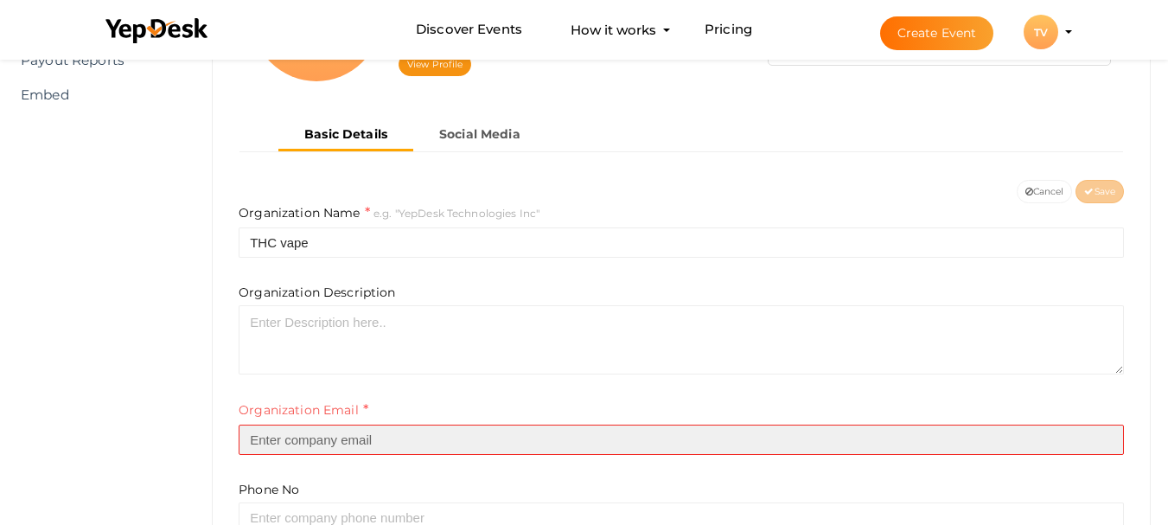
click at [299, 433] on input "text" at bounding box center [681, 439] width 885 height 30
paste input "https://diethcvapes.de/"
click at [403, 431] on input "https://diethcvapes.de/" at bounding box center [681, 439] width 885 height 30
drag, startPoint x: 415, startPoint y: 449, endPoint x: 203, endPoint y: 432, distance: 212.4
click at [203, 433] on div "Profile Details View & Update your Profile Details TV THC vape m6322362@gmail.c…" at bounding box center [680, 402] width 973 height 1150
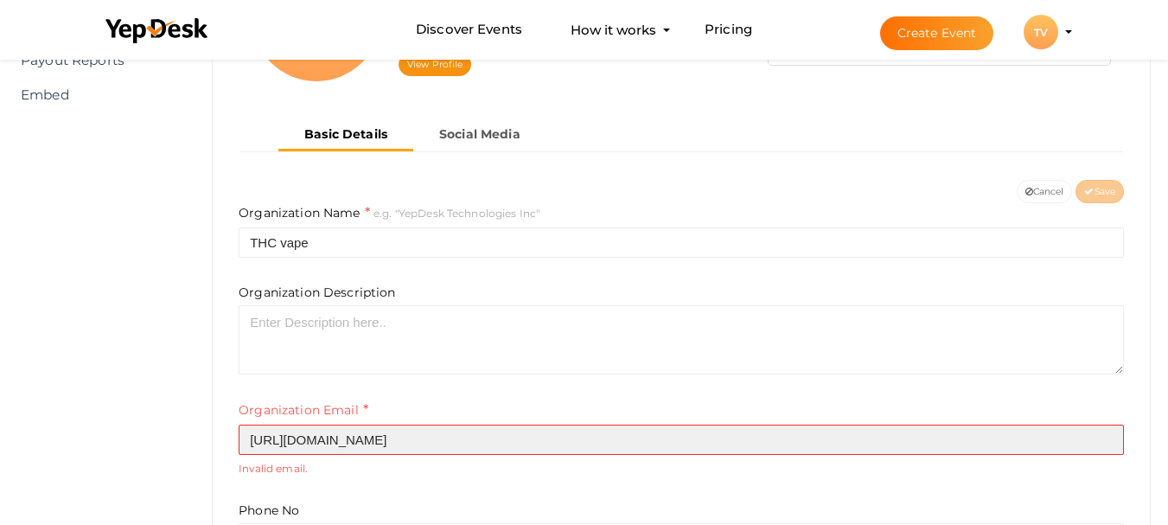
paste input "diethcvapes"
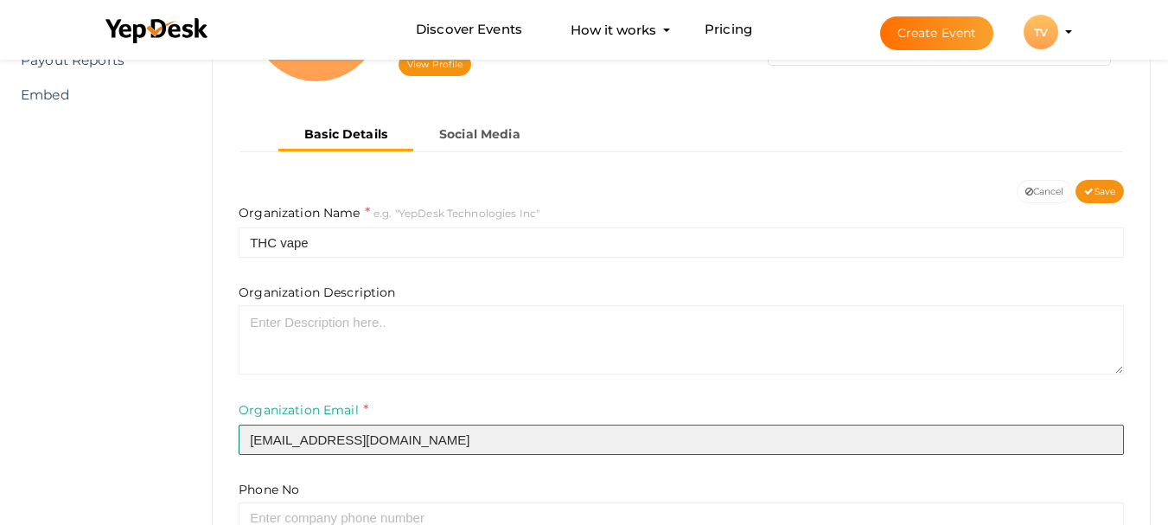
type input "[EMAIL_ADDRESS][DOMAIN_NAME]"
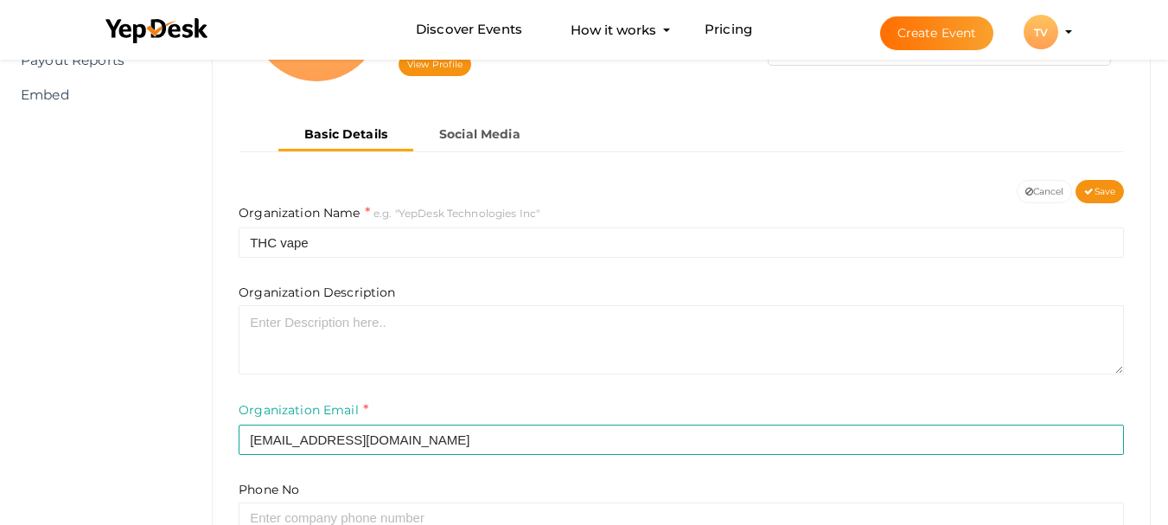
drag, startPoint x: 54, startPoint y: 388, endPoint x: 72, endPoint y: 379, distance: 20.5
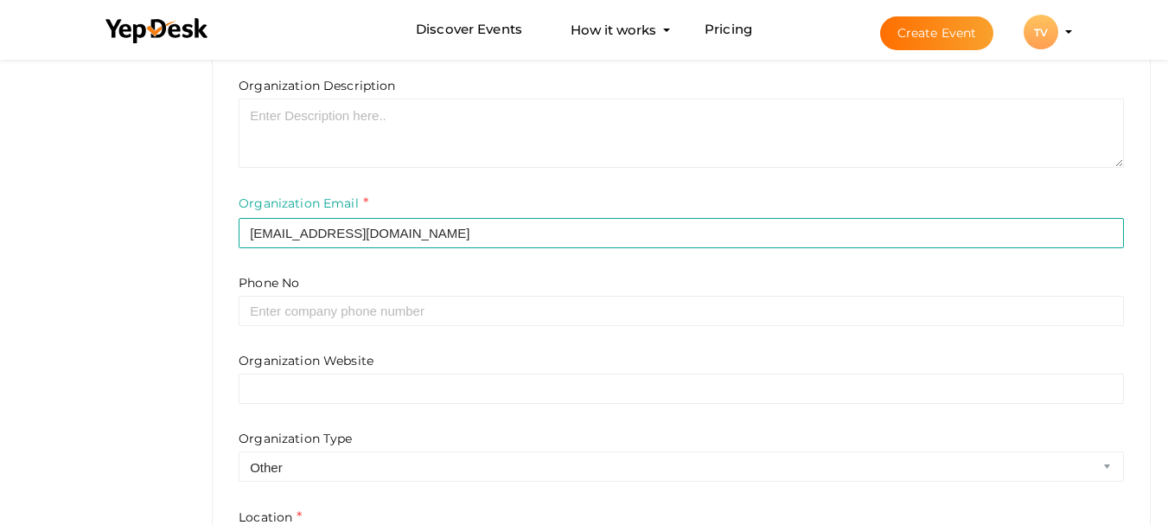
scroll to position [523, 0]
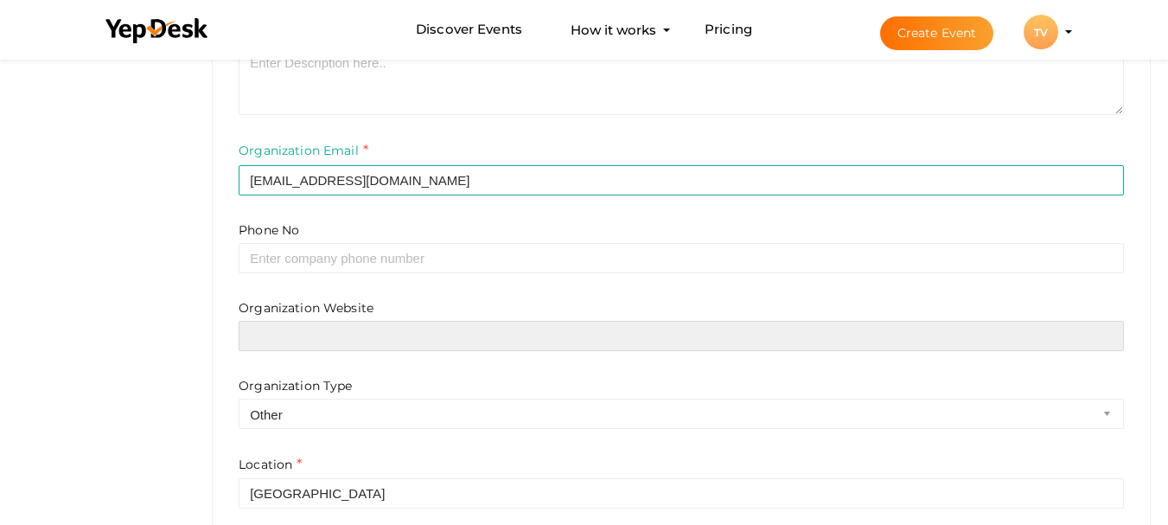
click at [328, 343] on input "text" at bounding box center [681, 336] width 885 height 30
click at [313, 337] on input "text" at bounding box center [681, 336] width 885 height 30
paste input "https://diethcvapes.de"
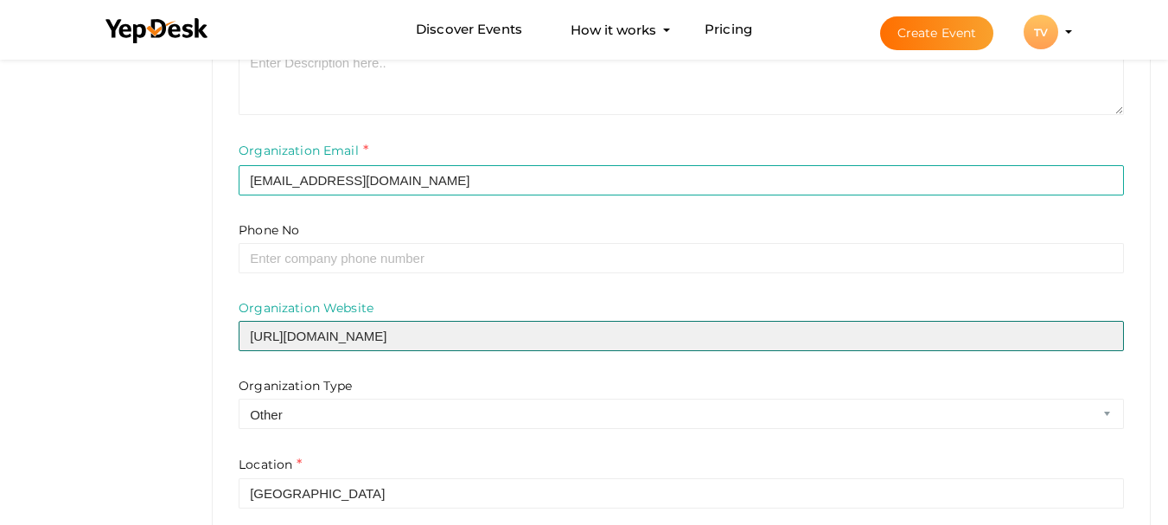
type input "https://diethcvapes.de"
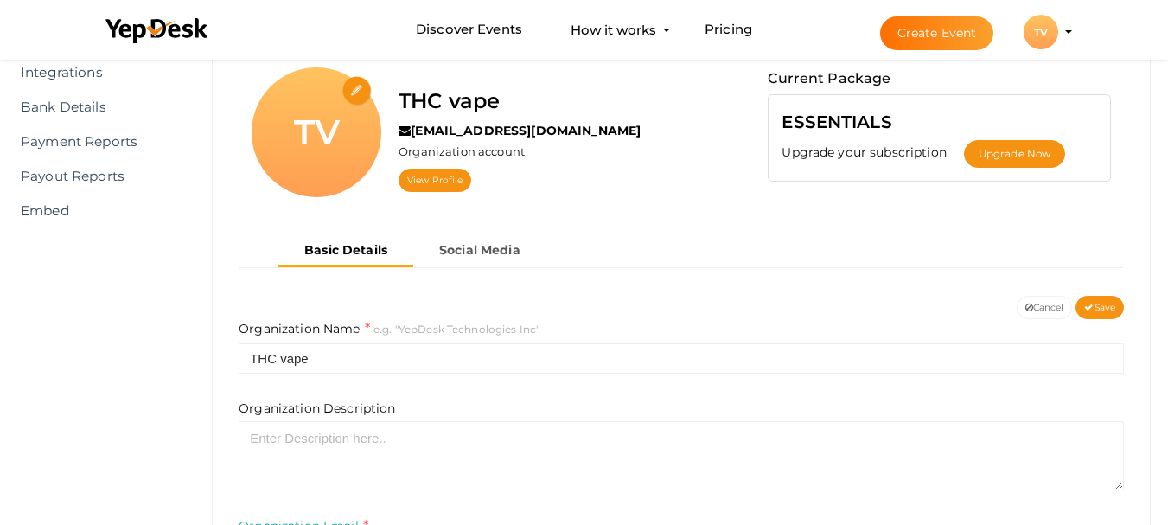
scroll to position [339, 0]
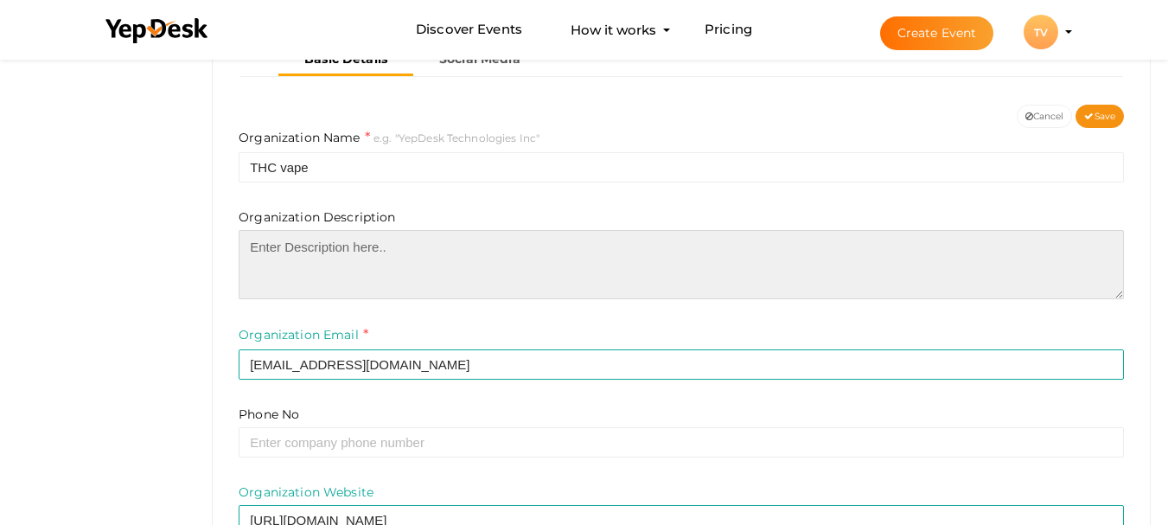
click at [330, 264] on textarea at bounding box center [681, 264] width 885 height 69
click at [302, 267] on textarea at bounding box center [681, 264] width 885 height 69
paste textarea "Discover premium THC vapes in Germany Discover premium THC vapes in Germany tha…"
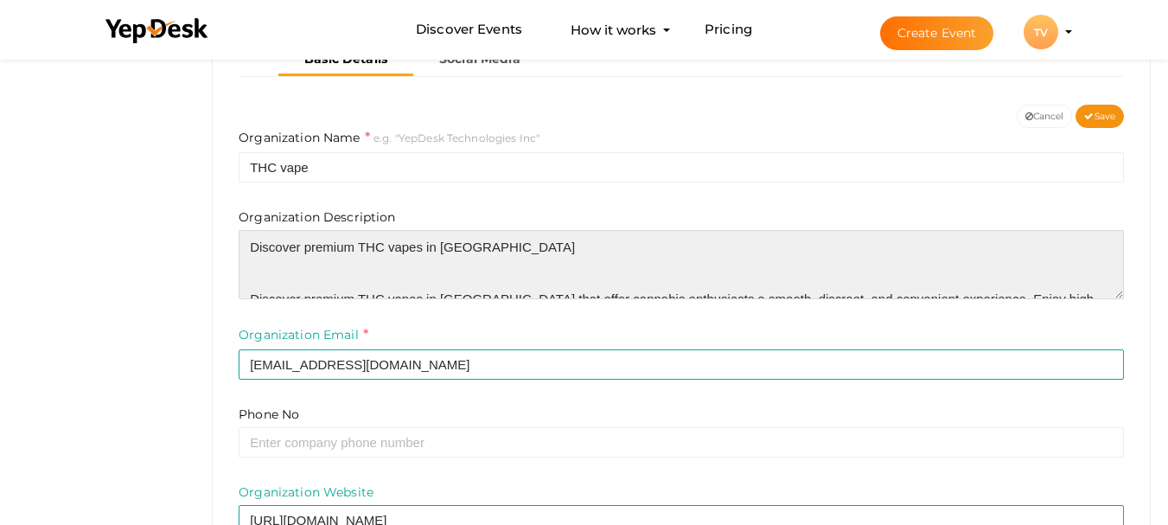
scroll to position [146, 0]
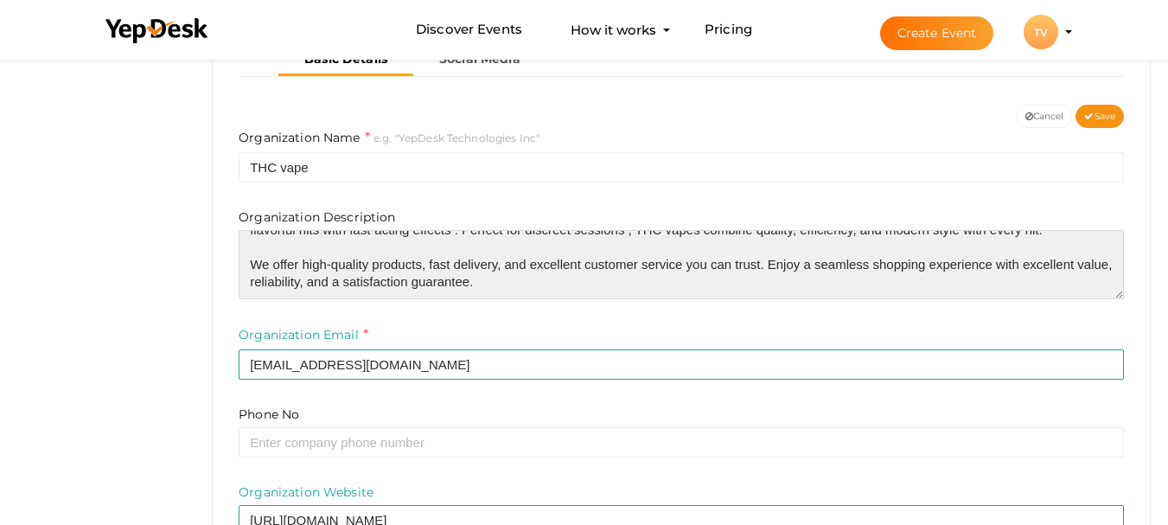
click at [270, 243] on textarea "Discover premium THC vapes in Germany Discover premium THC vapes in Germany tha…" at bounding box center [681, 264] width 885 height 69
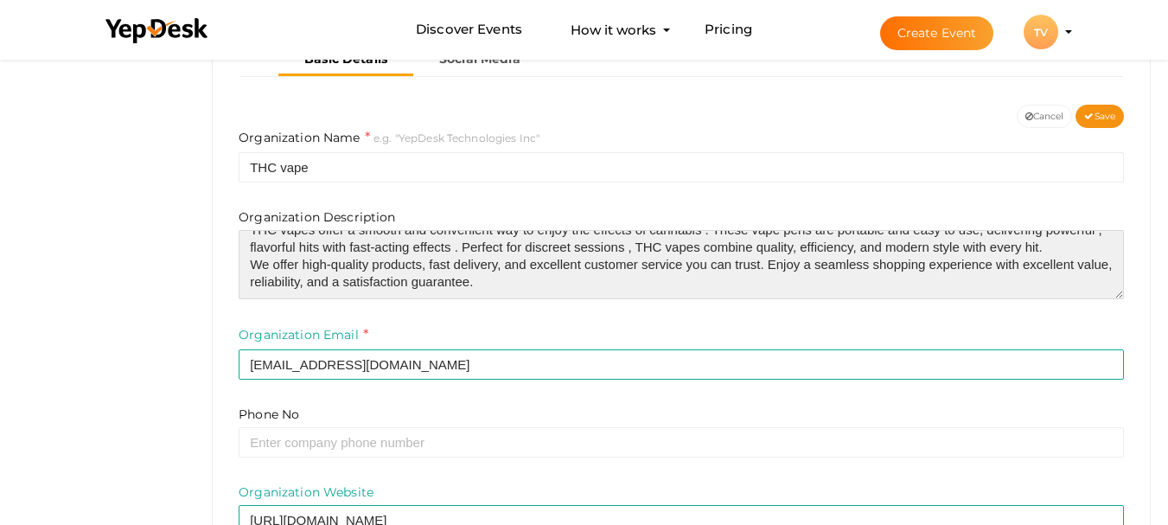
scroll to position [0, 0]
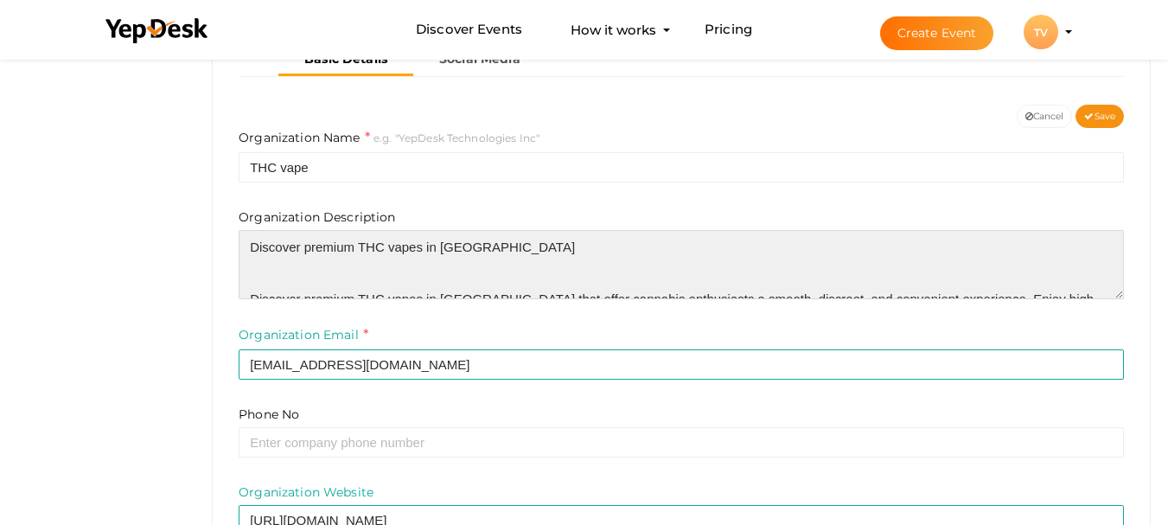
click at [251, 276] on textarea "Discover premium THC vapes in Germany Discover premium THC vapes in Germany tha…" at bounding box center [681, 264] width 885 height 69
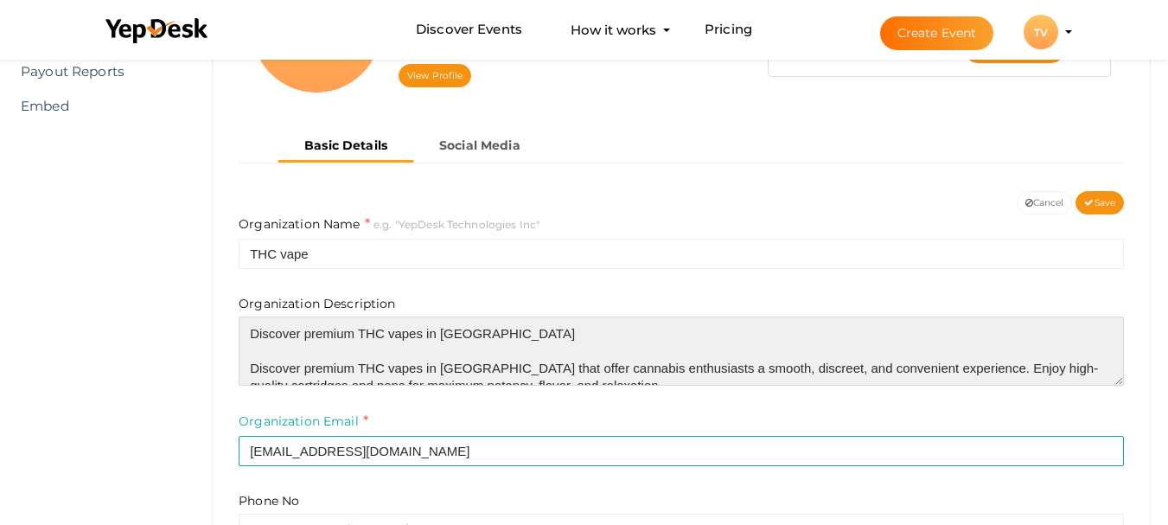
scroll to position [684, 0]
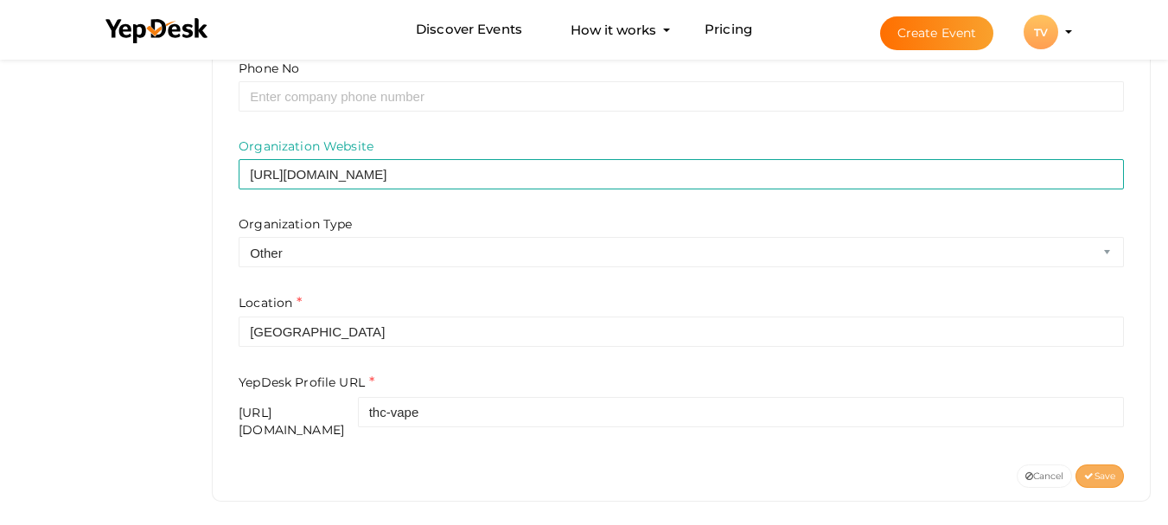
type textarea "Discover premium THC vapes in [GEOGRAPHIC_DATA] Discover premium THC vapes in […"
click at [1105, 470] on span "Save" at bounding box center [1099, 475] width 31 height 11
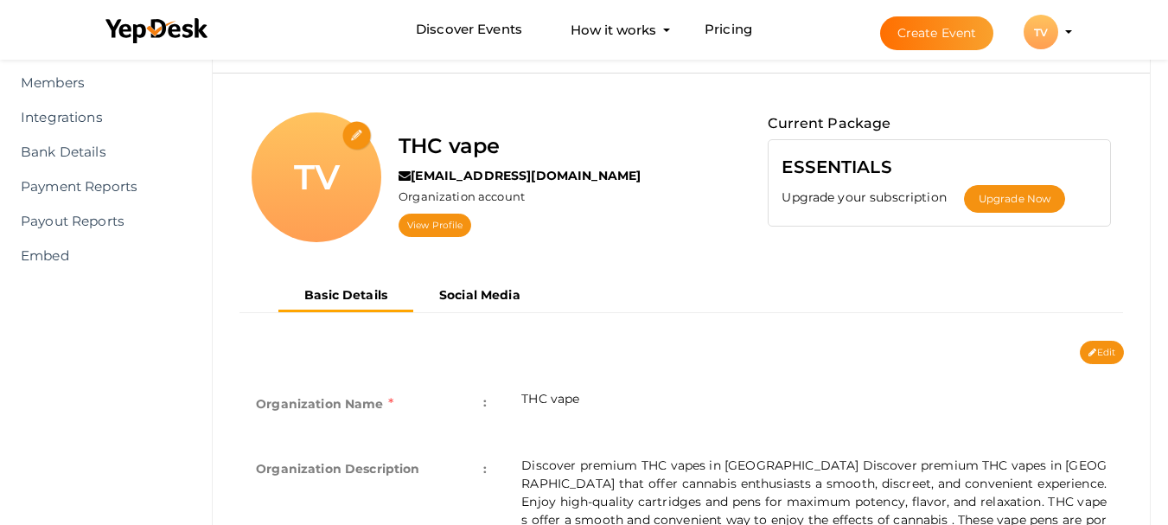
scroll to position [0, 0]
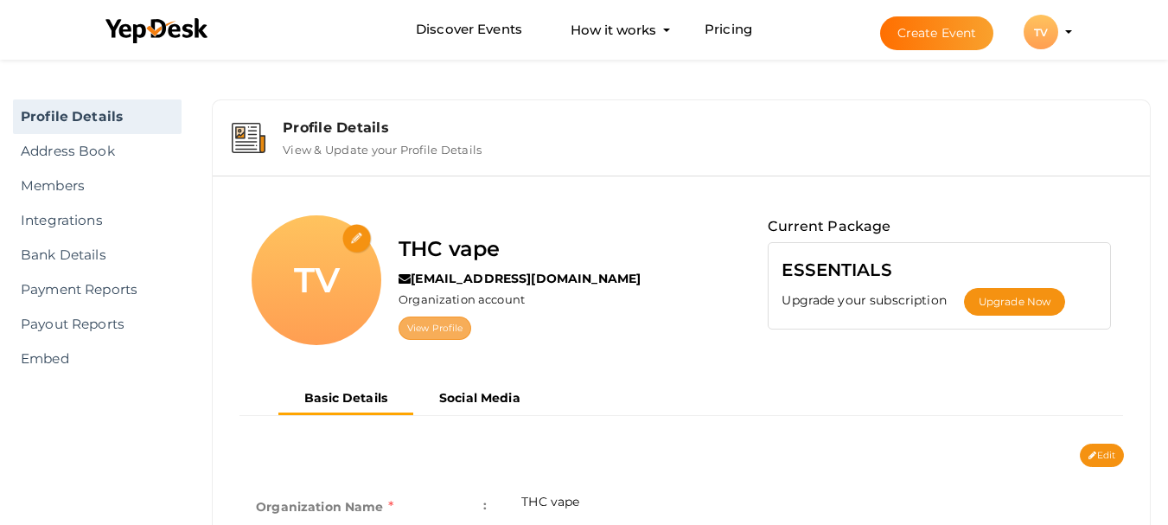
click at [459, 329] on link "View Profile" at bounding box center [434, 327] width 73 height 23
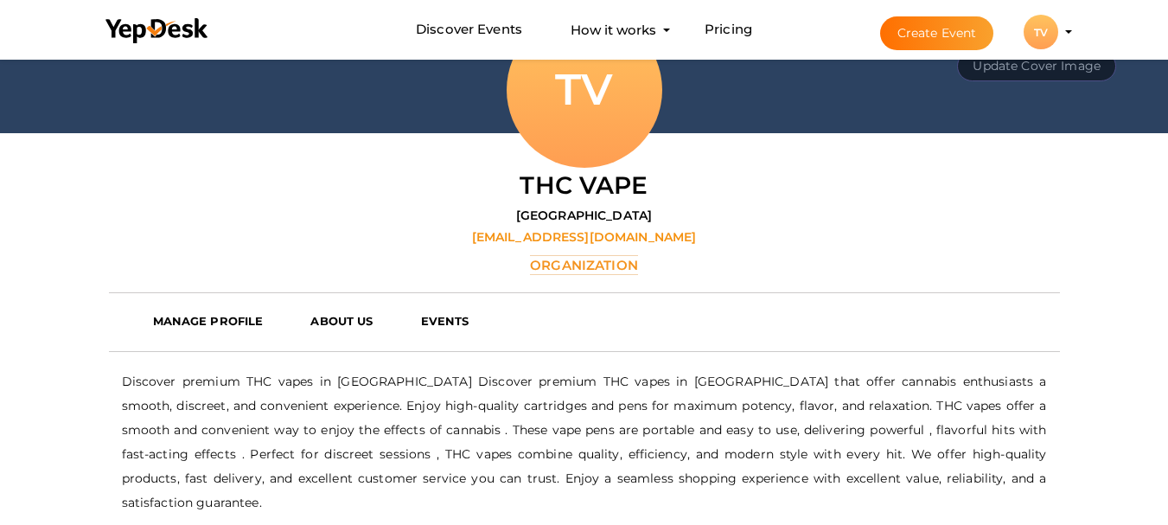
scroll to position [346, 0]
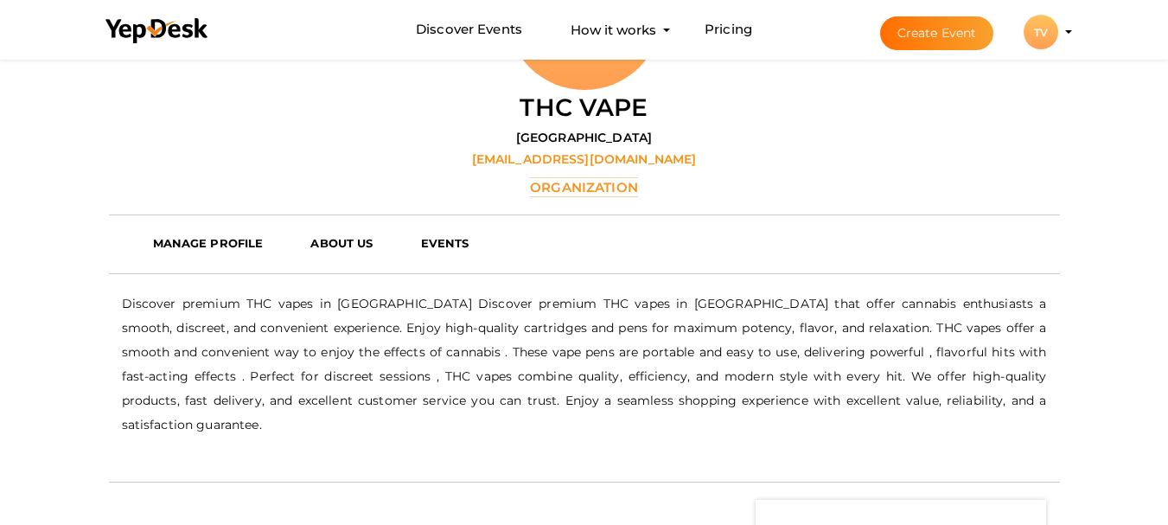
click at [557, 183] on label "Organization" at bounding box center [584, 187] width 108 height 20
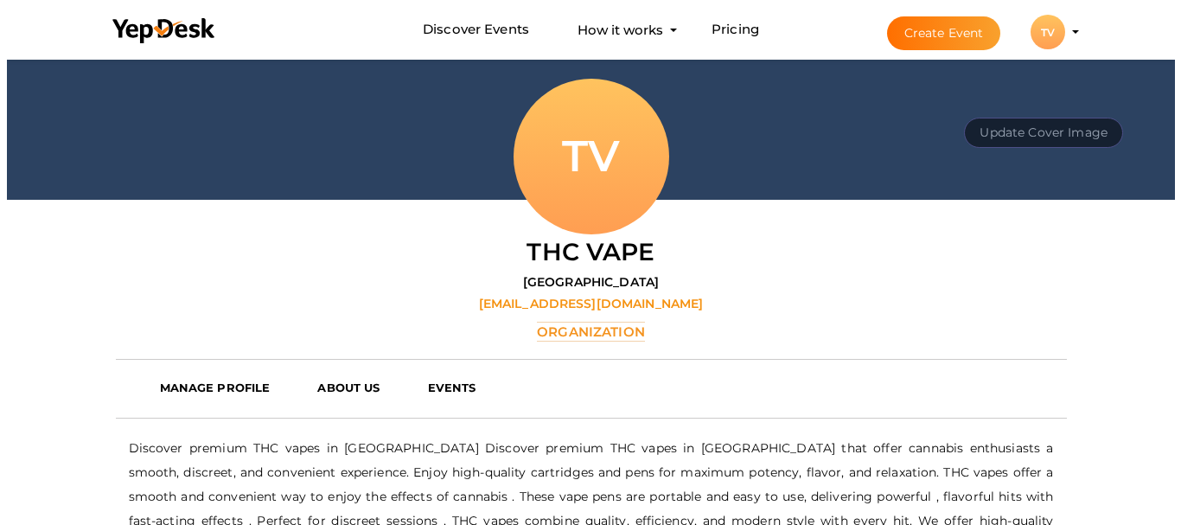
scroll to position [173, 0]
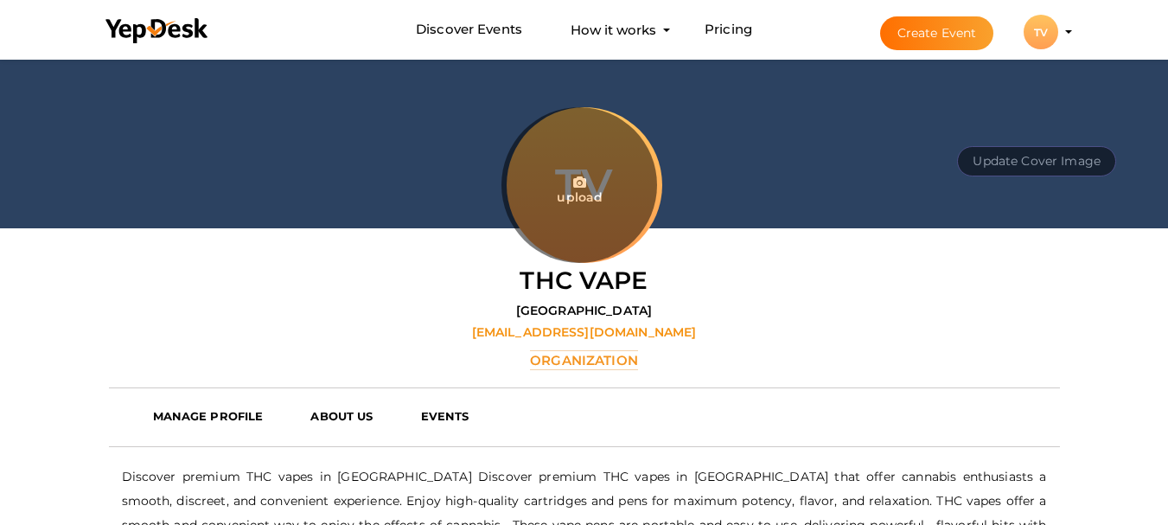
click at [587, 220] on input "file" at bounding box center [579, 185] width 156 height 156
type input "C:\fakepath\LOGO.jpg"
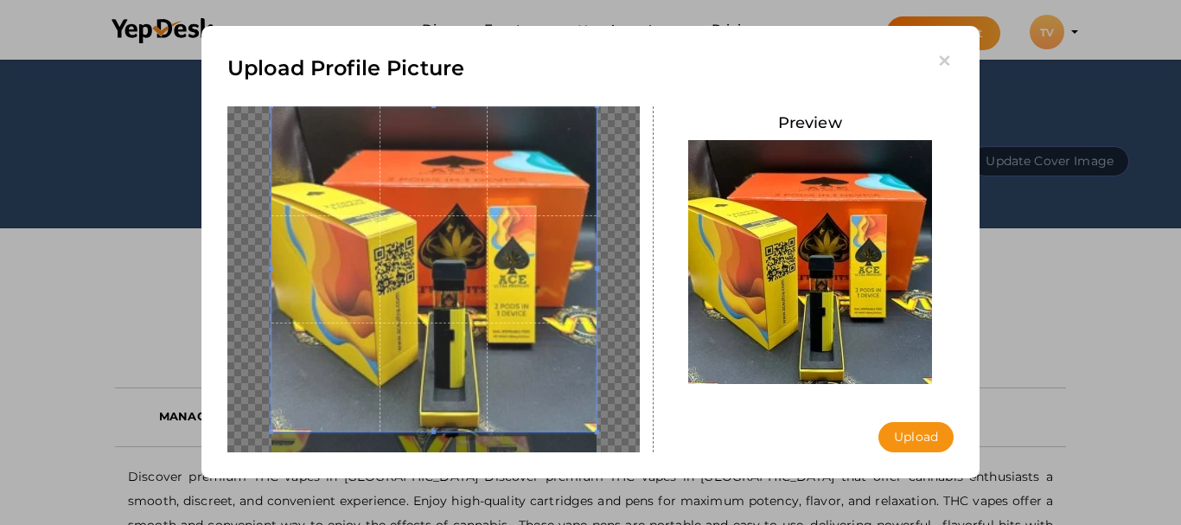
drag, startPoint x: 489, startPoint y: 269, endPoint x: 794, endPoint y: 369, distance: 321.1
click at [489, 233] on span at bounding box center [433, 268] width 325 height 325
click at [901, 440] on button "Upload" at bounding box center [915, 437] width 75 height 30
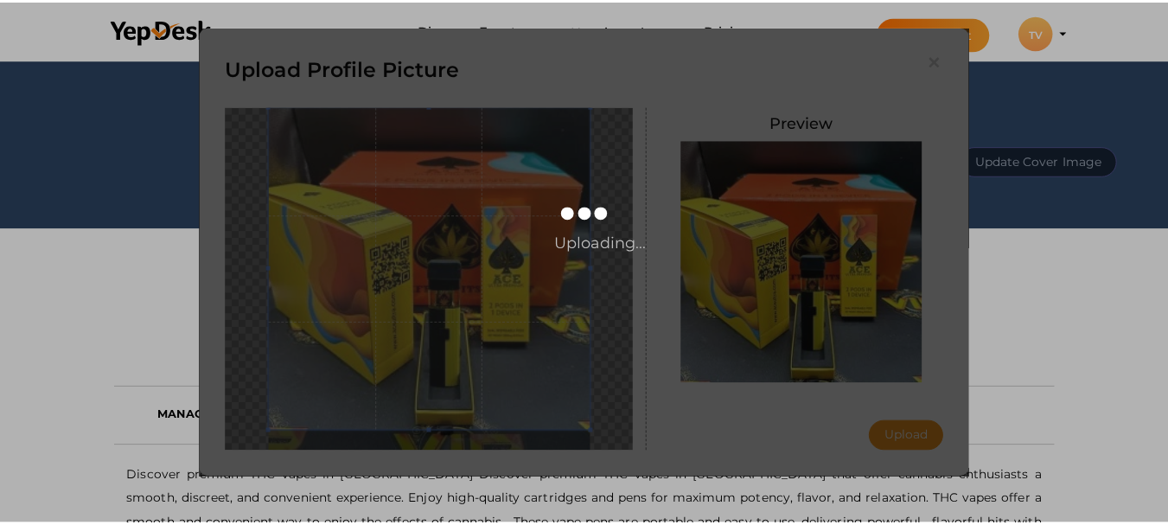
scroll to position [0, 0]
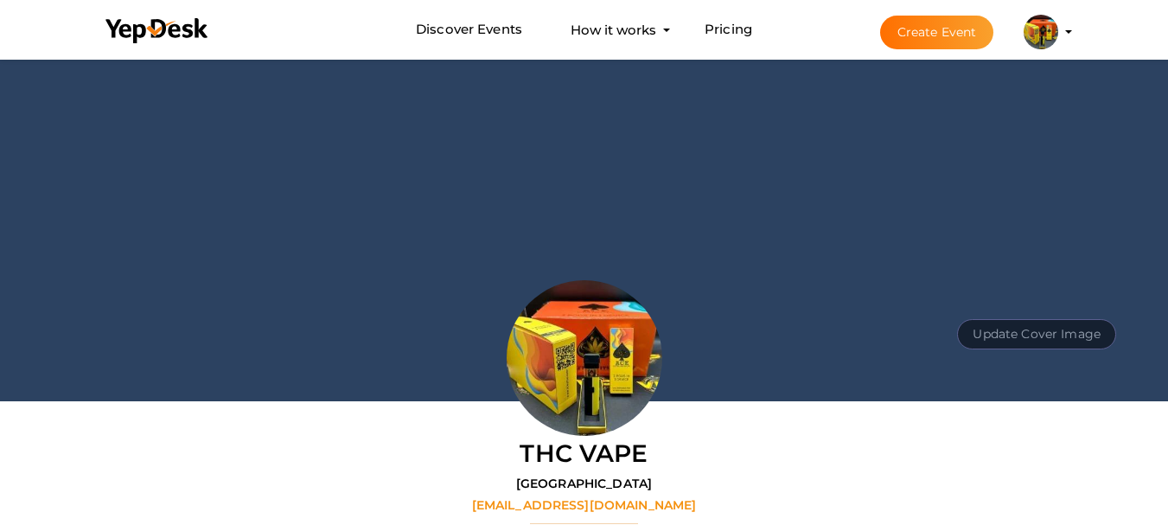
click at [1010, 332] on button "Update Cover Image" at bounding box center [1036, 334] width 159 height 30
click at [1023, 291] on input "file" at bounding box center [1034, 295] width 137 height 30
type input "C:\fakepath\1.jpg"
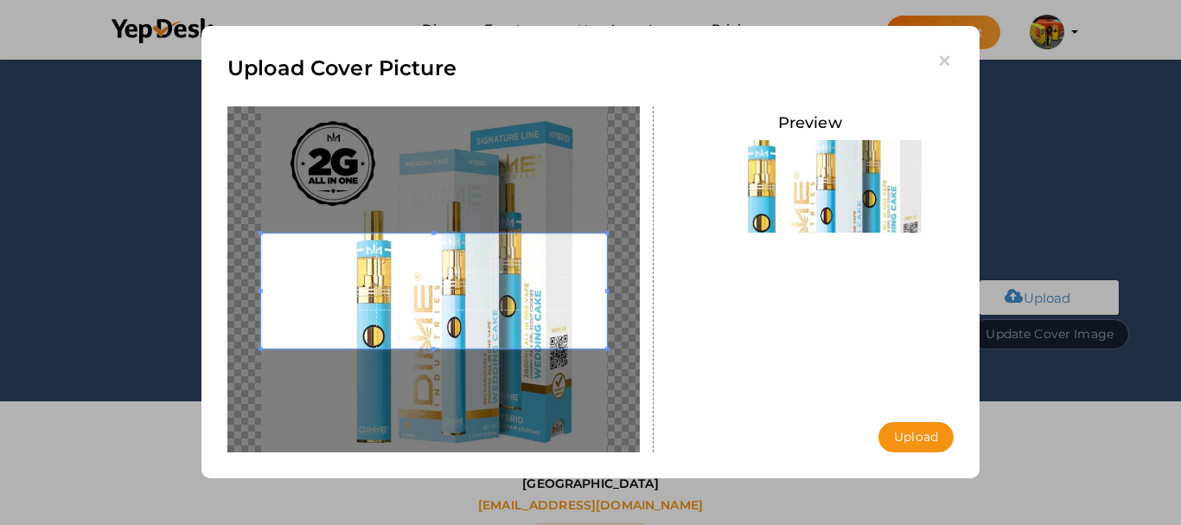
drag, startPoint x: 262, startPoint y: 232, endPoint x: 245, endPoint y: 185, distance: 50.6
click at [238, 99] on div "Upload Cover Picture Preview Upload Uploading..." at bounding box center [590, 252] width 778 height 452
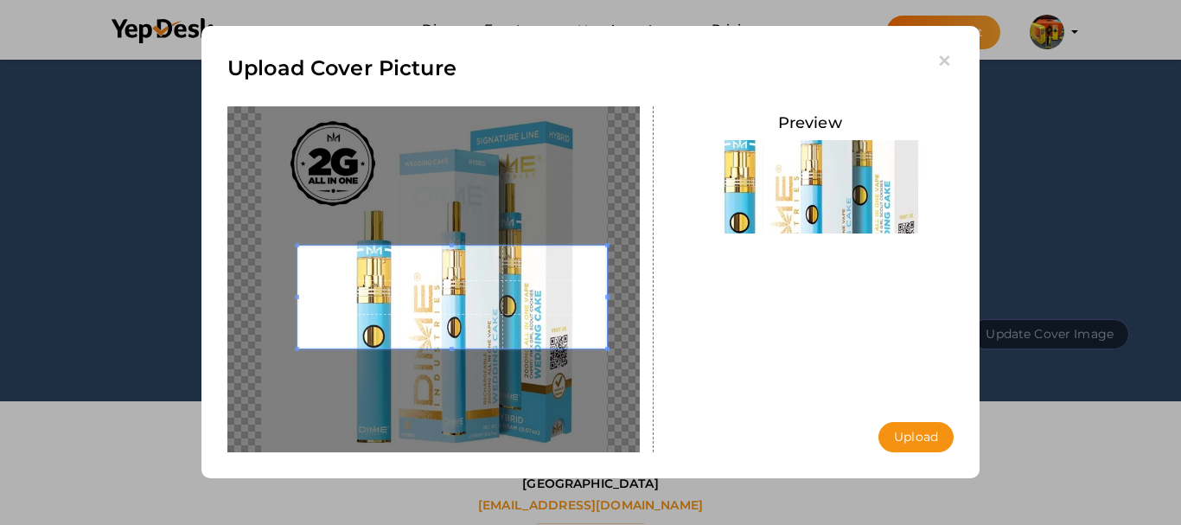
drag, startPoint x: 279, startPoint y: 120, endPoint x: 266, endPoint y: 119, distance: 13.0
click at [277, 120] on div at bounding box center [433, 279] width 412 height 346
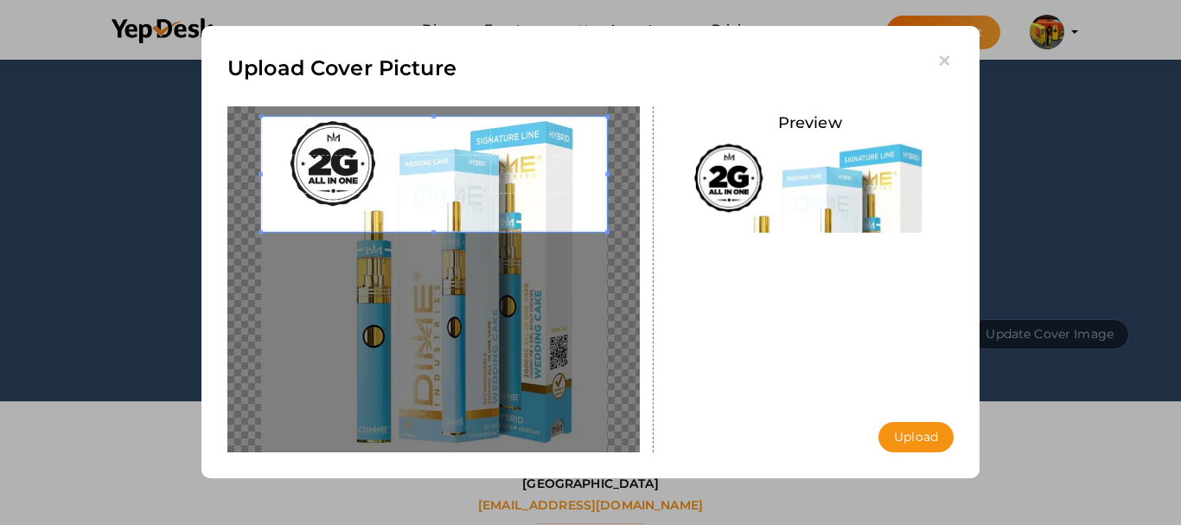
drag, startPoint x: 263, startPoint y: 117, endPoint x: 731, endPoint y: 556, distance: 642.0
click at [731, 524] on html "Discover Events How it works Powerful Registration / Ticketing Start selling yo…" at bounding box center [590, 262] width 1181 height 525
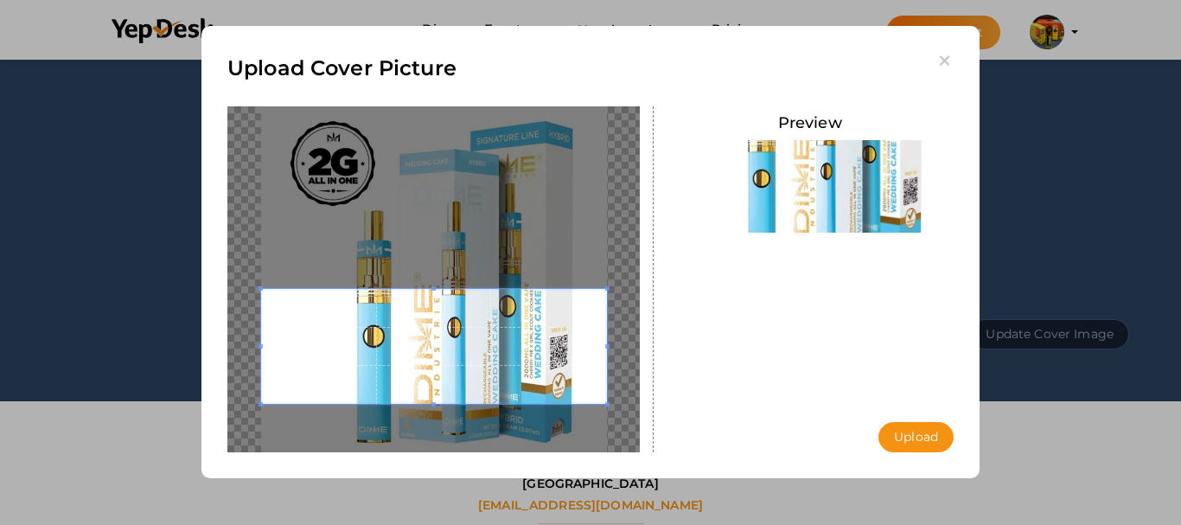
drag, startPoint x: 451, startPoint y: 204, endPoint x: 436, endPoint y: 401, distance: 197.7
click at [436, 401] on span at bounding box center [434, 346] width 346 height 115
click at [936, 428] on button "Upload" at bounding box center [915, 437] width 75 height 30
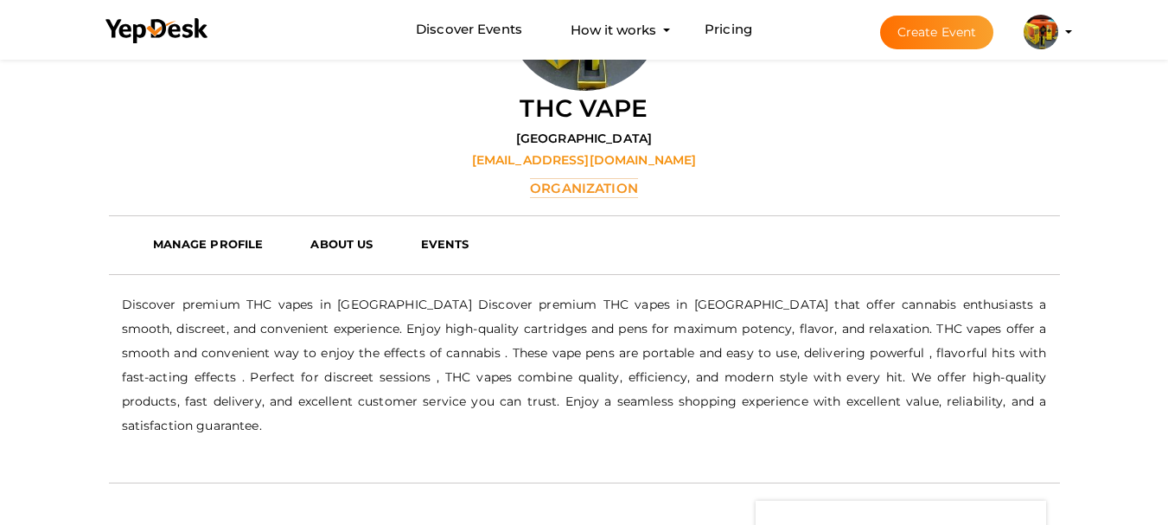
scroll to position [605, 0]
